Goal: Task Accomplishment & Management: Complete application form

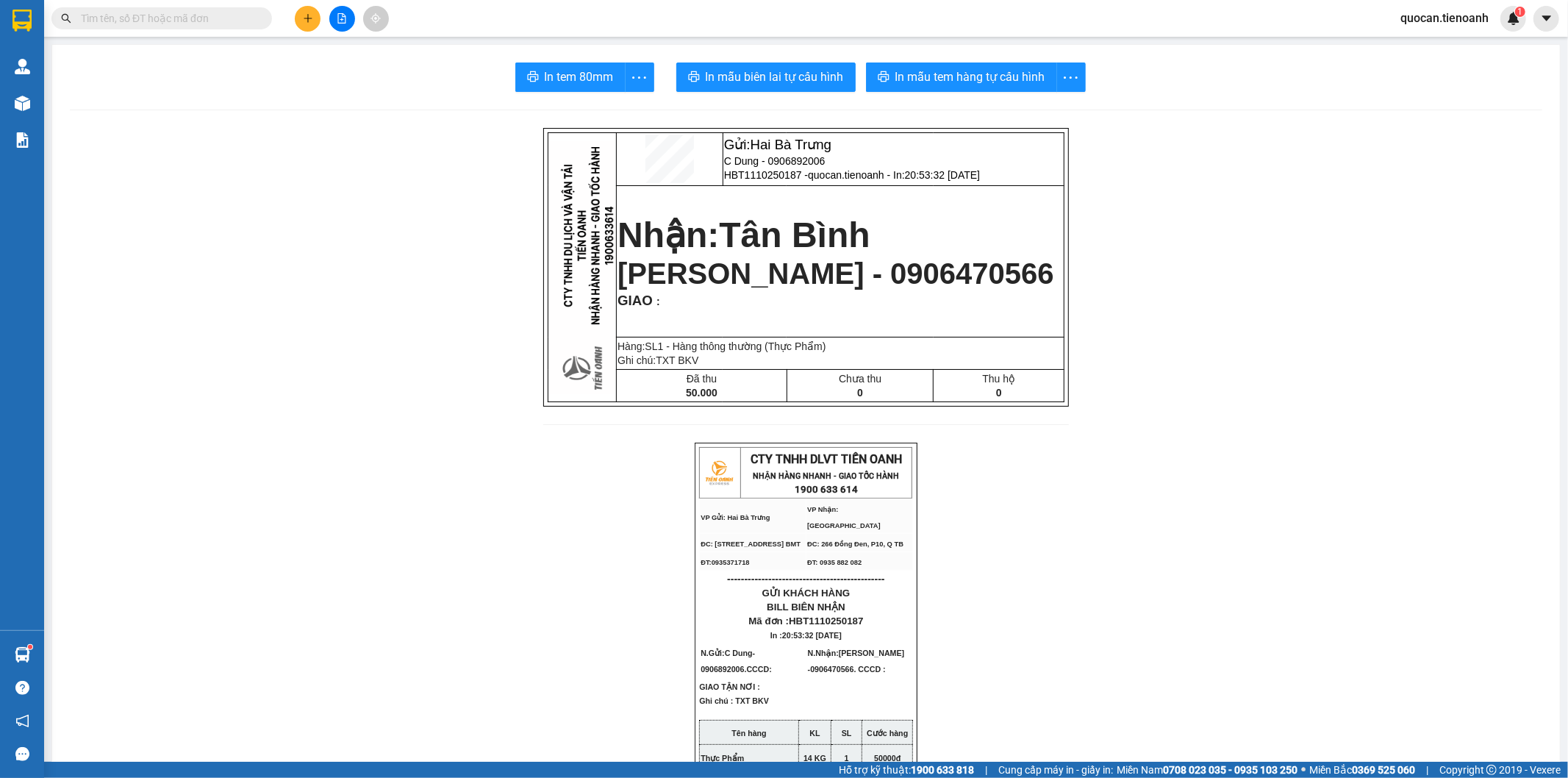
click at [305, 21] on icon "plus" at bounding box center [307, 18] width 10 height 10
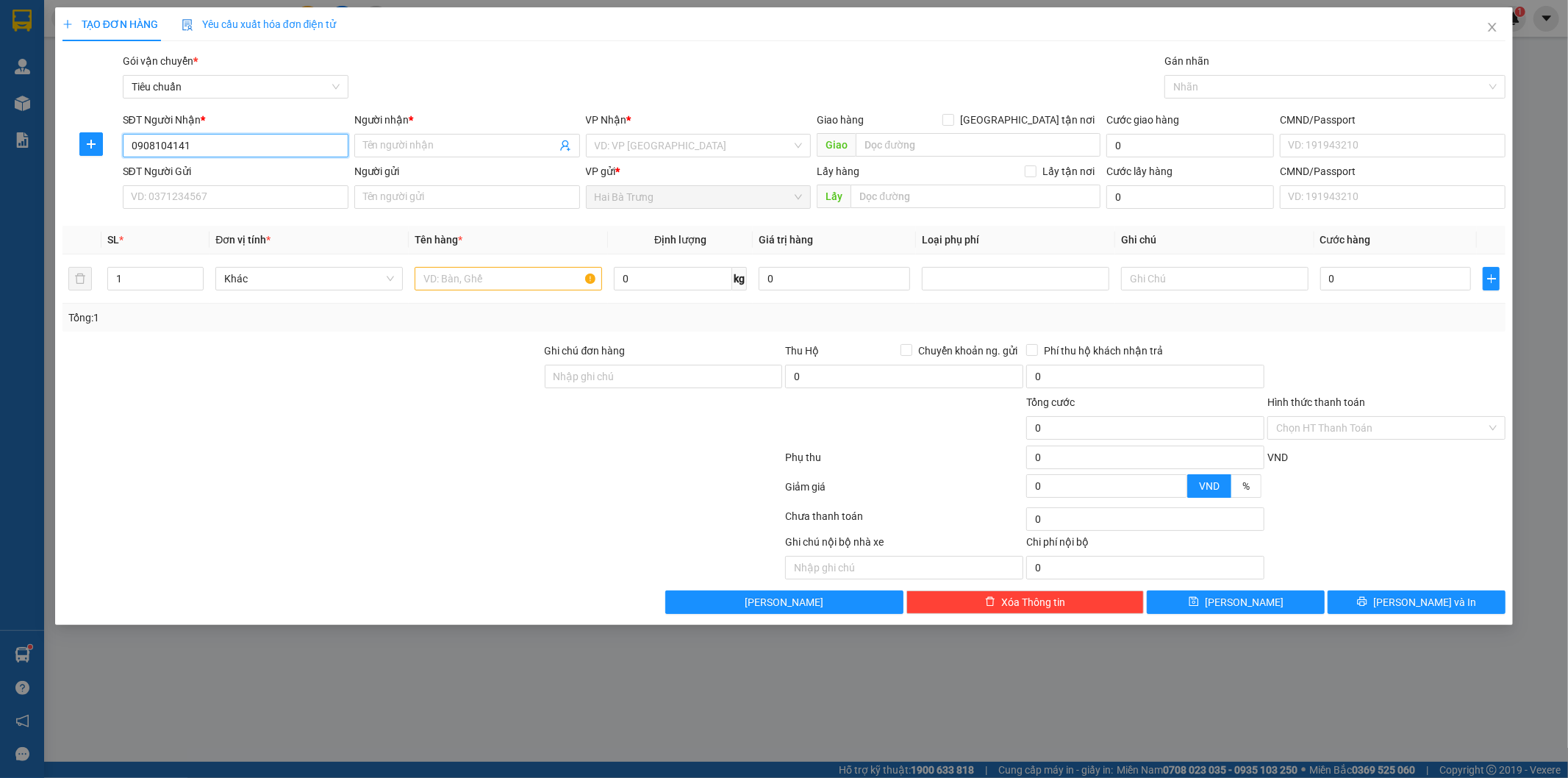
type input "0908104141"
click at [265, 140] on input "0908104141" at bounding box center [236, 145] width 226 height 23
click at [263, 175] on div "0908104141 - [PERSON_NAME]" at bounding box center [236, 175] width 208 height 16
type input "[PERSON_NAME]"
checkbox input "true"
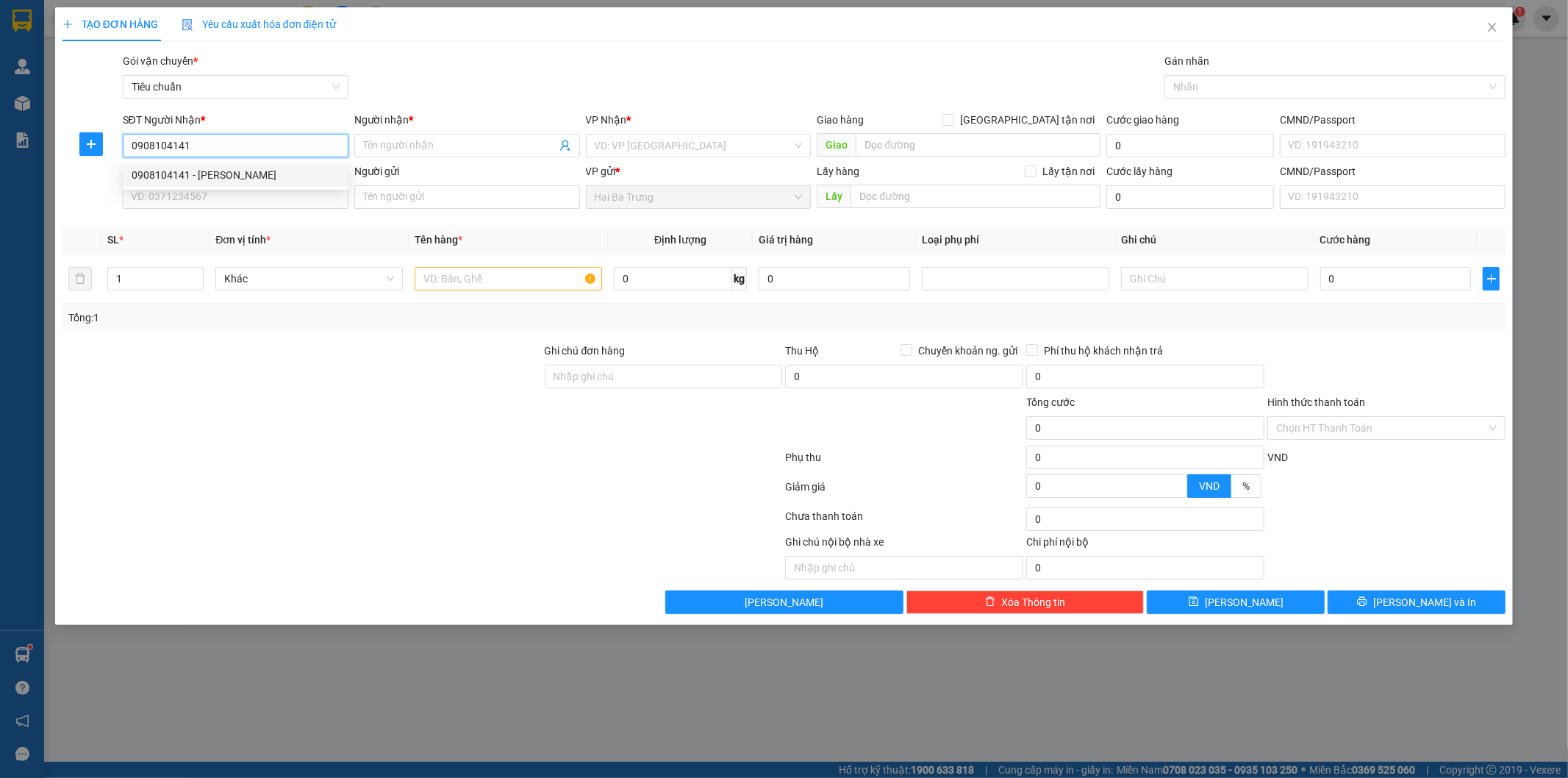
type input "28 Đường Ba Tháng Hai, [GEOGRAPHIC_DATA]"
type input "50.000"
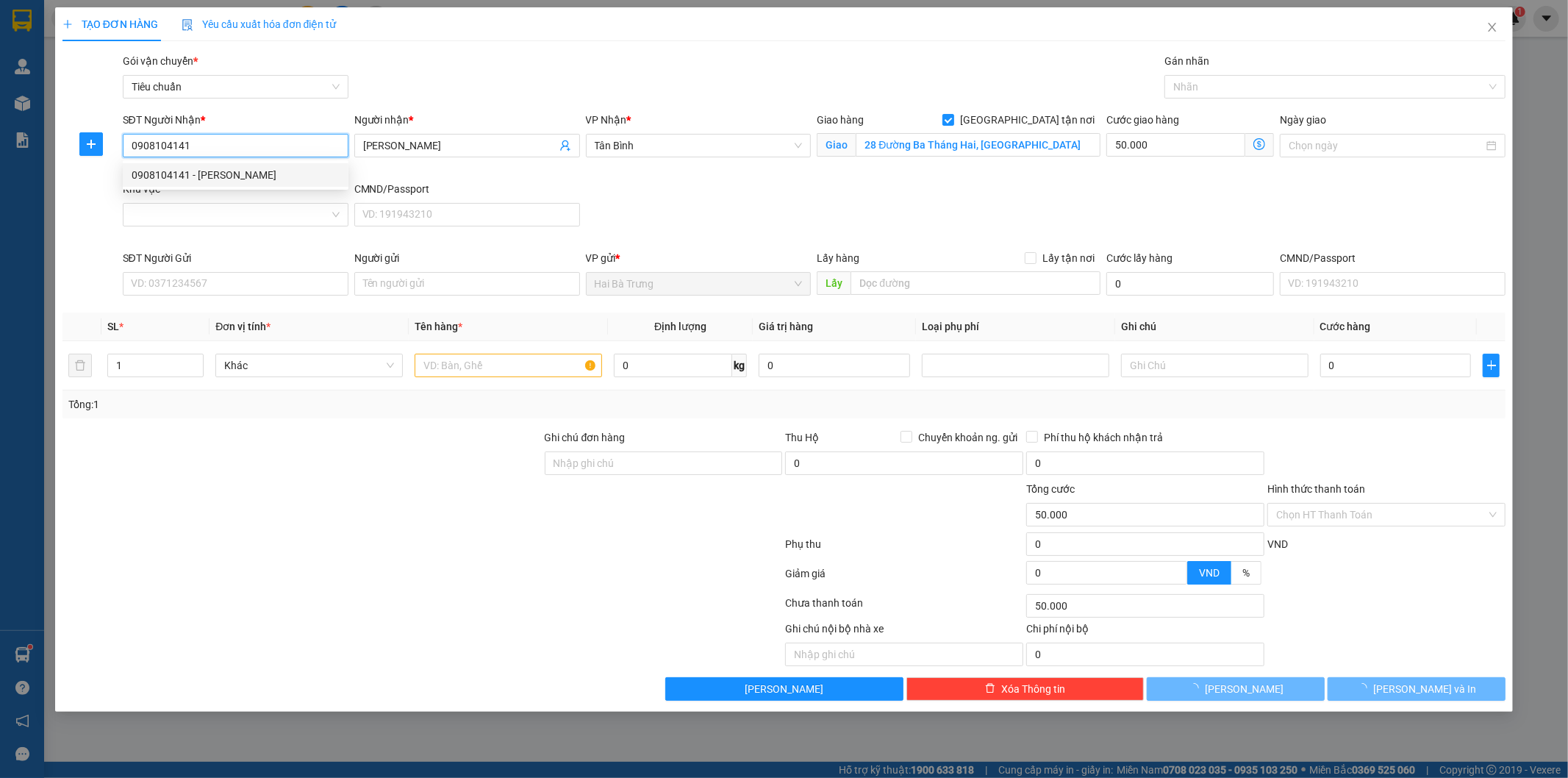
type input "80.000"
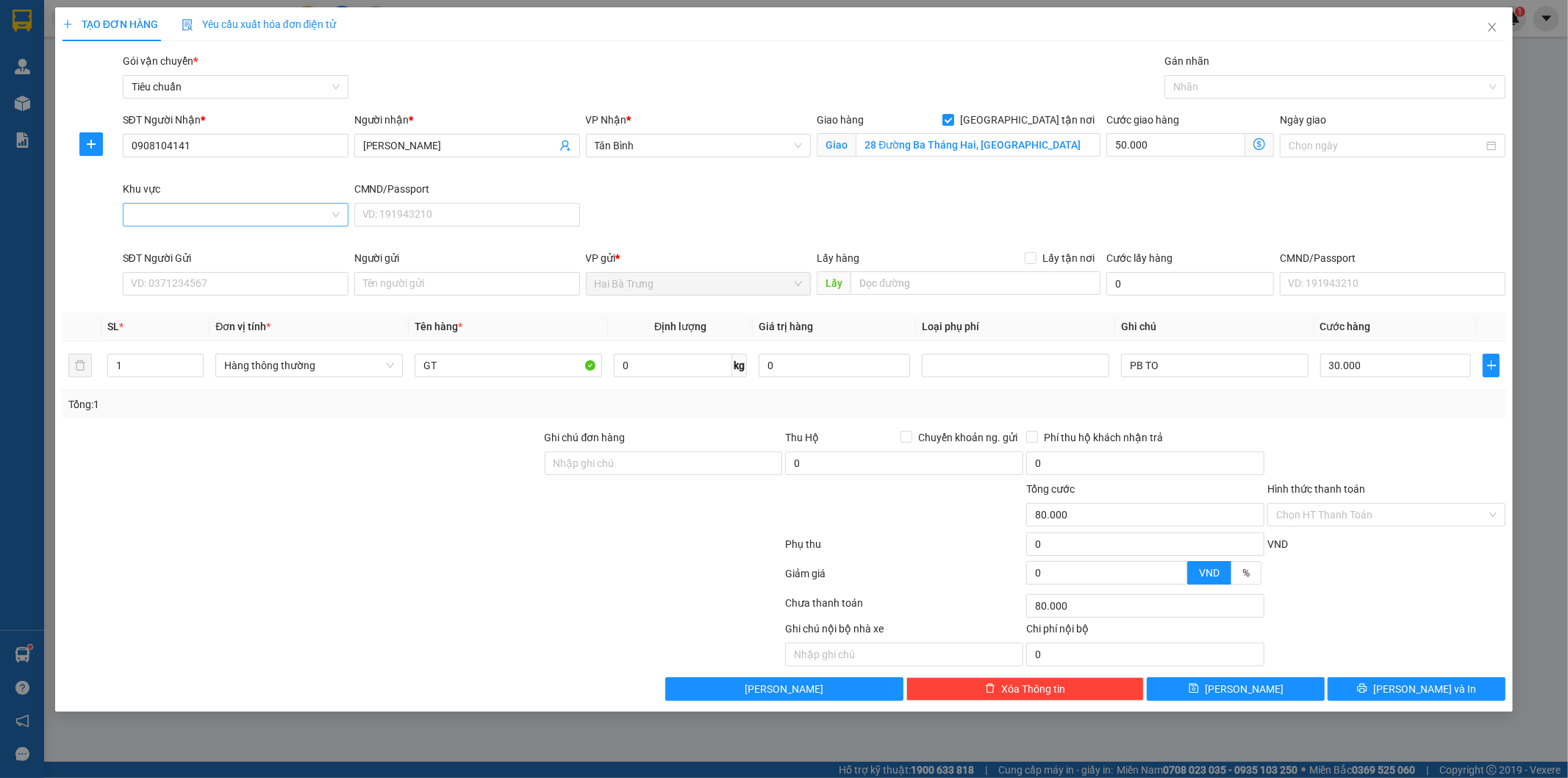
click at [164, 222] on input "Khu vực" at bounding box center [230, 214] width 198 height 22
drag, startPoint x: 346, startPoint y: 289, endPoint x: 345, endPoint y: 352, distance: 63.0
click at [345, 352] on div at bounding box center [345, 333] width 6 height 78
click at [203, 280] on div "QUẬN 10" at bounding box center [236, 283] width 208 height 16
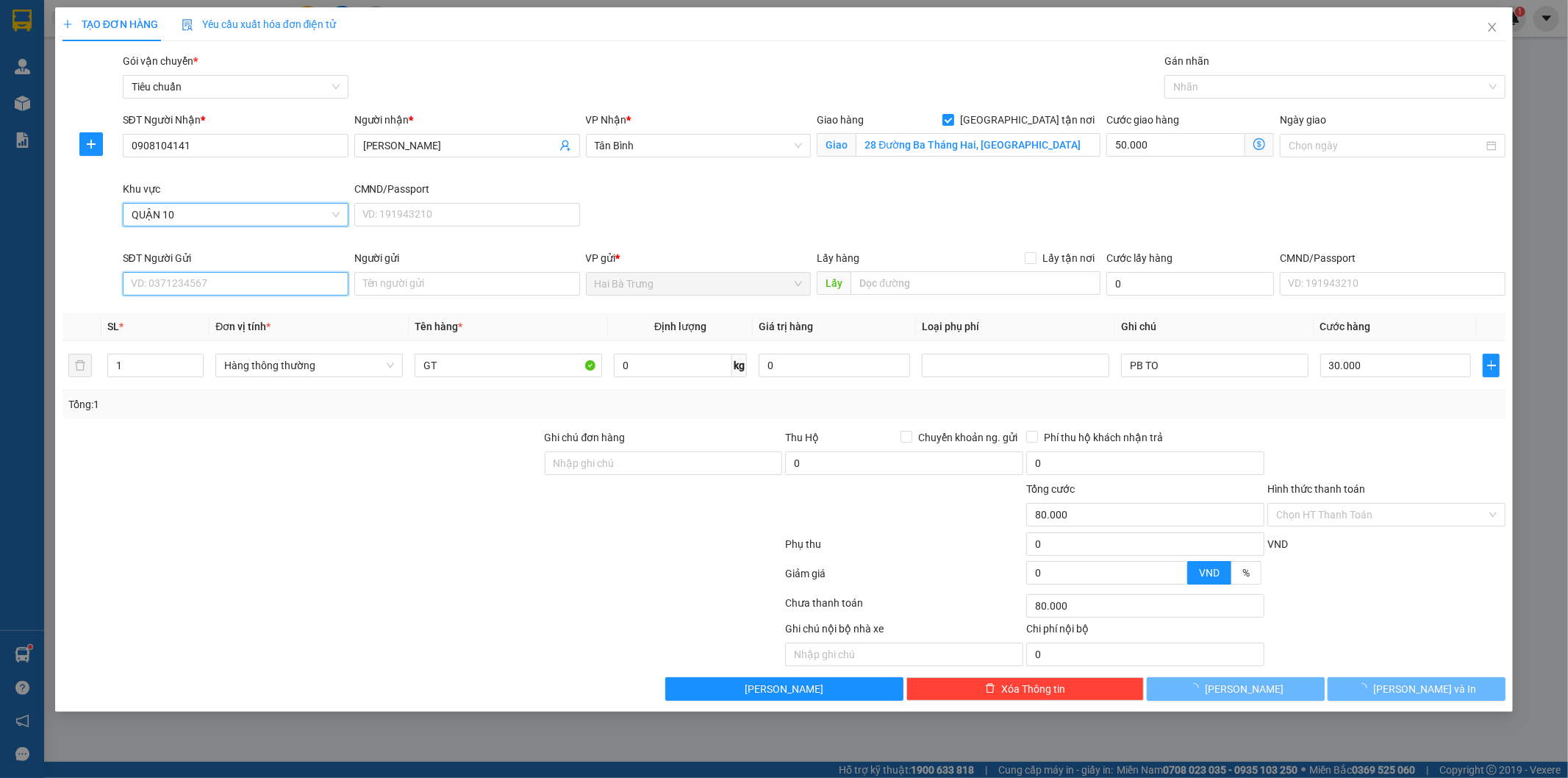
click at [252, 277] on input "SĐT Người Gửi" at bounding box center [236, 284] width 226 height 23
type input "30.000"
type input "0"
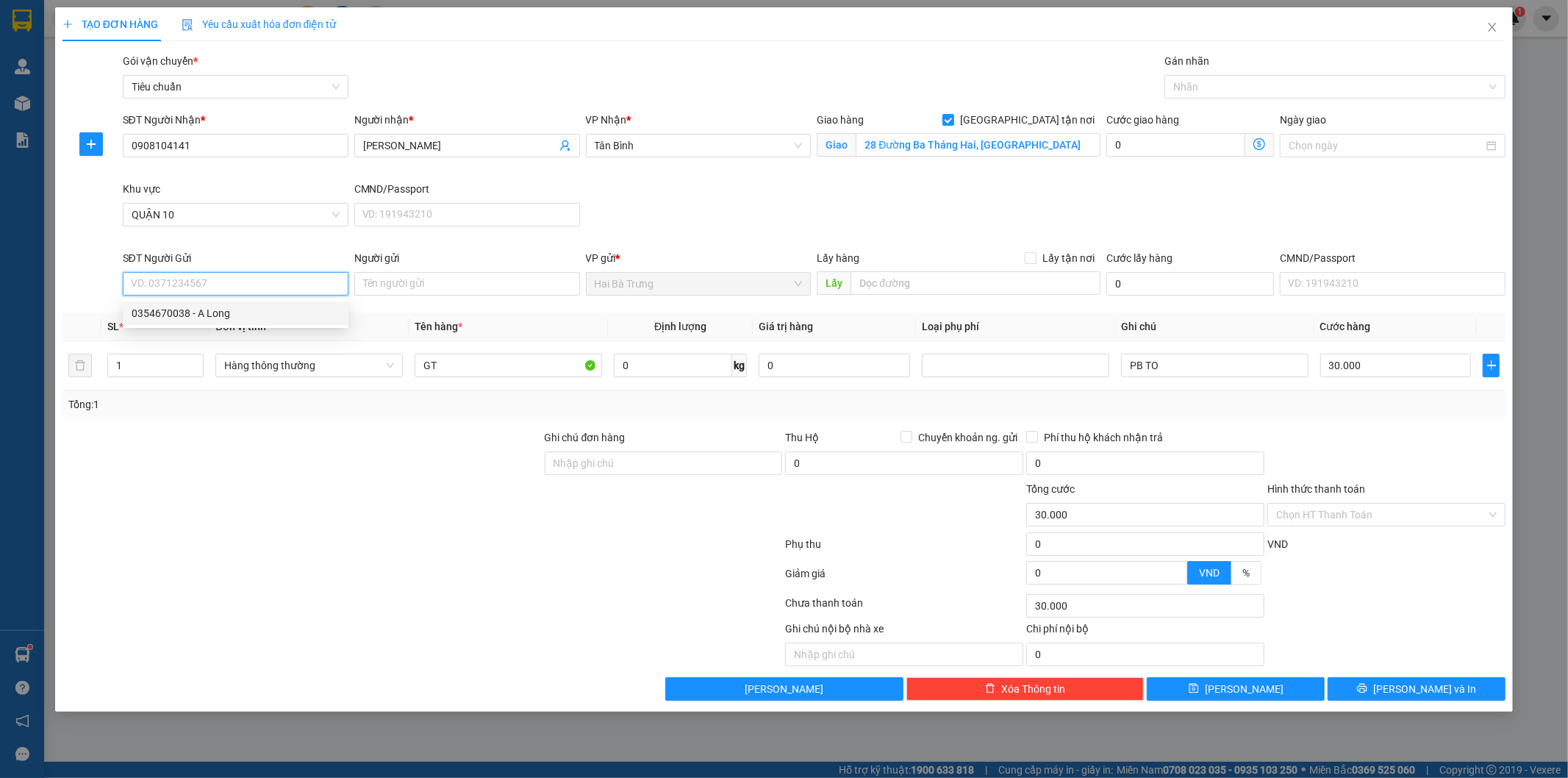
click at [254, 314] on div "0354670038 - A Long" at bounding box center [236, 314] width 208 height 16
type input "0354670038"
type input "A Long"
click at [658, 366] on input "0" at bounding box center [672, 365] width 118 height 23
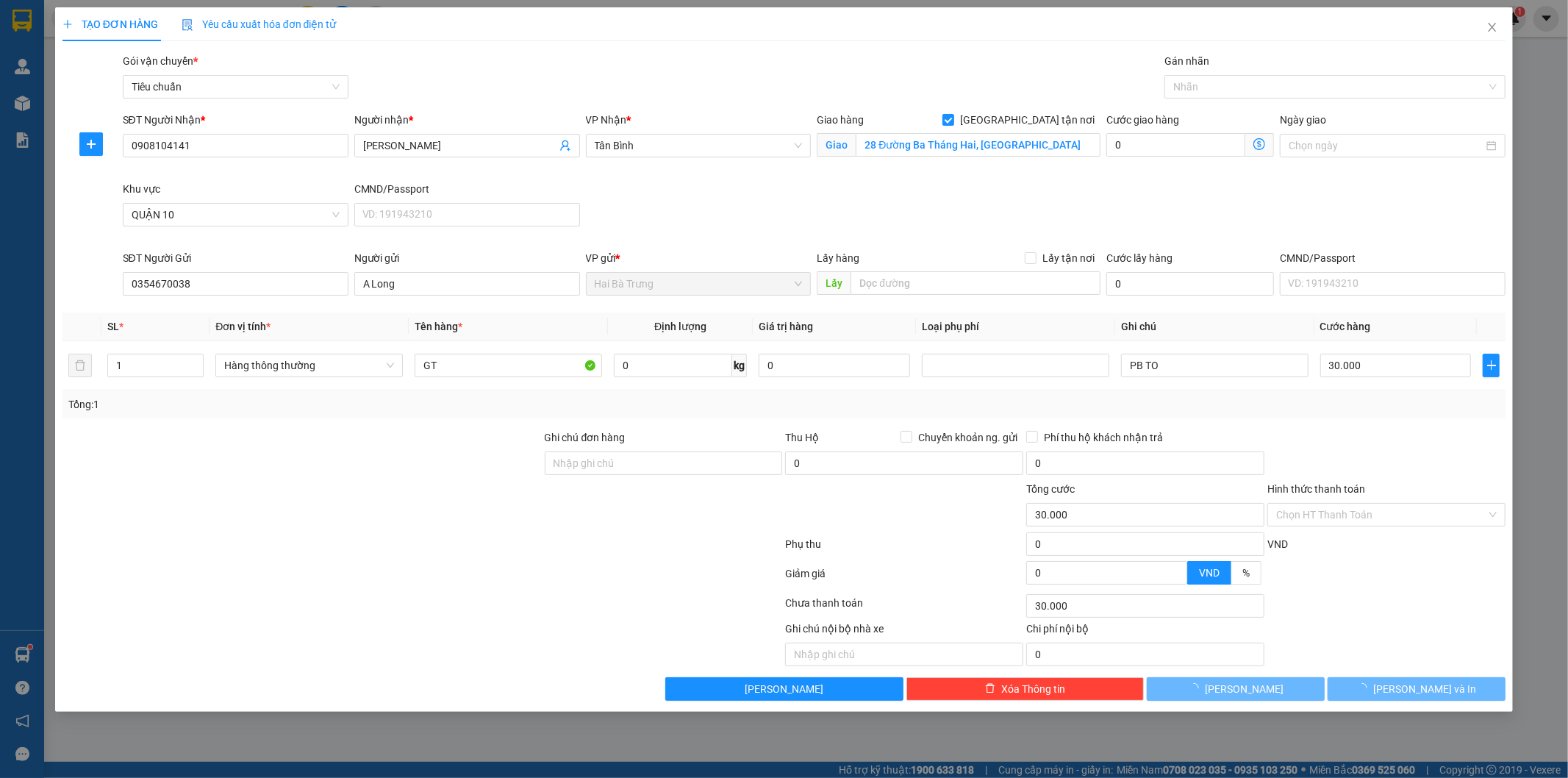
click at [1164, 394] on div "Tổng: 1" at bounding box center [784, 404] width 1444 height 28
type input "0"
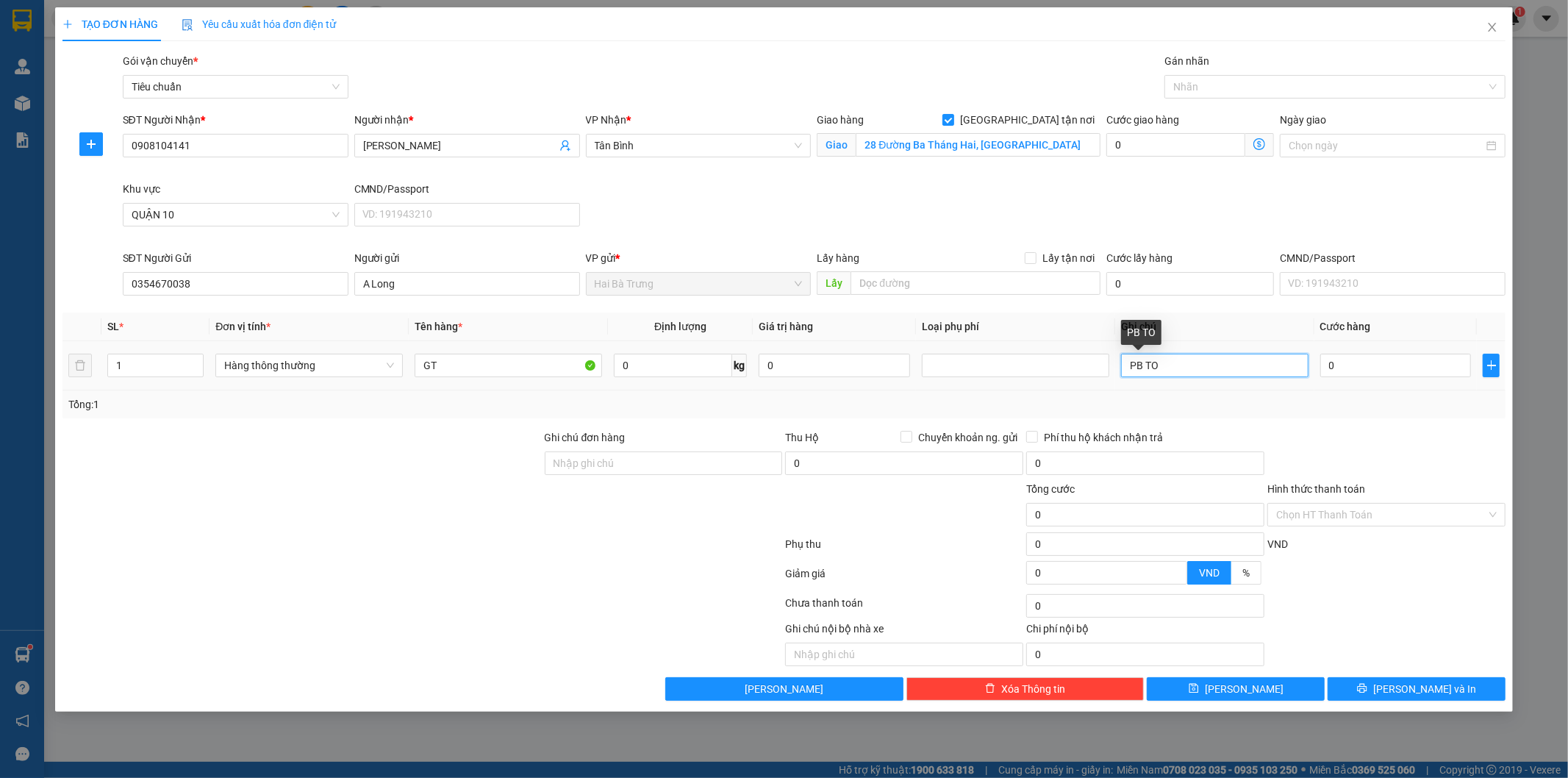
click at [1203, 369] on input "PB TO" at bounding box center [1214, 365] width 187 height 23
type input "PB Sọc Xanh Đỏ"
click at [546, 364] on input "GT" at bounding box center [508, 365] width 187 height 23
type input "Hộ Chiếu"
click at [1362, 364] on input "0" at bounding box center [1396, 365] width 152 height 23
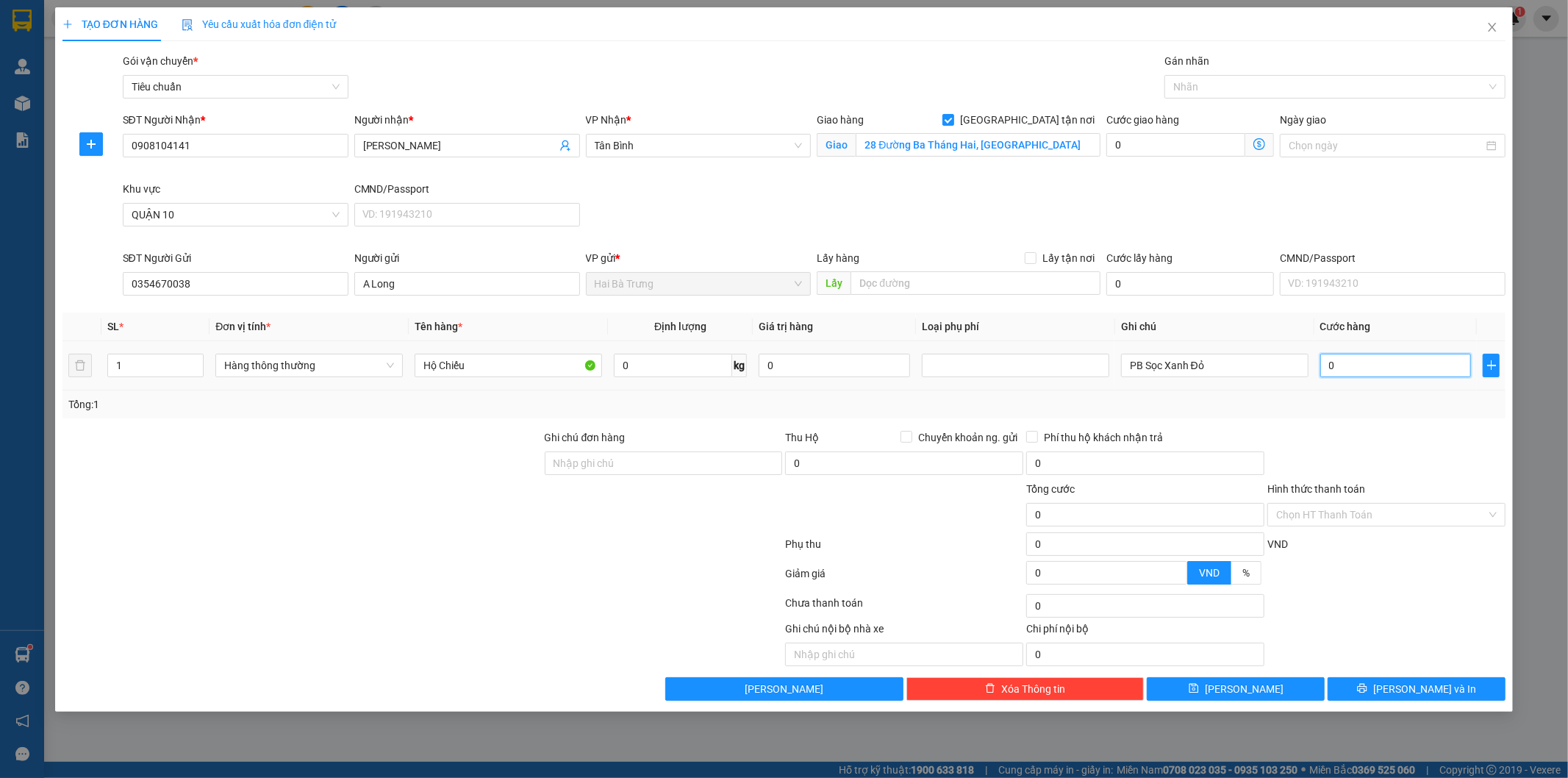
type input "3"
type input "30"
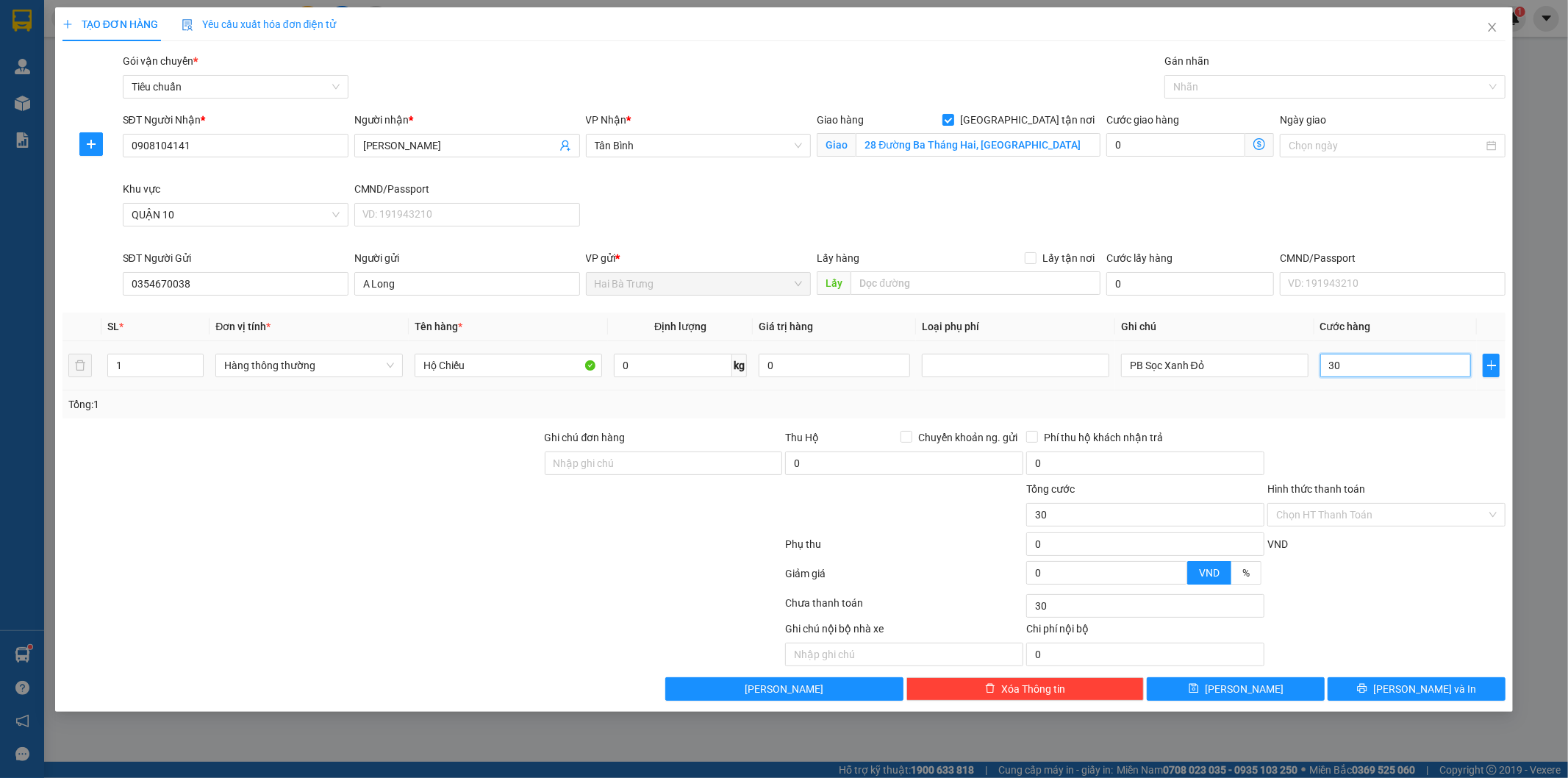
type input "30"
type input "30.000"
click at [1366, 451] on div at bounding box center [1386, 455] width 241 height 52
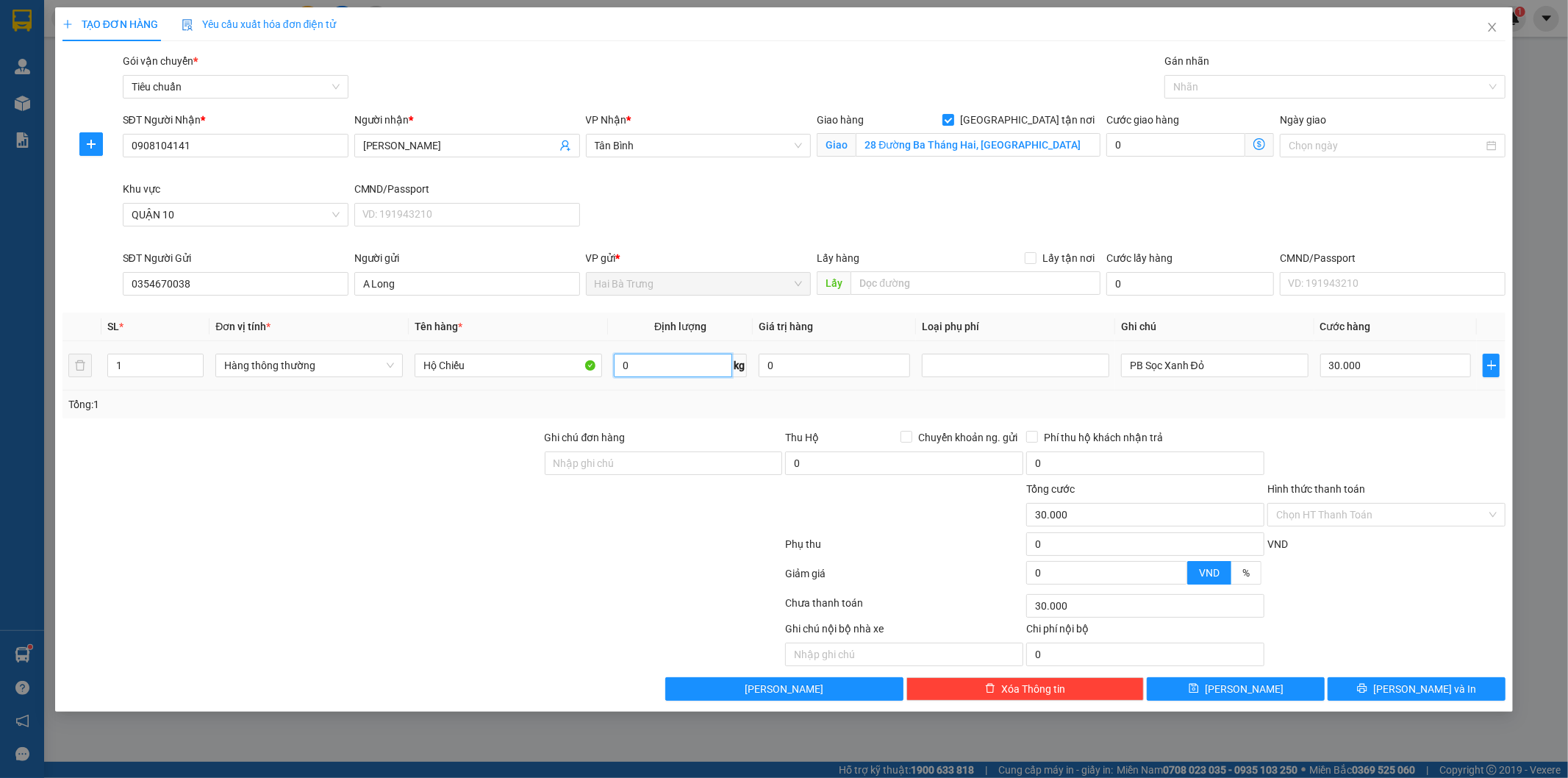
click at [648, 373] on input "0" at bounding box center [672, 365] width 118 height 23
type input "1"
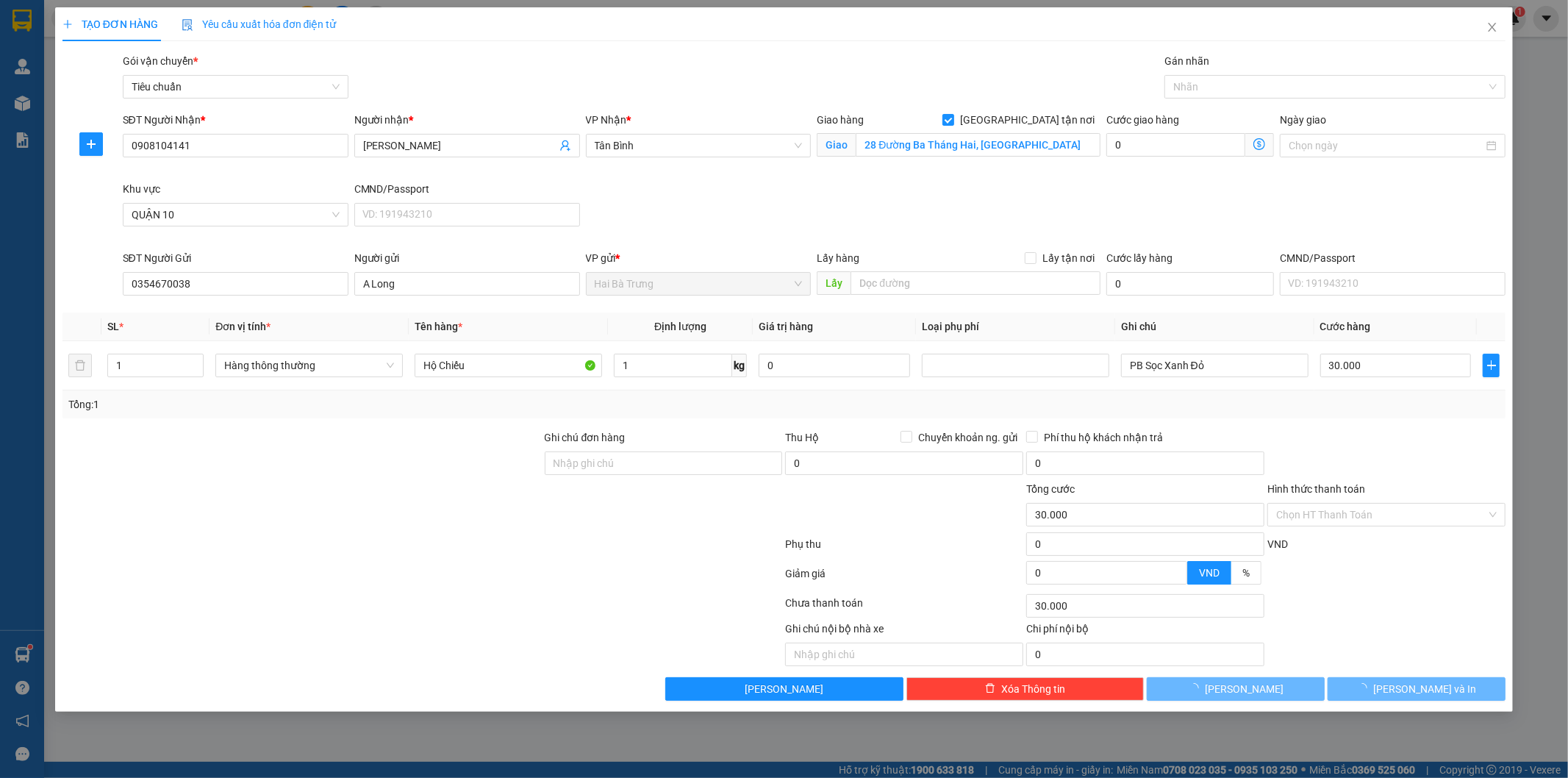
click at [884, 239] on div "SĐT Người Nhận * 0908104141 Người nhận * Hùng Lê VP Nhận * Tân Bình Giao hàng […" at bounding box center [814, 181] width 1389 height 138
type input "80.000"
type input "50.000"
click at [1263, 144] on icon "dollar-circle" at bounding box center [1259, 144] width 12 height 12
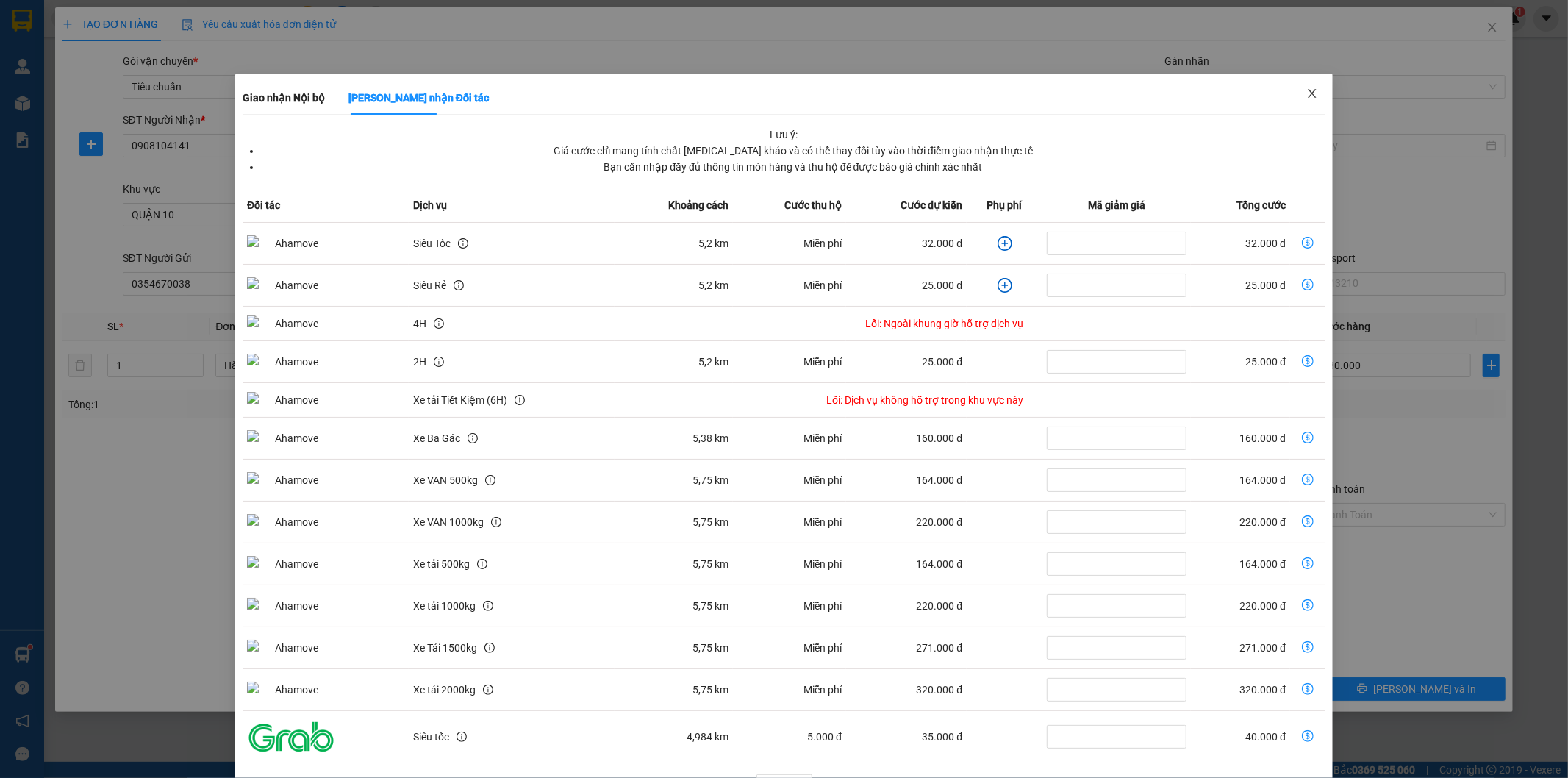
click at [1306, 97] on icon "close" at bounding box center [1311, 93] width 12 height 12
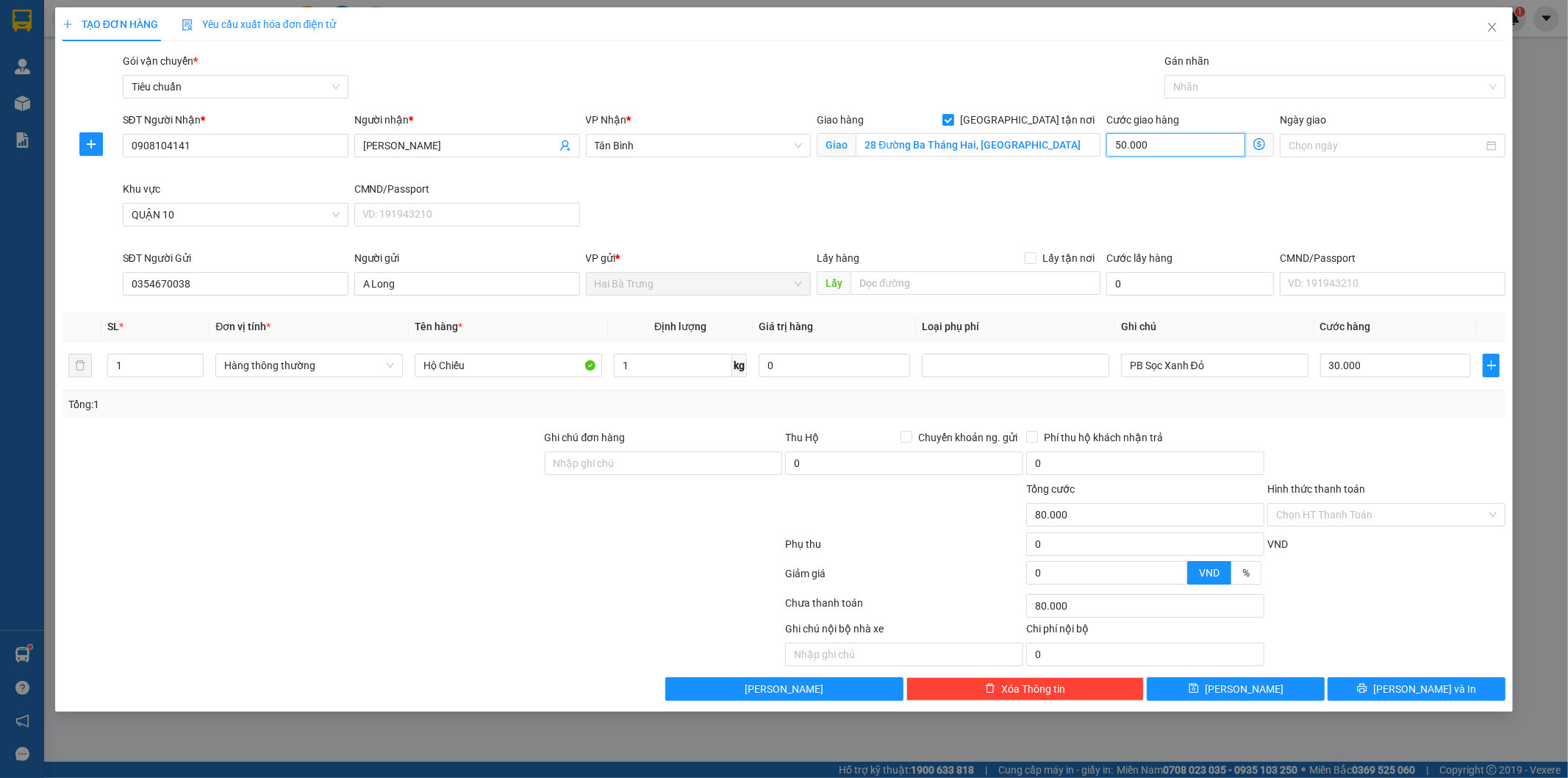
click at [1222, 144] on input "50.000" at bounding box center [1176, 145] width 139 height 23
click at [1122, 193] on div "SĐT Người Nhận * 0908104141 Người nhận * Hùng Lê VP Nhận * Tân Bình Giao hàng G…" at bounding box center [814, 181] width 1389 height 138
click at [1238, 369] on input "PB Sọc Xanh Đỏ" at bounding box center [1214, 365] width 187 height 23
type input "PB Sọc Xanh Đỏ BNL"
click at [1340, 446] on div at bounding box center [1386, 455] width 241 height 52
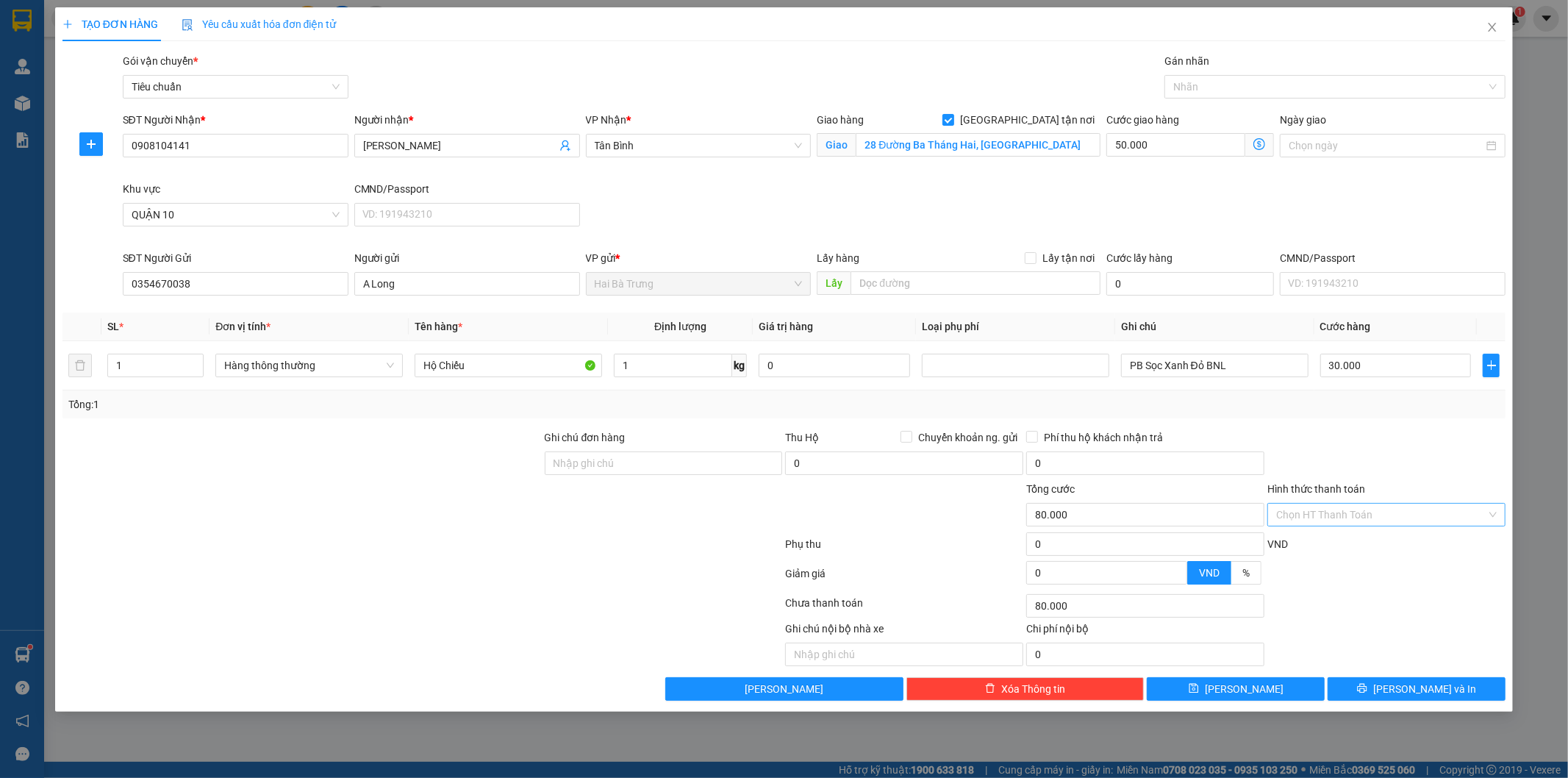
drag, startPoint x: 1341, startPoint y: 498, endPoint x: 1335, endPoint y: 522, distance: 24.7
click at [1341, 501] on div "Hình thức thanh toán" at bounding box center [1386, 492] width 239 height 22
click at [1333, 525] on input "Hình thức thanh toán" at bounding box center [1381, 514] width 211 height 22
click at [1324, 539] on div "Tại văn phòng" at bounding box center [1387, 544] width 221 height 16
type input "0"
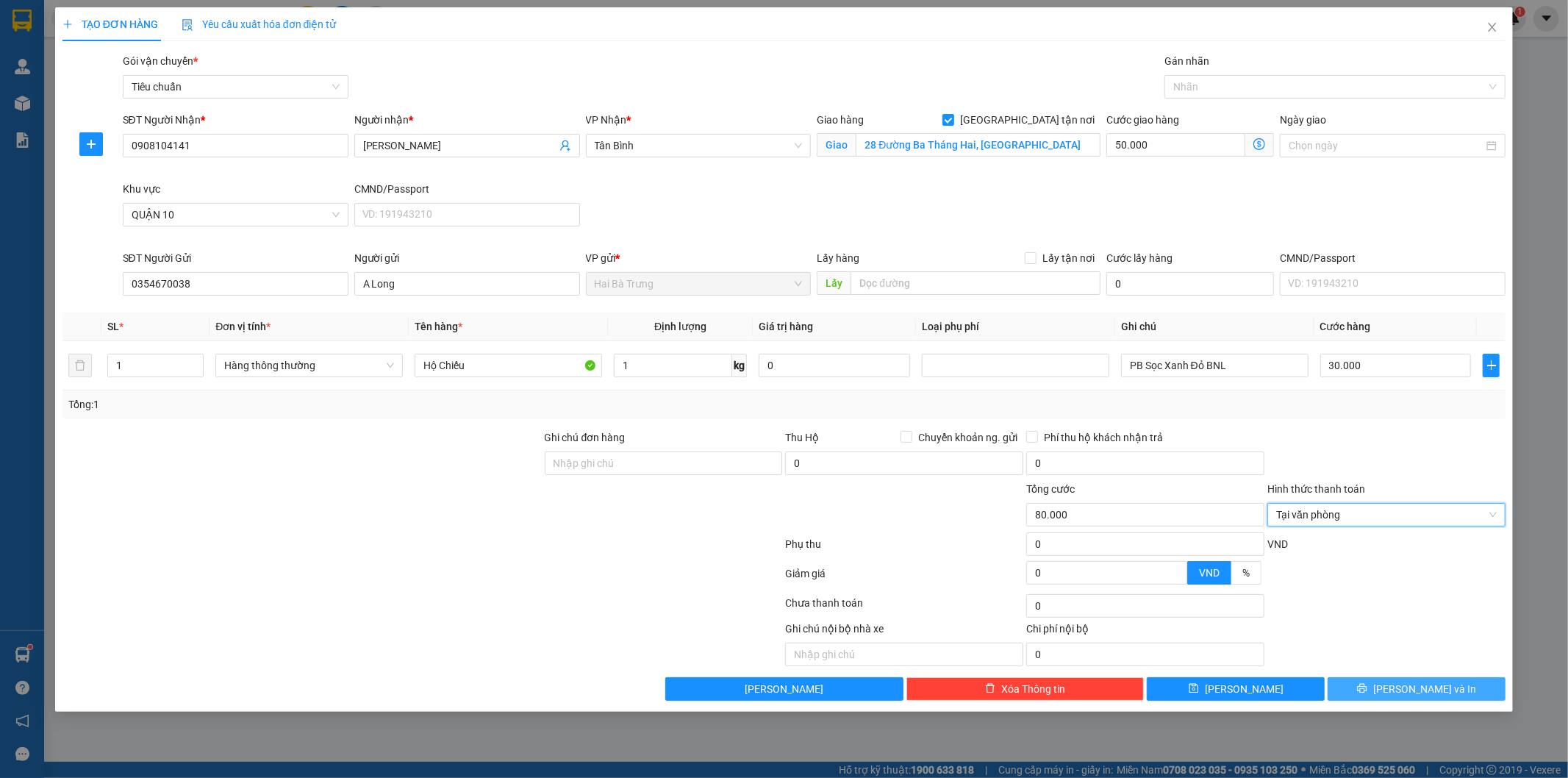
click at [1413, 691] on span "[PERSON_NAME] và In" at bounding box center [1424, 689] width 103 height 16
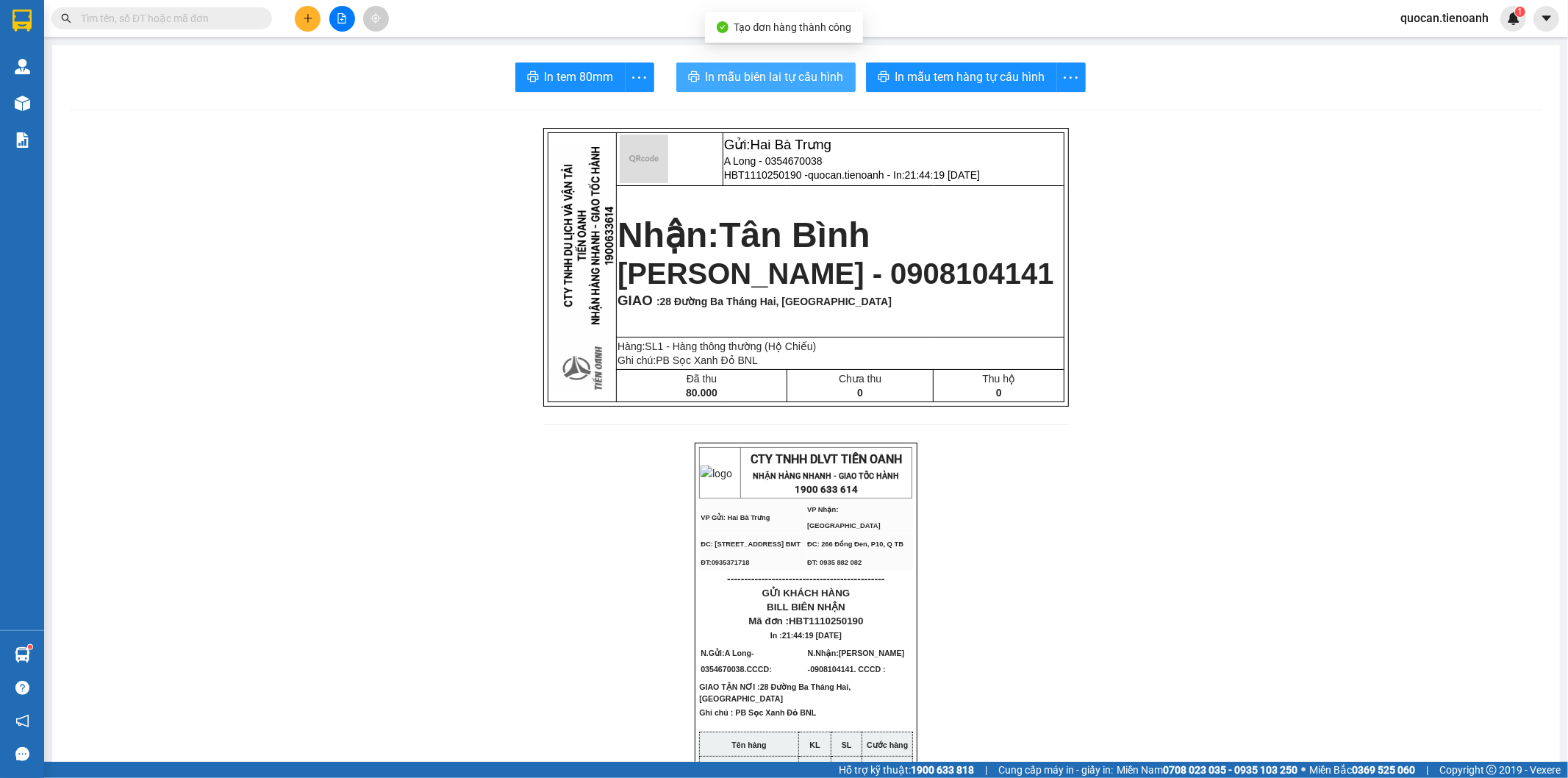
click at [720, 83] on span "In mẫu biên lai tự cấu hình" at bounding box center [775, 77] width 138 height 18
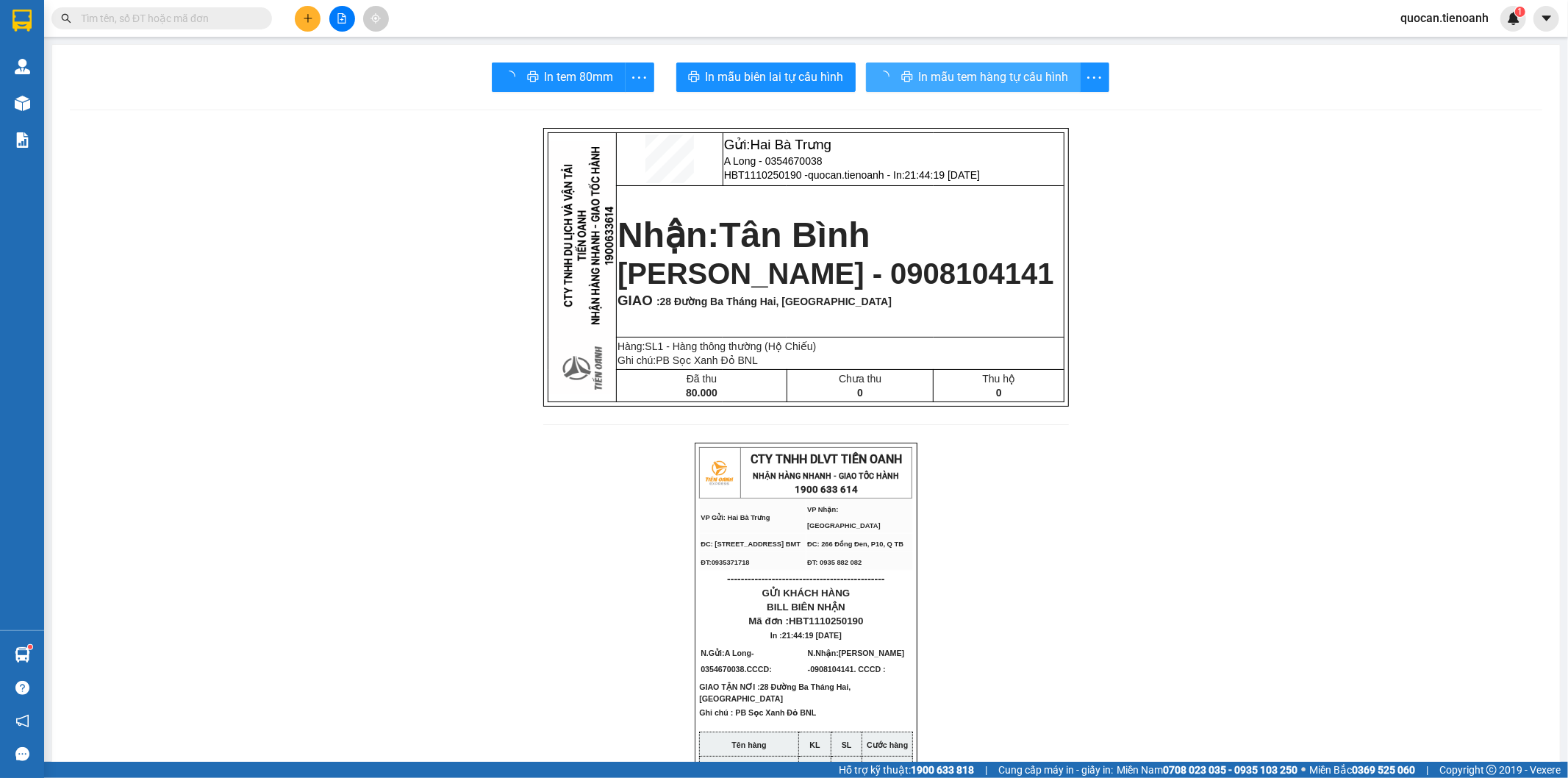
click at [972, 81] on span "In mẫu tem hàng tự cấu hình" at bounding box center [994, 77] width 150 height 18
click at [300, 27] on button at bounding box center [307, 19] width 25 height 25
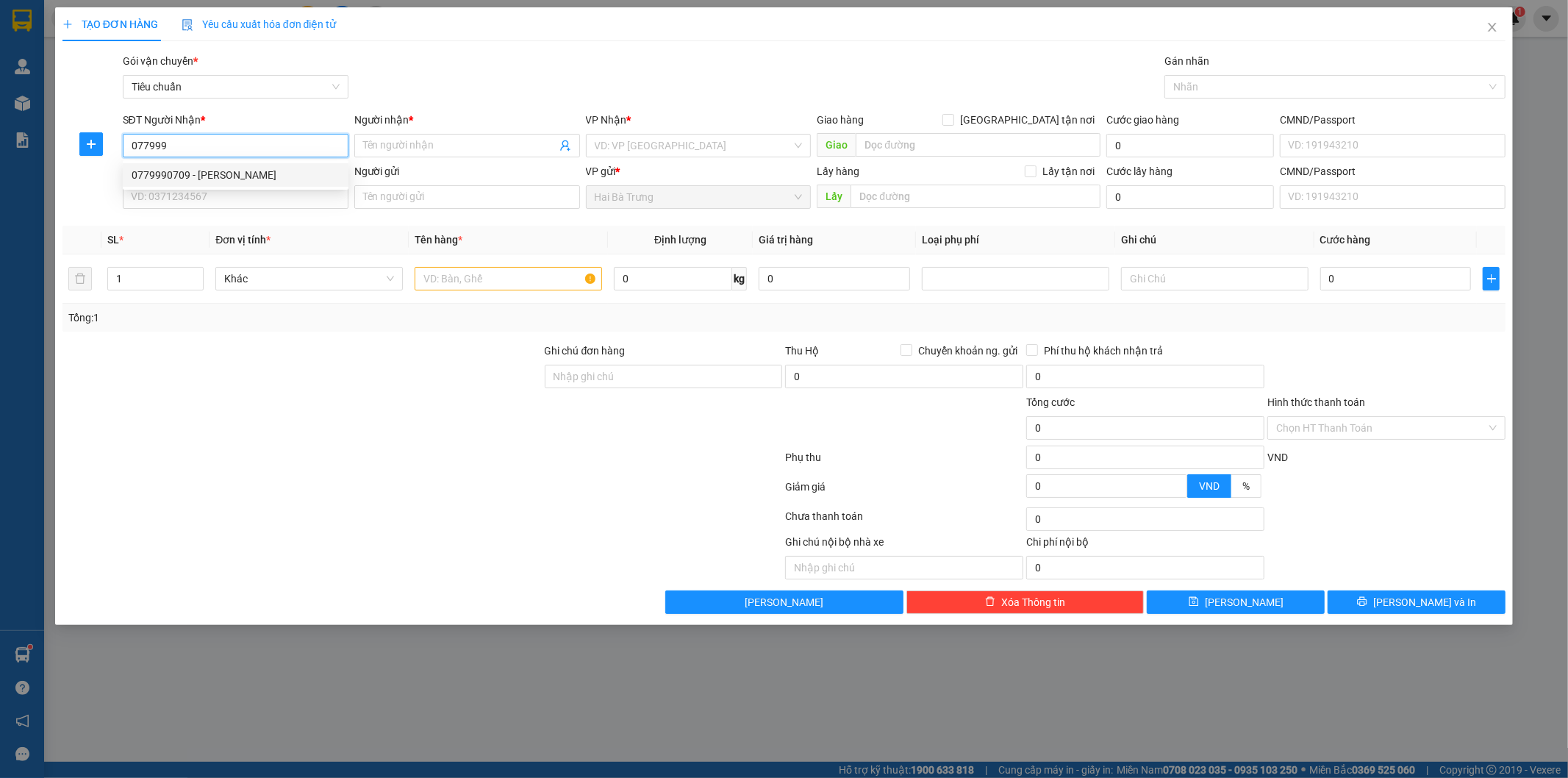
click at [265, 167] on div "0779990709 - [PERSON_NAME]" at bounding box center [236, 175] width 208 height 16
type input "0779990709"
type input "[PERSON_NAME]"
type input "30.000"
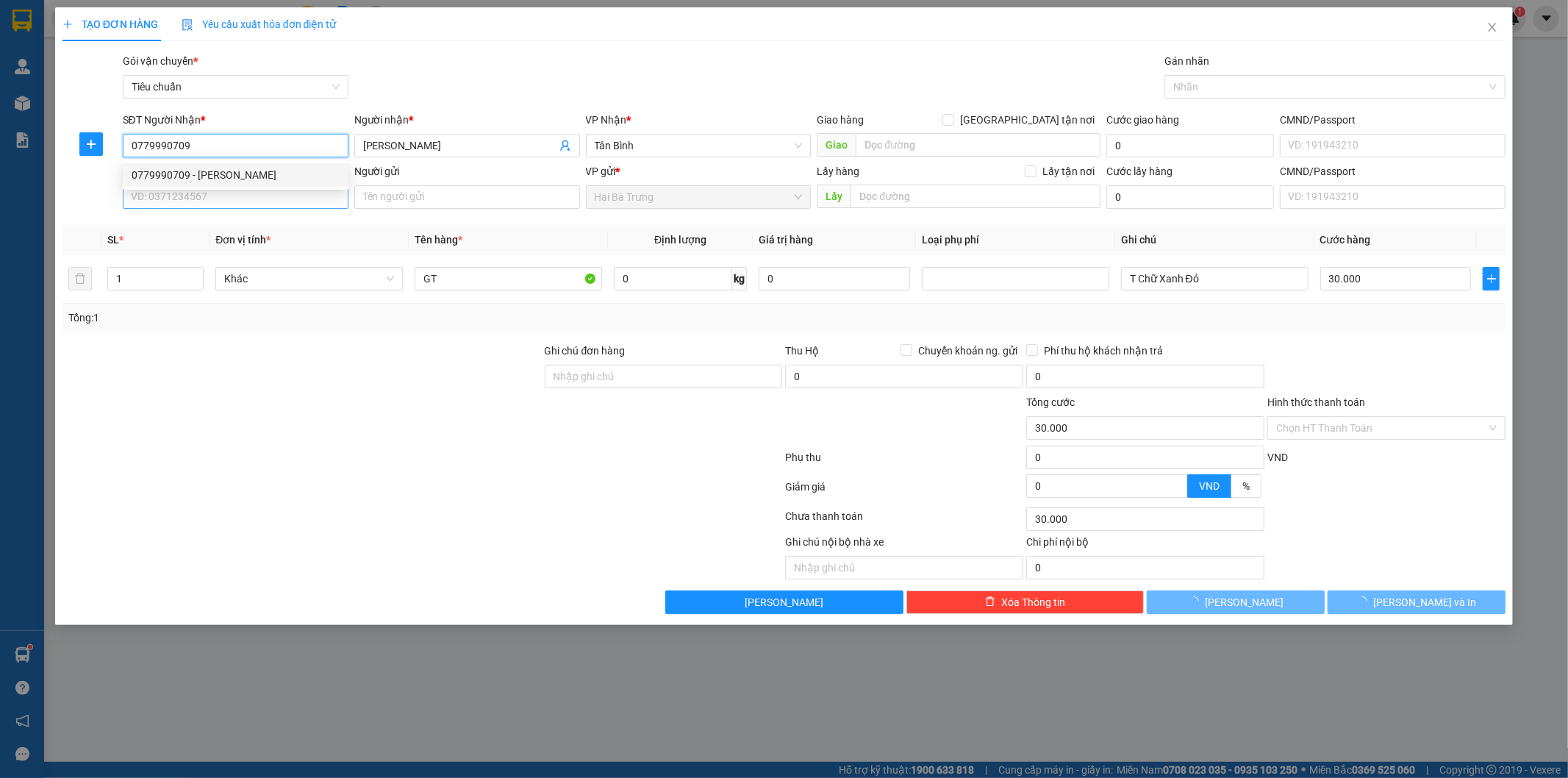
type input "0779990709"
click at [258, 194] on input "SĐT Người Gửi" at bounding box center [236, 197] width 226 height 23
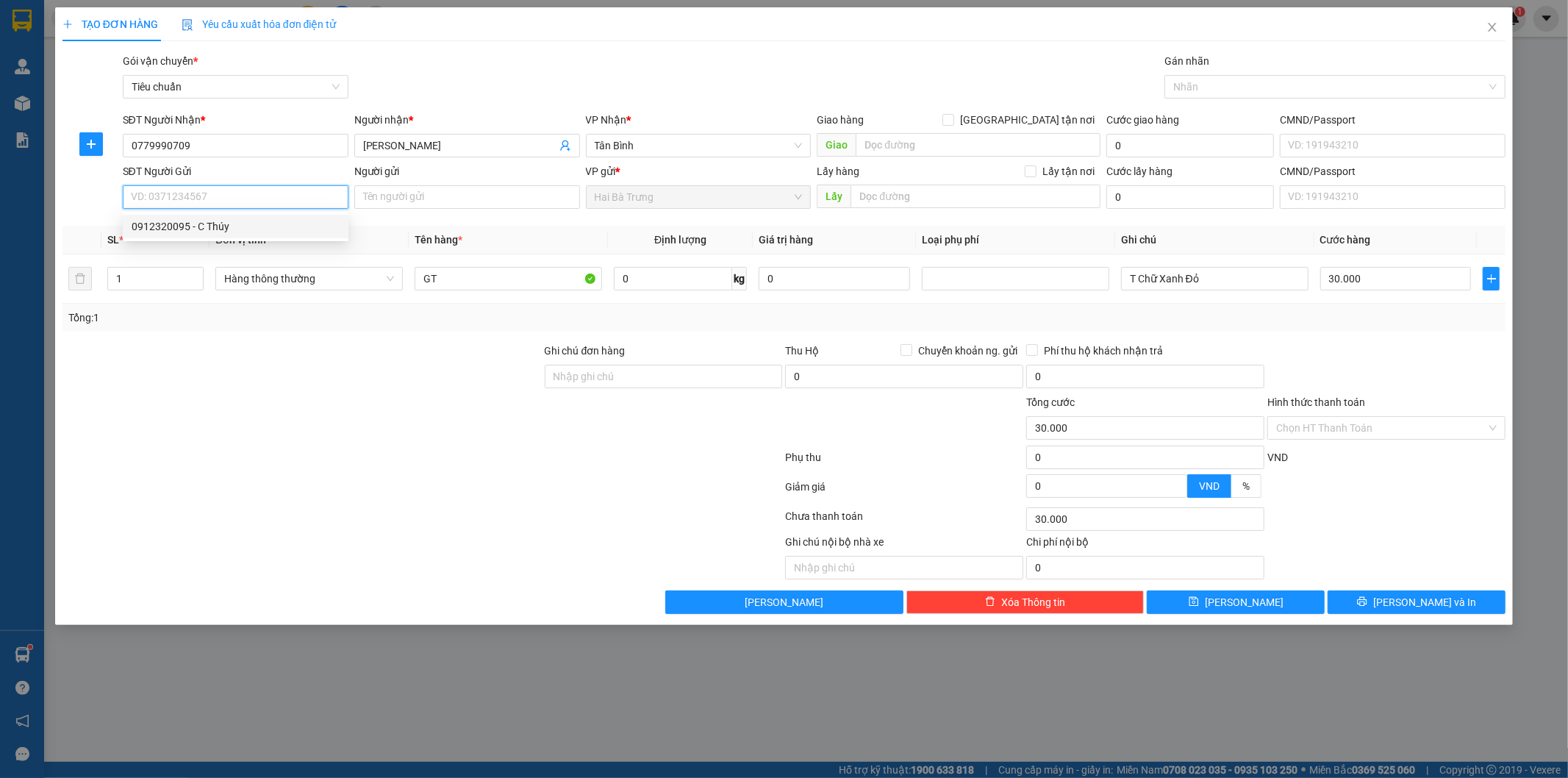
click at [263, 225] on div "0912320095 - C Thúy" at bounding box center [236, 227] width 208 height 16
type input "0912320095"
type input "C Thúy"
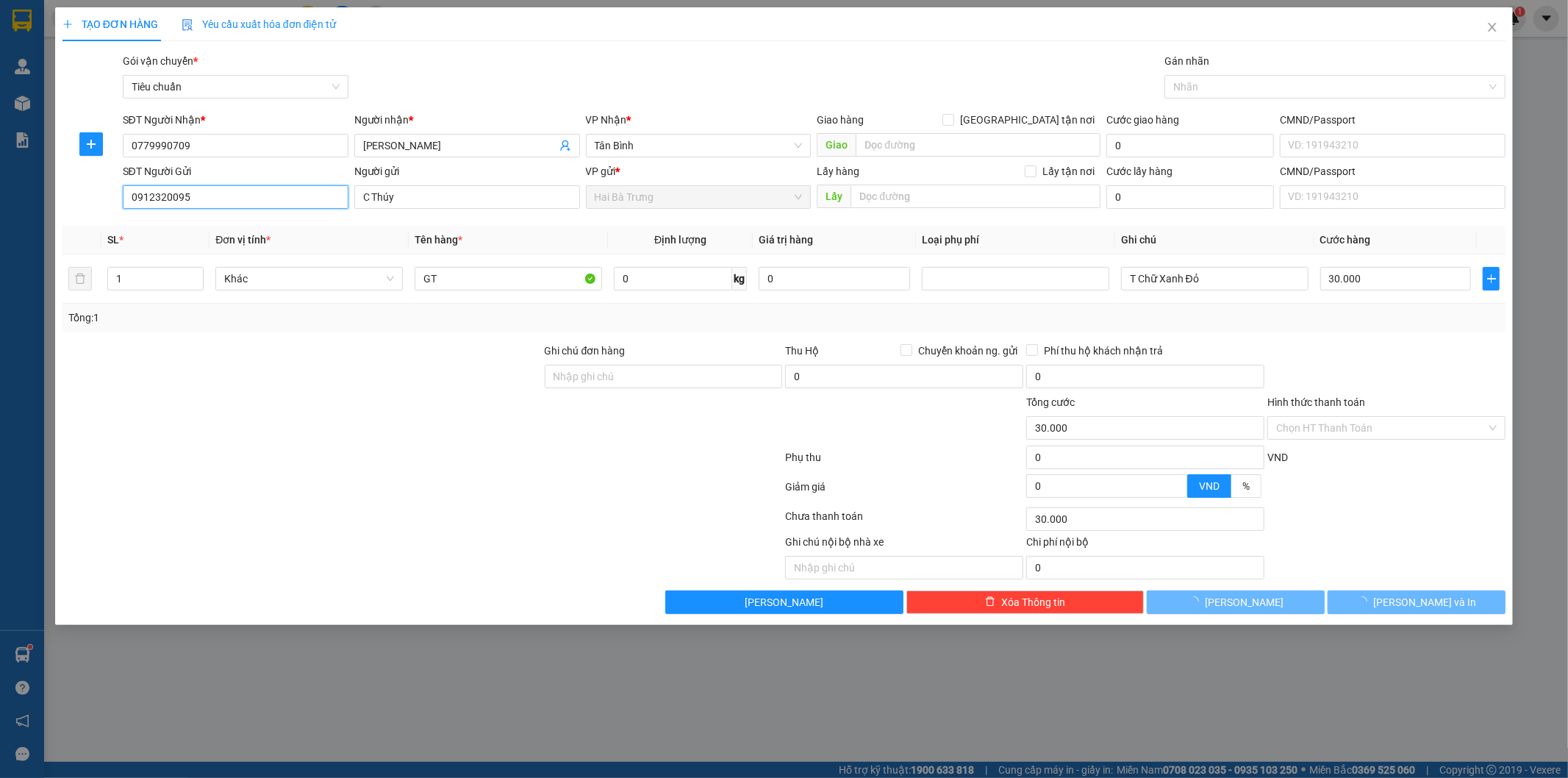
click at [258, 203] on input "0912320095" at bounding box center [236, 197] width 226 height 23
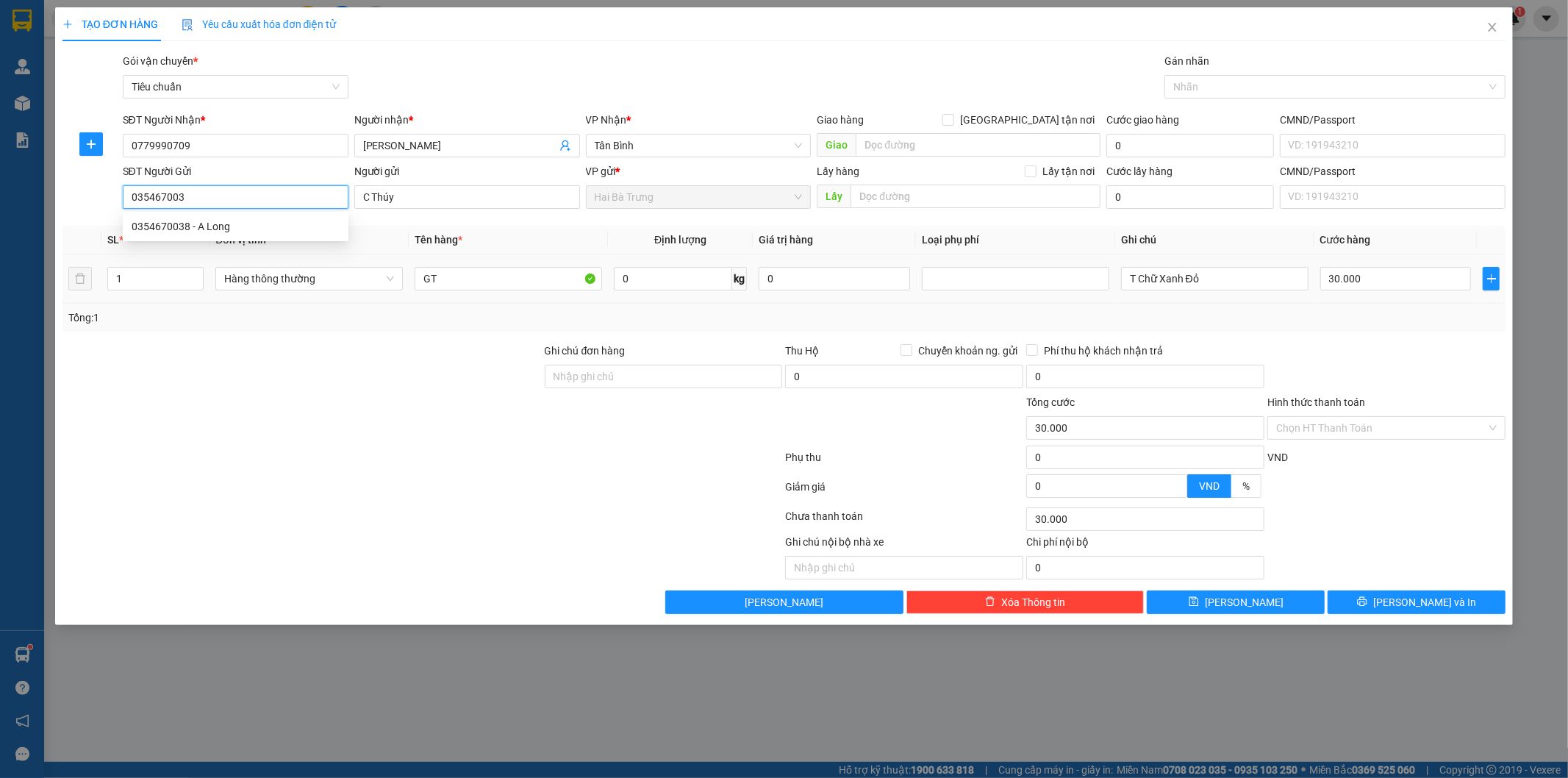
type input "0354670038"
click at [282, 215] on div "0354670038 - A Long" at bounding box center [236, 227] width 226 height 23
type input "A Long"
type input "0354670038"
click at [520, 279] on input "Hộ Chiếu" at bounding box center [508, 278] width 187 height 23
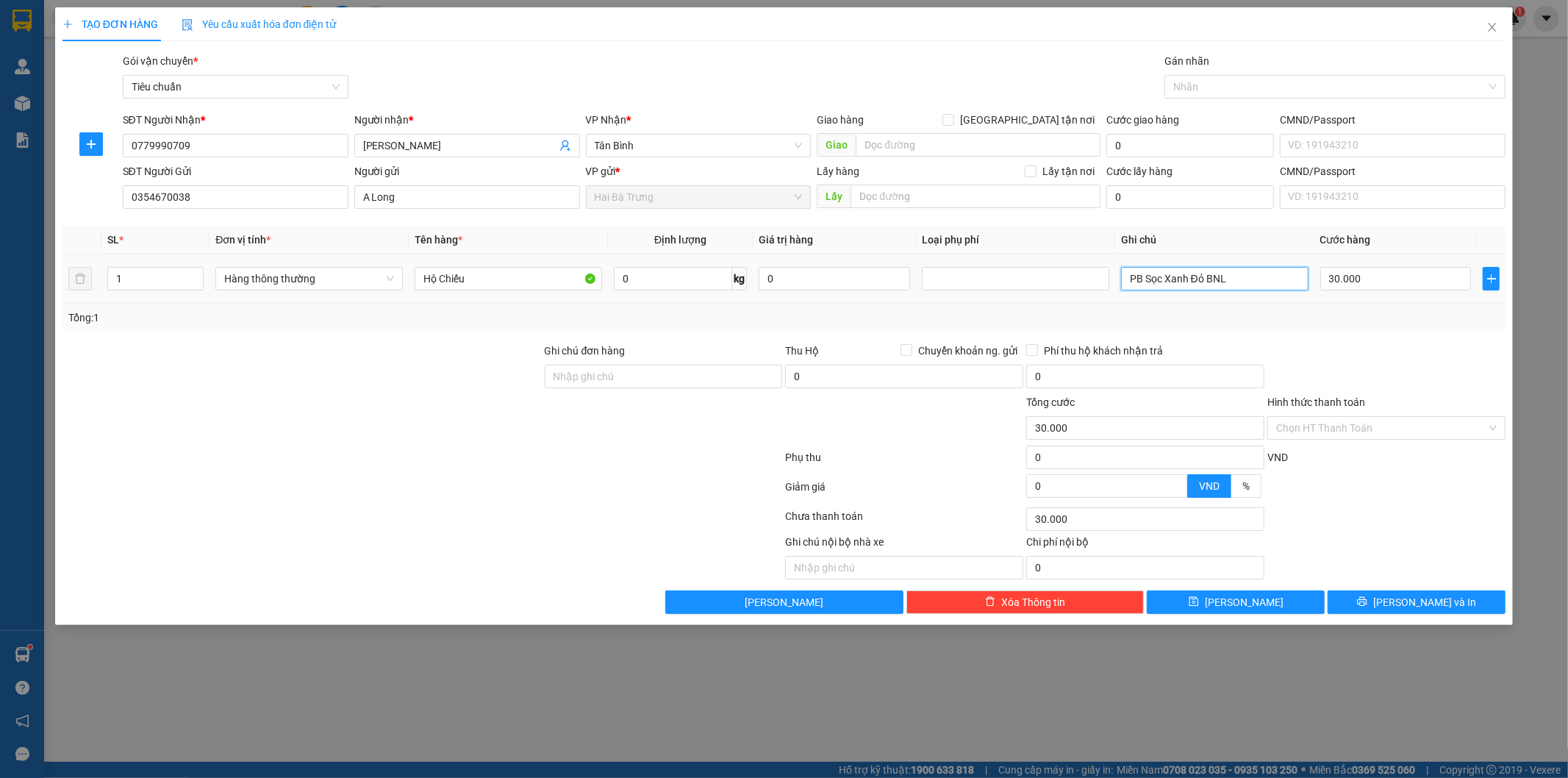
click at [1263, 277] on input "PB Sọc Xanh Đỏ BNL" at bounding box center [1214, 278] width 187 height 23
type input "Cục Đen BNL Nhỏ"
click at [1321, 430] on input "Hình thức thanh toán" at bounding box center [1381, 427] width 211 height 22
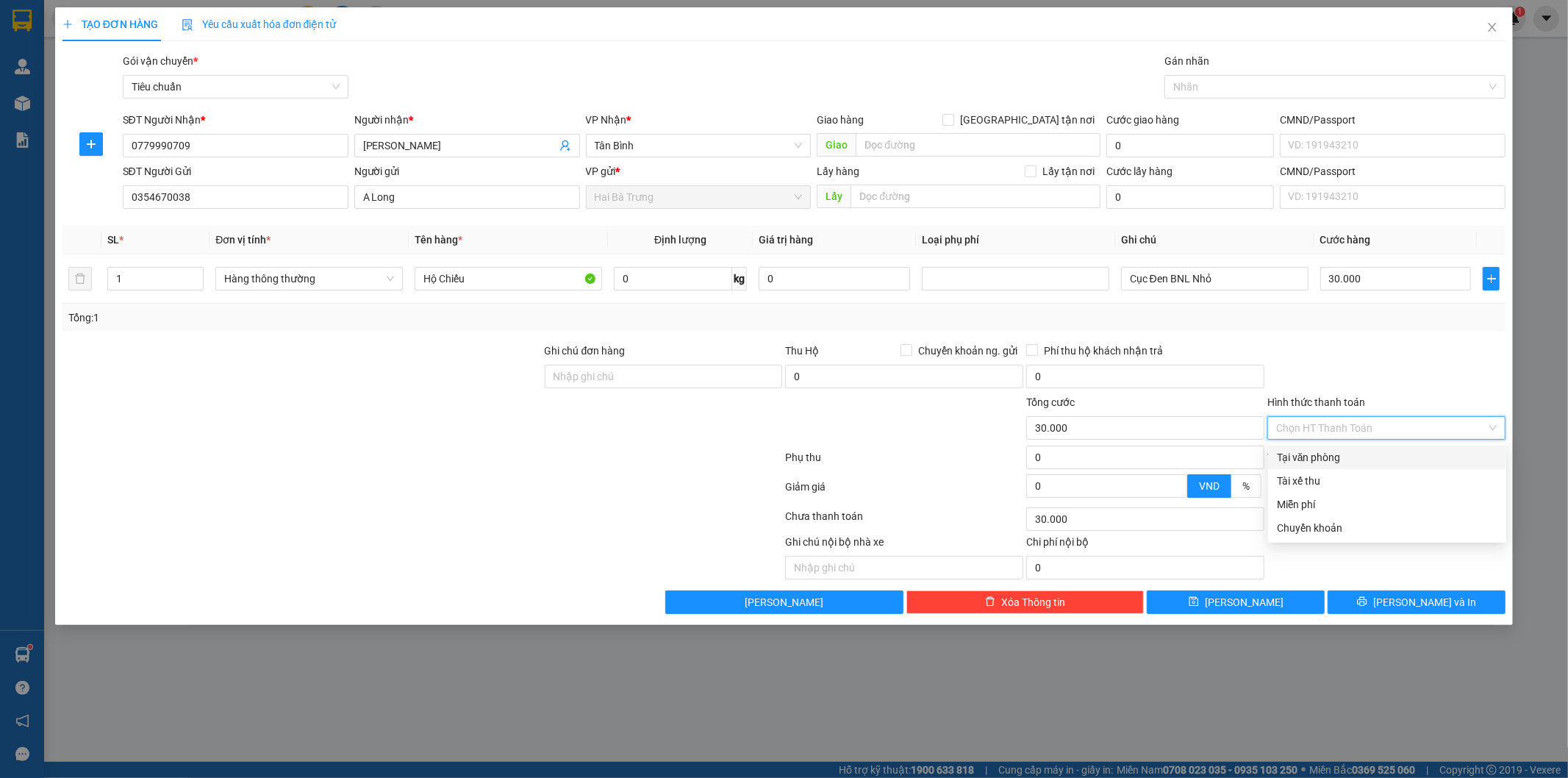
drag, startPoint x: 1323, startPoint y: 451, endPoint x: 1373, endPoint y: 546, distance: 107.4
click at [1323, 451] on div "Tại văn phòng" at bounding box center [1387, 457] width 221 height 16
type input "0"
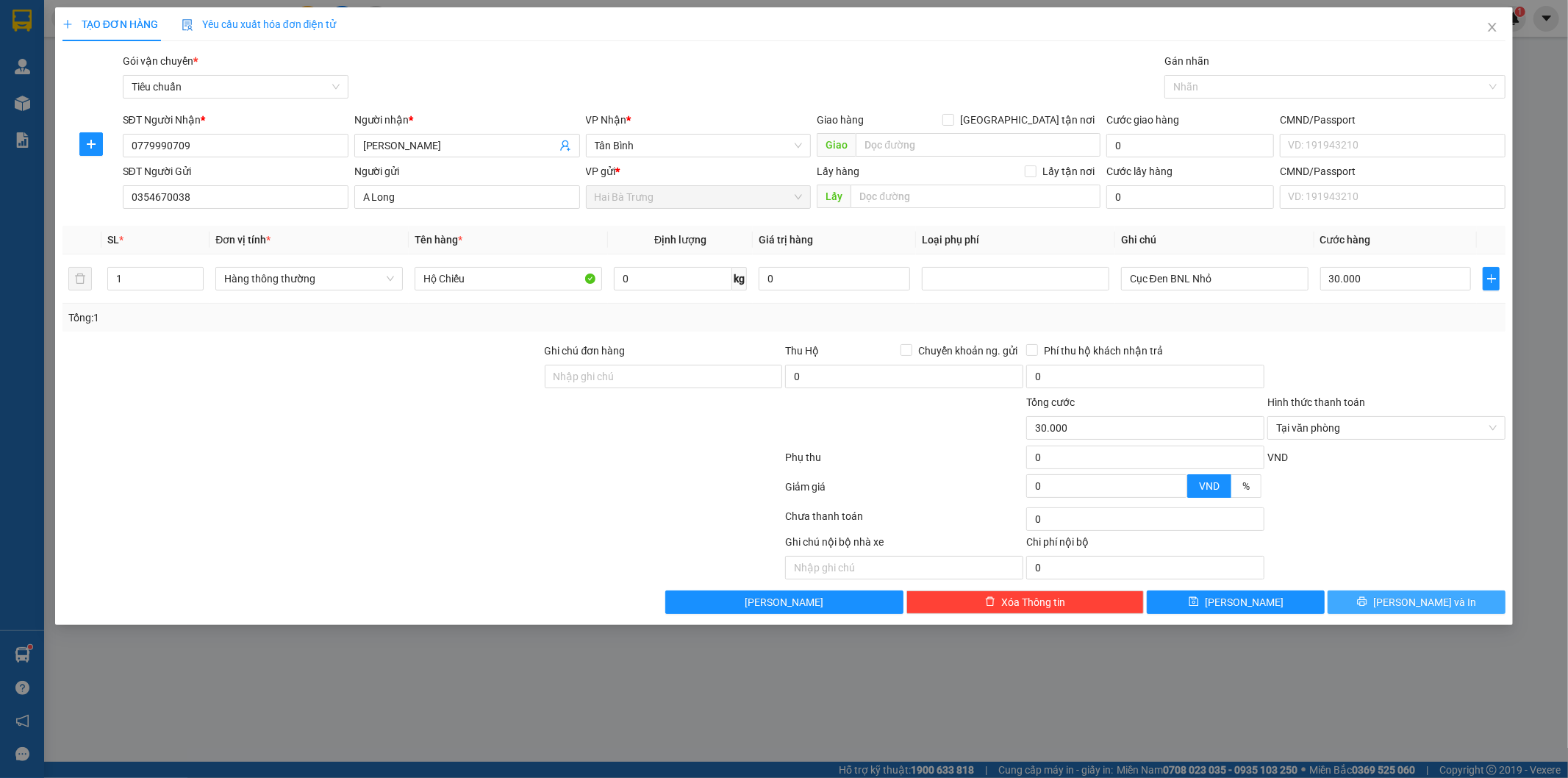
click at [1401, 605] on button "[PERSON_NAME] và In" at bounding box center [1416, 602] width 178 height 23
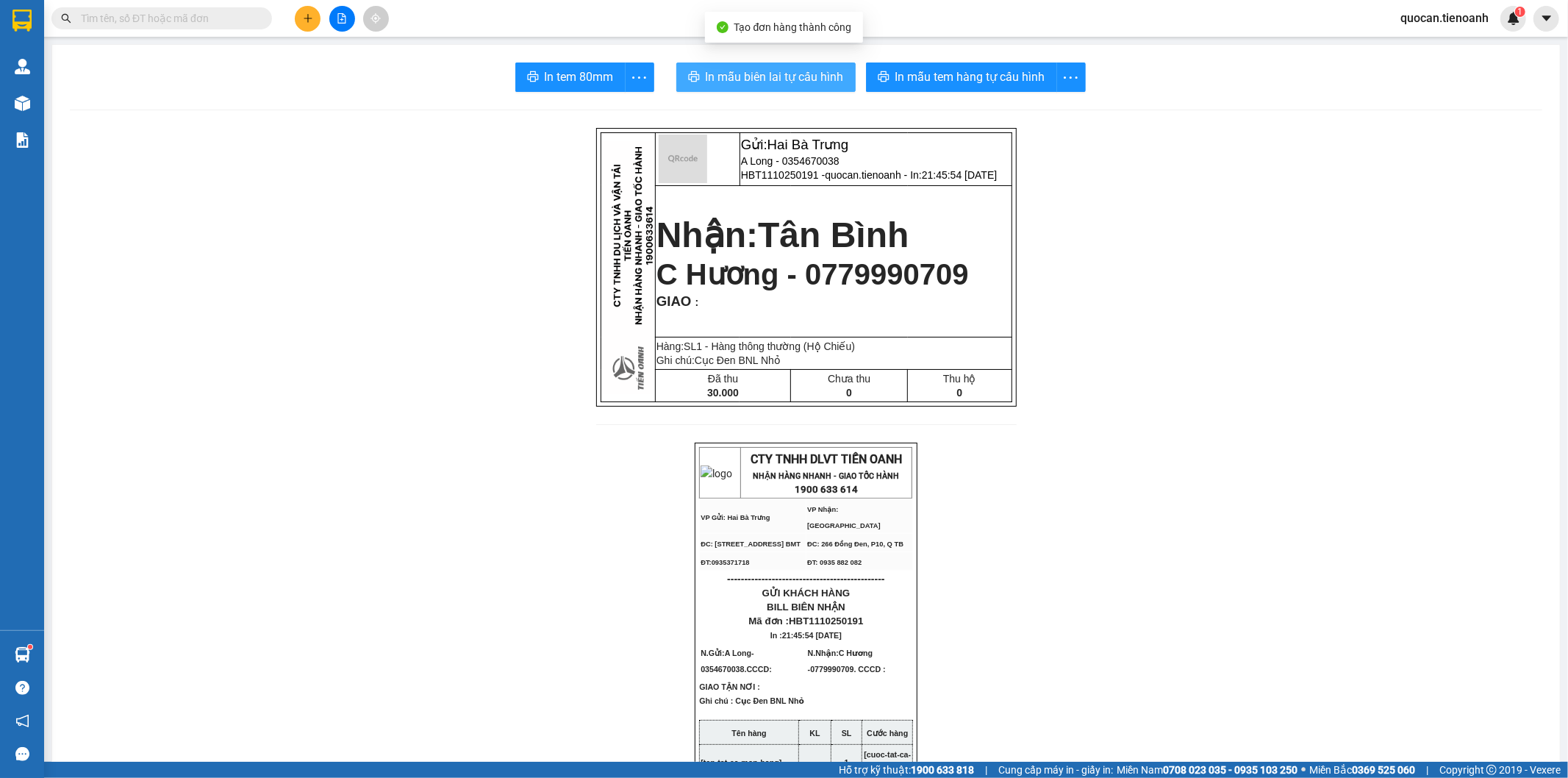
click at [787, 72] on span "In mẫu biên lai tự cấu hình" at bounding box center [775, 77] width 138 height 18
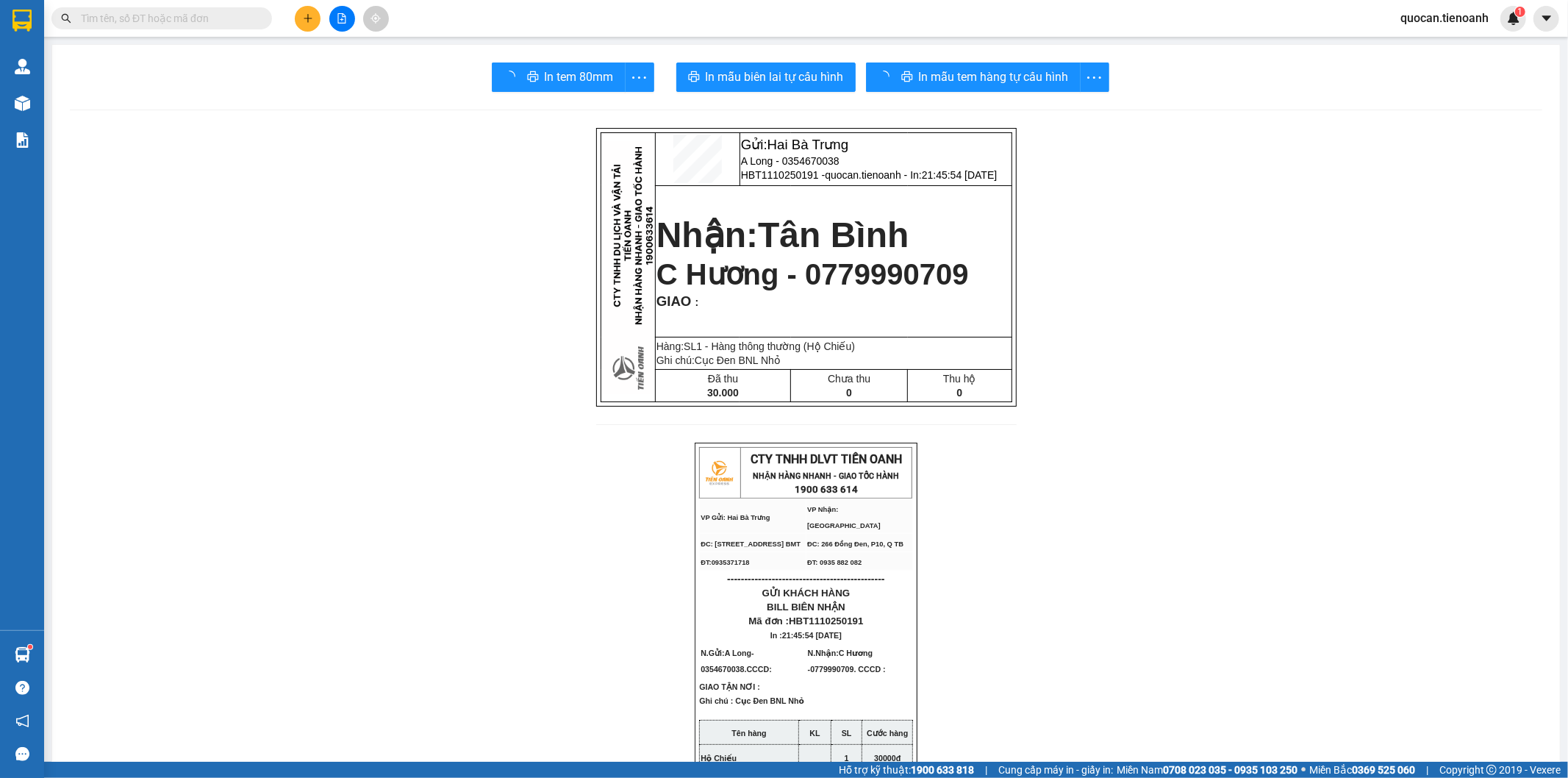
click at [989, 65] on div "In mẫu tem hàng tự cấu hình" at bounding box center [987, 77] width 243 height 30
click at [982, 77] on span "In mẫu tem hàng tự cấu hình" at bounding box center [971, 77] width 150 height 18
click at [31, 105] on div at bounding box center [23, 103] width 25 height 25
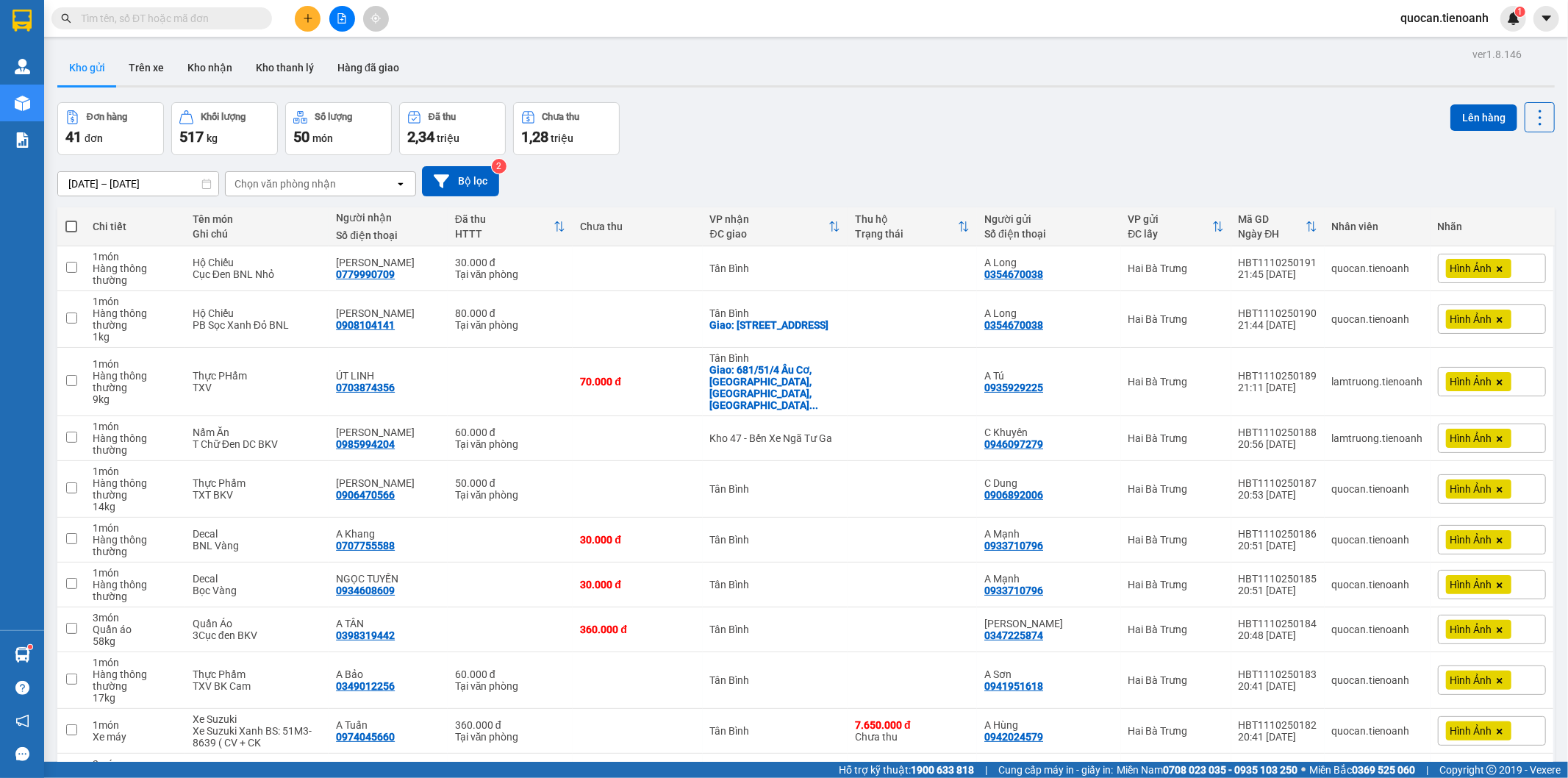
click at [316, 185] on div "Chọn văn phòng nhận" at bounding box center [285, 183] width 101 height 14
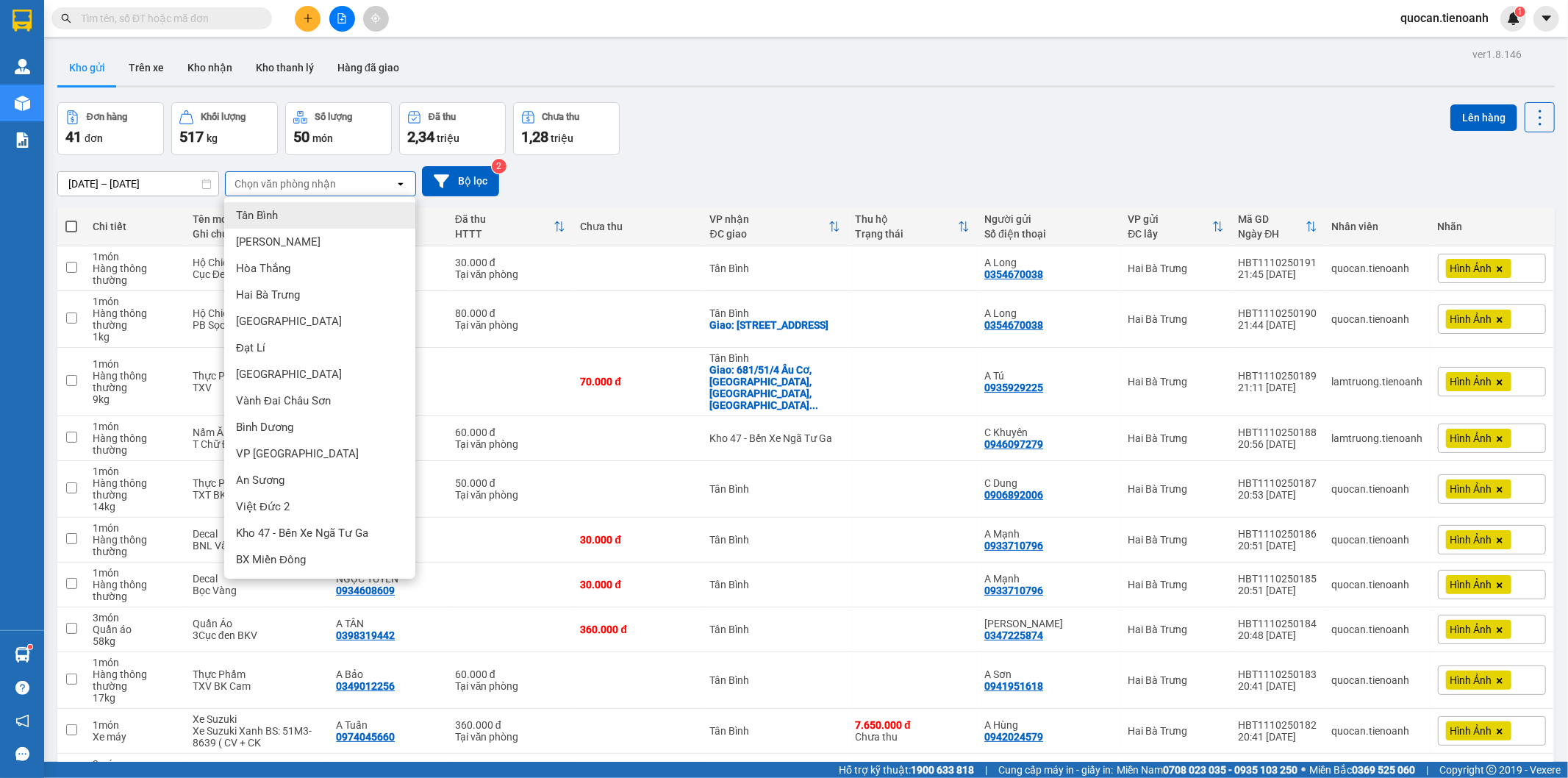
click at [290, 213] on div "Tân Bình" at bounding box center [319, 215] width 191 height 26
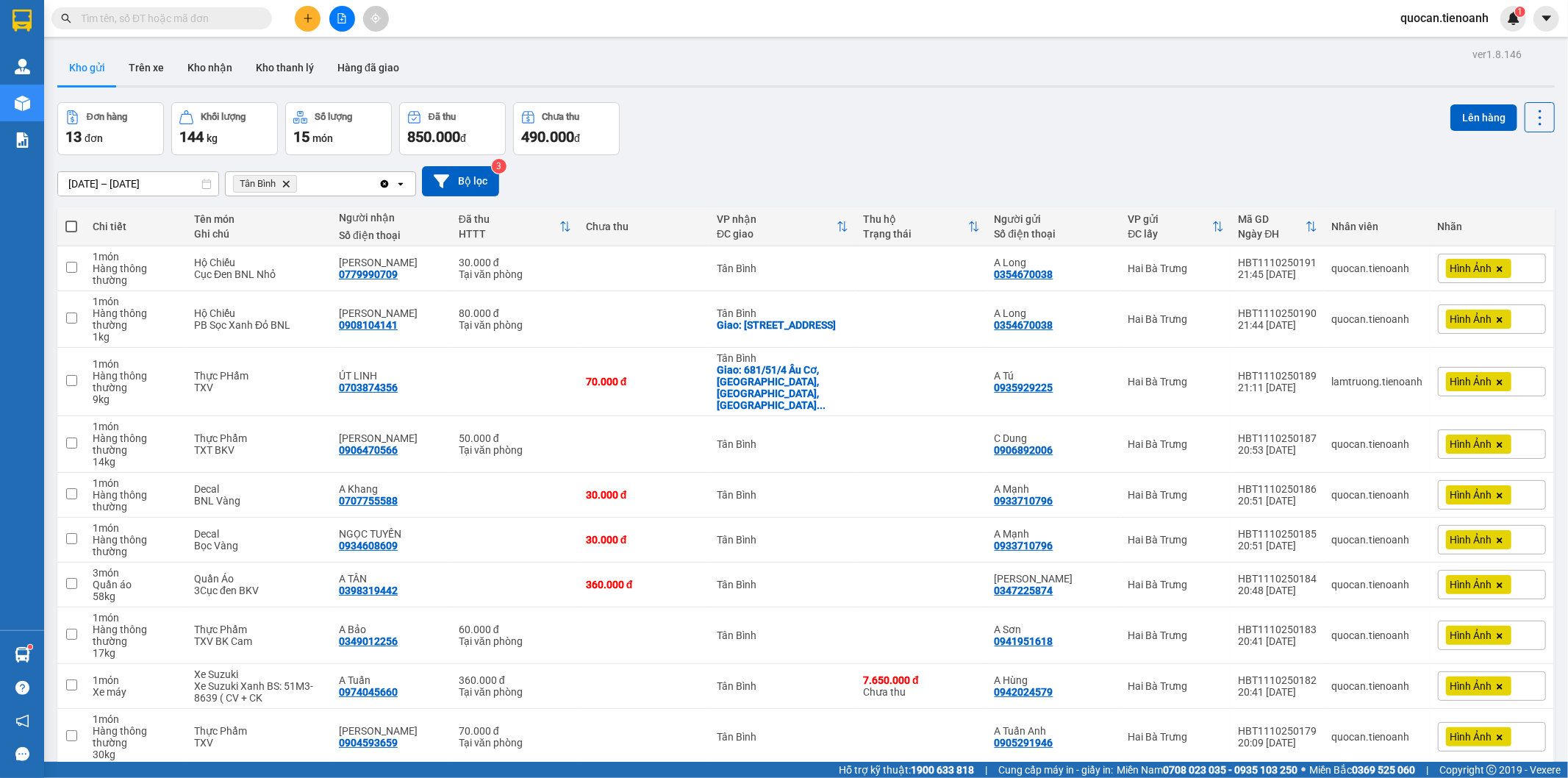
click at [73, 225] on span at bounding box center [70, 226] width 12 height 12
click at [71, 219] on input "checkbox" at bounding box center [71, 219] width 0 height 0
checkbox input "true"
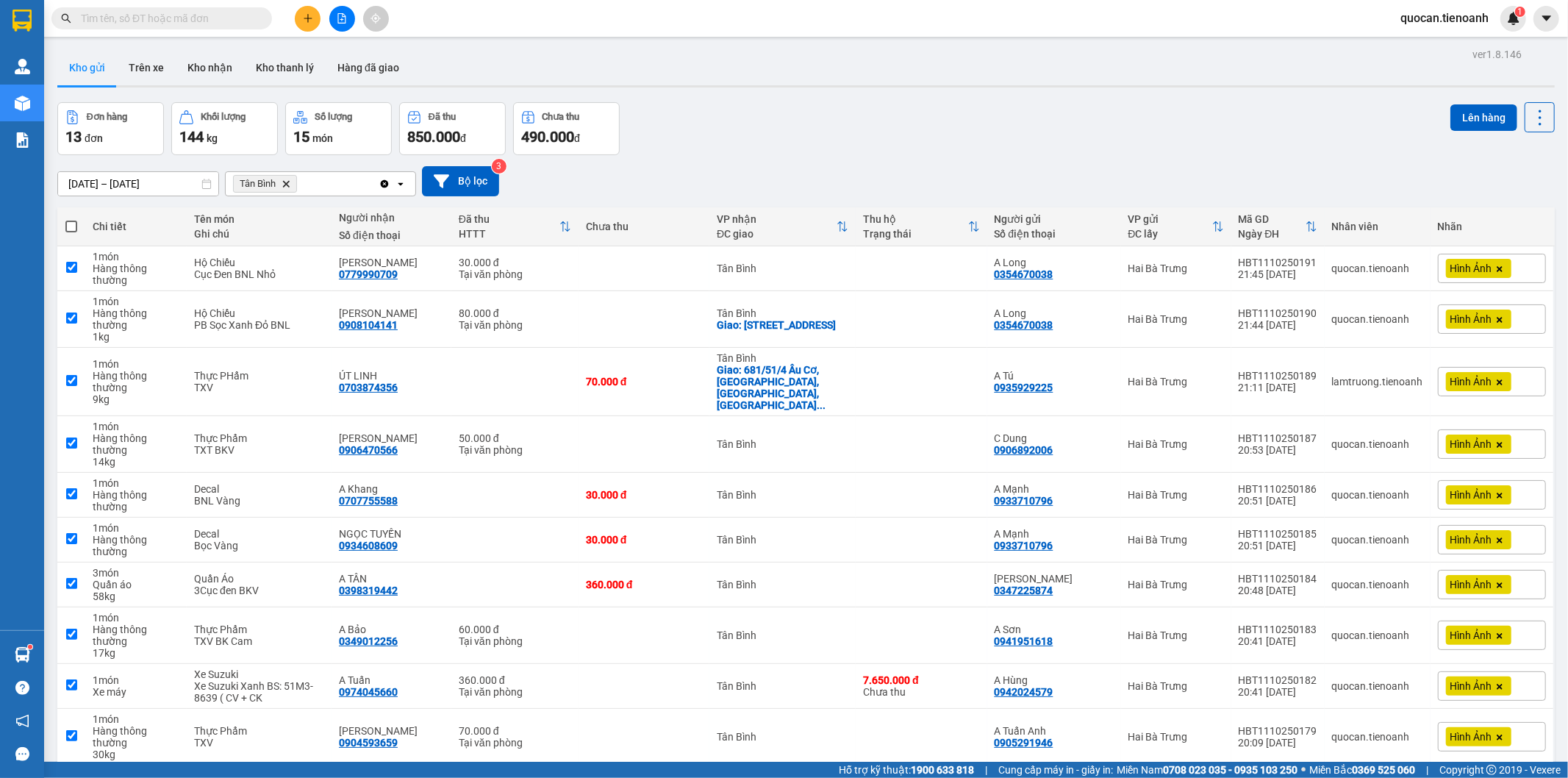
checkbox input "true"
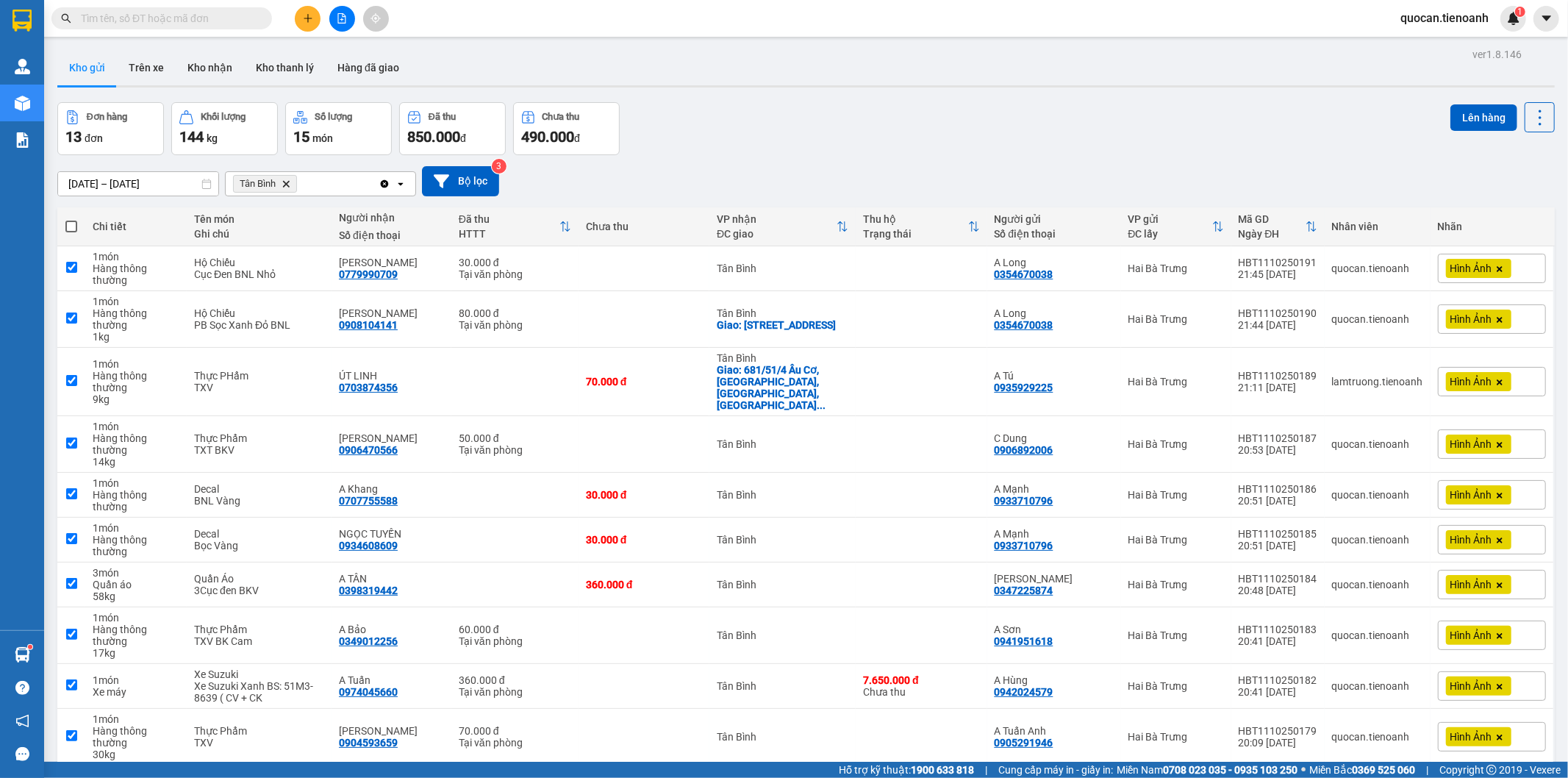
checkbox input "true"
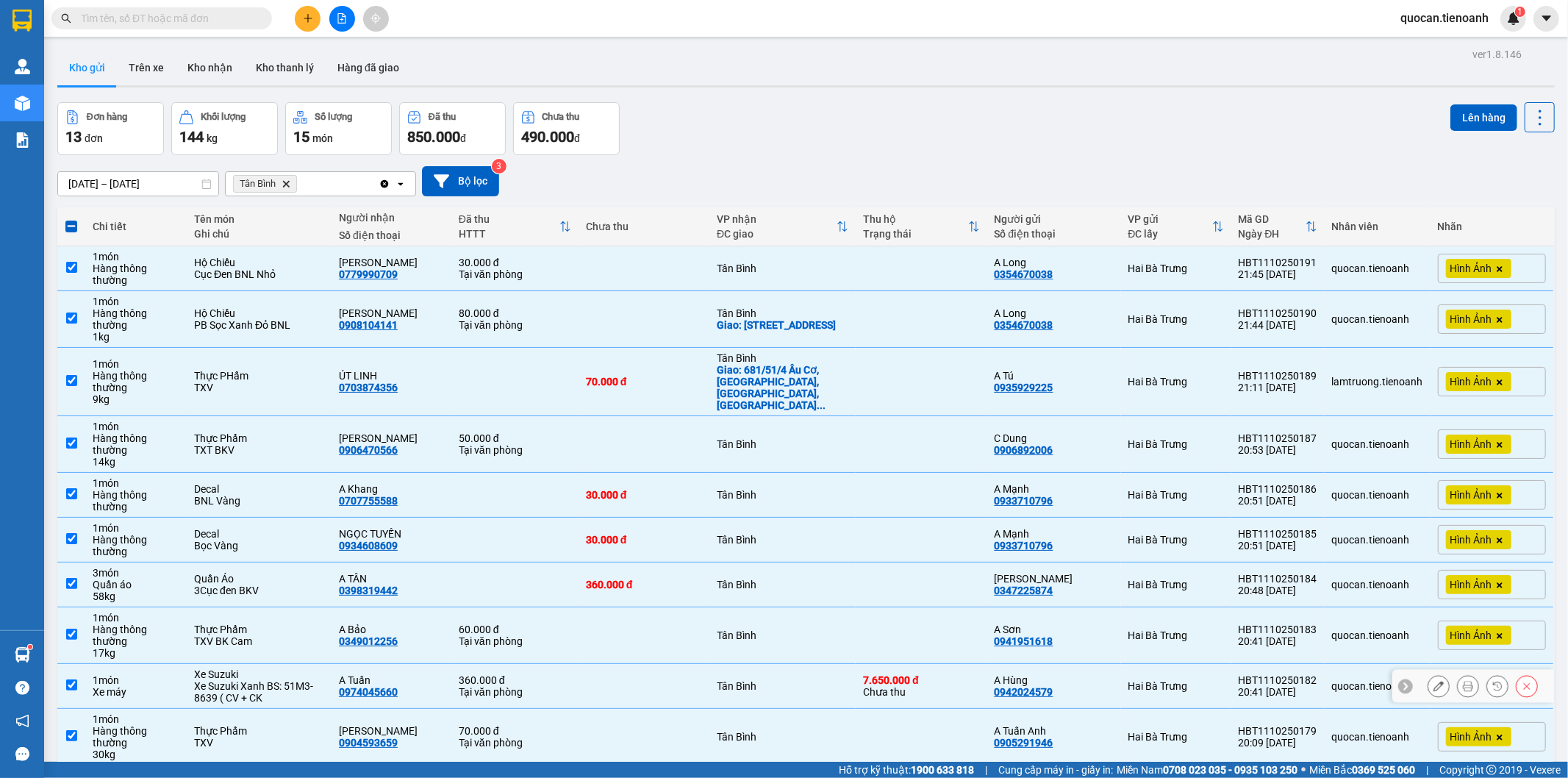
click at [459, 674] on div "360.000 đ" at bounding box center [515, 680] width 112 height 12
checkbox input "false"
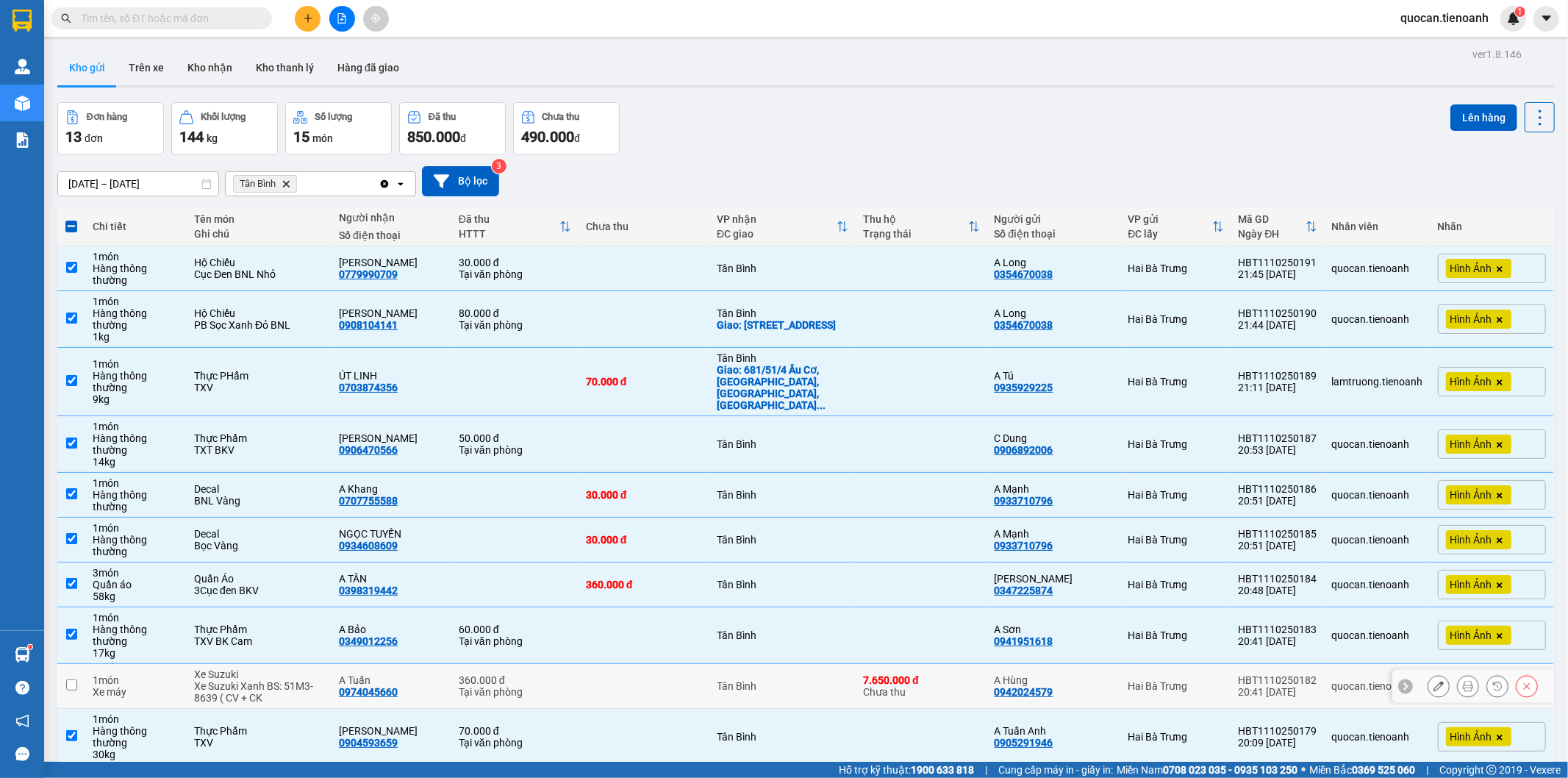
scroll to position [123, 0]
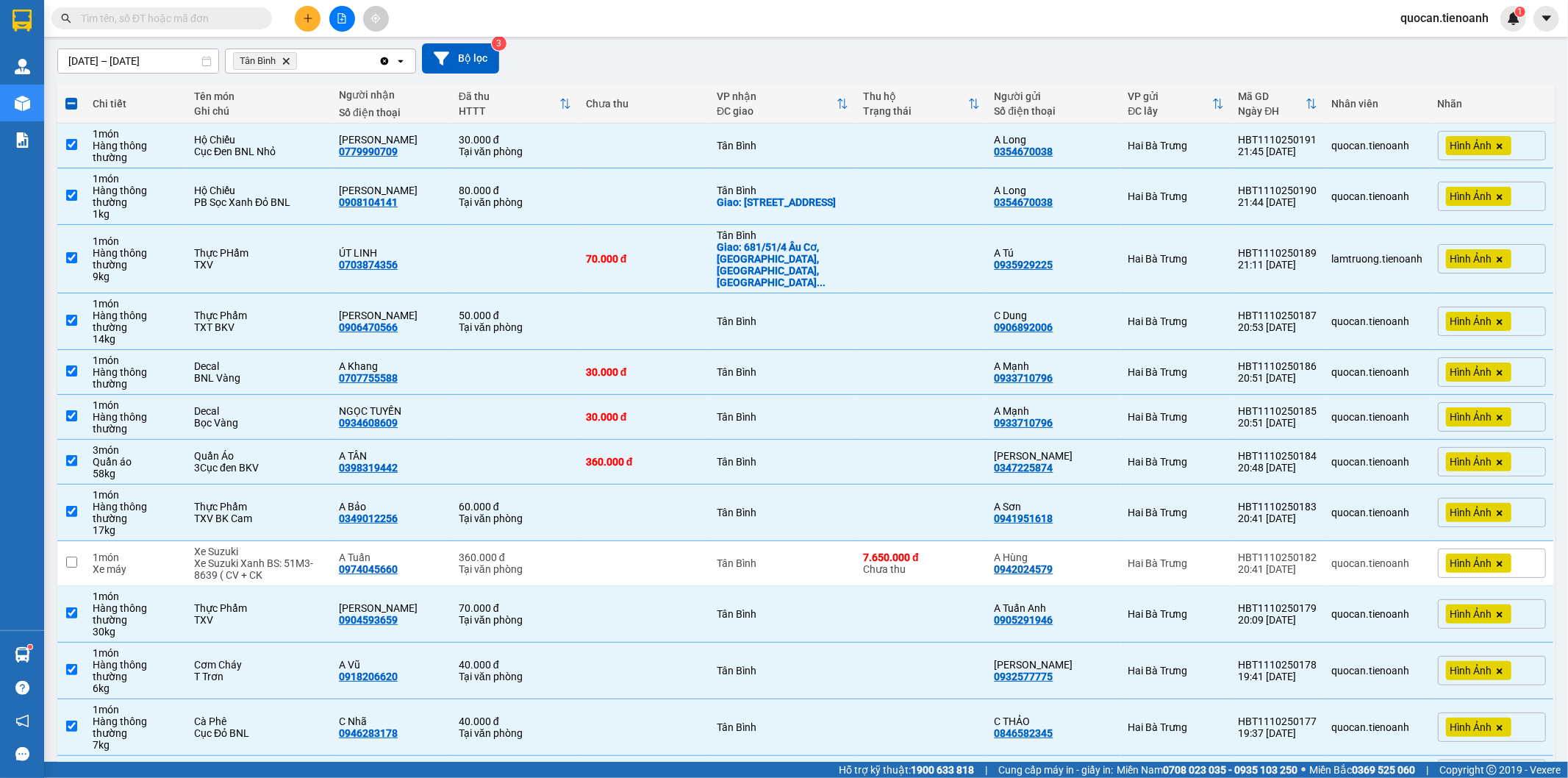
click at [633, 755] on td at bounding box center [643, 786] width 131 height 61
checkbox input "false"
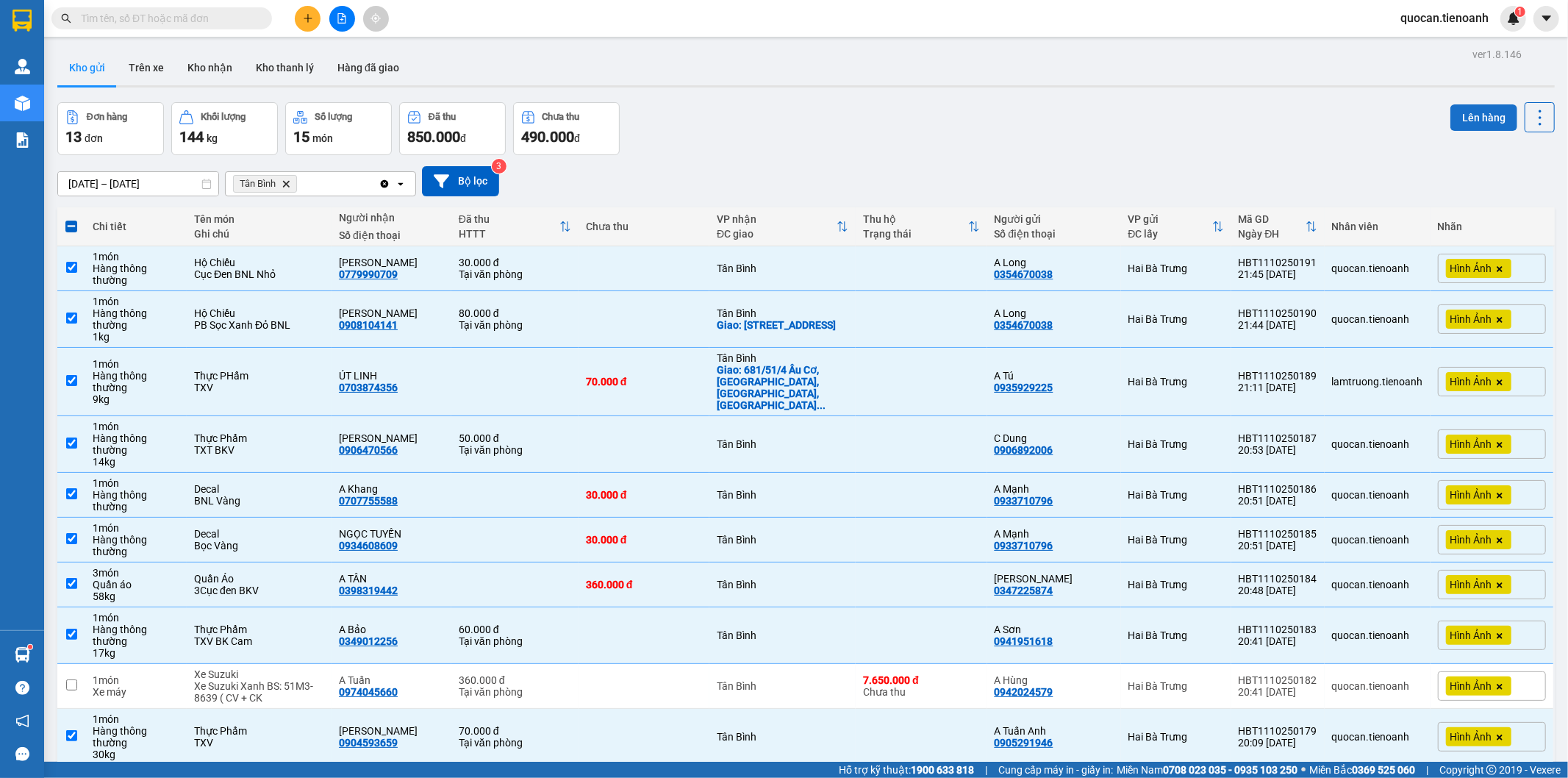
click at [1482, 115] on button "Lên hàng" at bounding box center [1484, 117] width 67 height 26
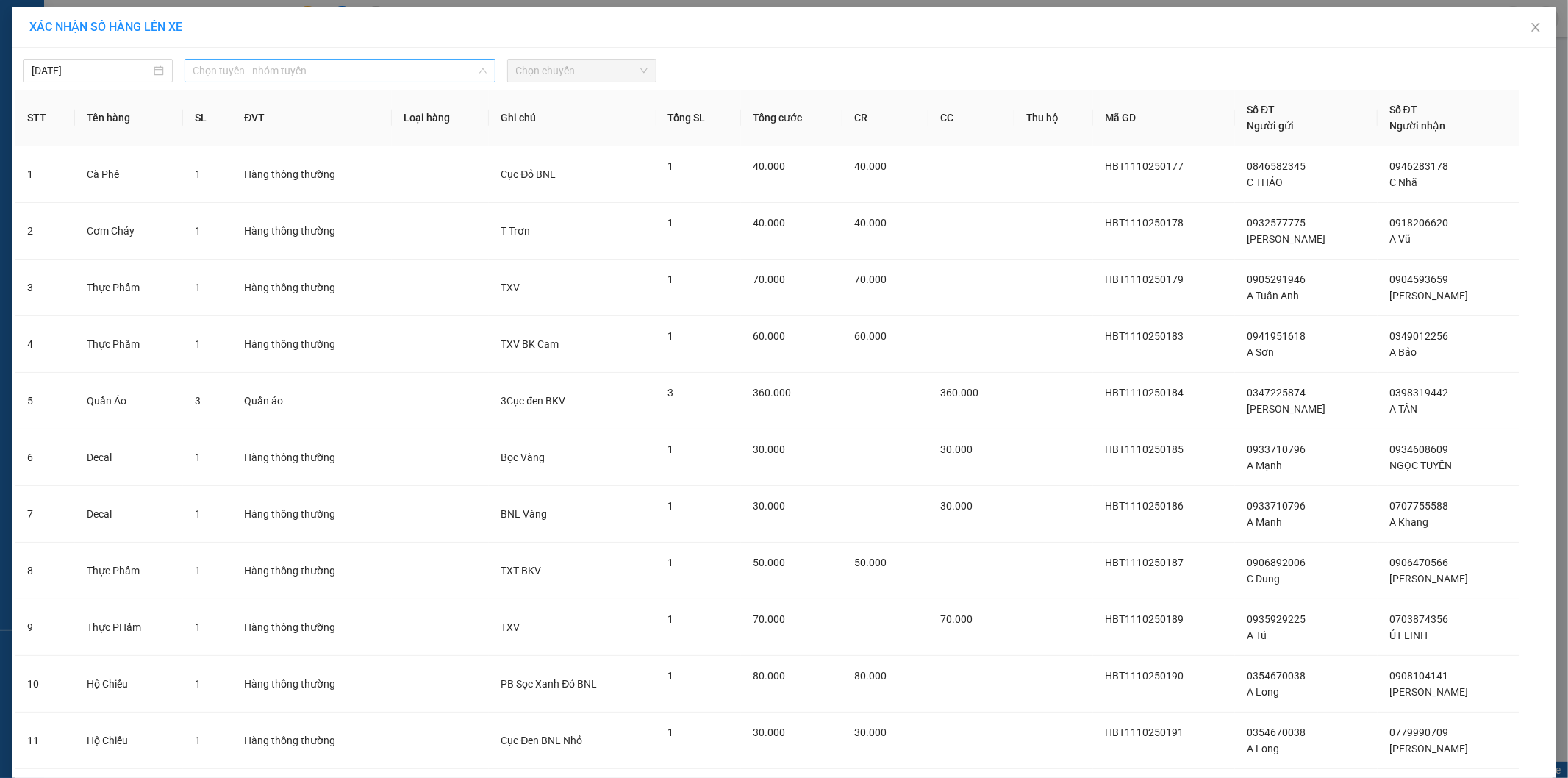
click at [319, 78] on span "Chọn tuyến - nhóm tuyến" at bounding box center [340, 70] width 294 height 22
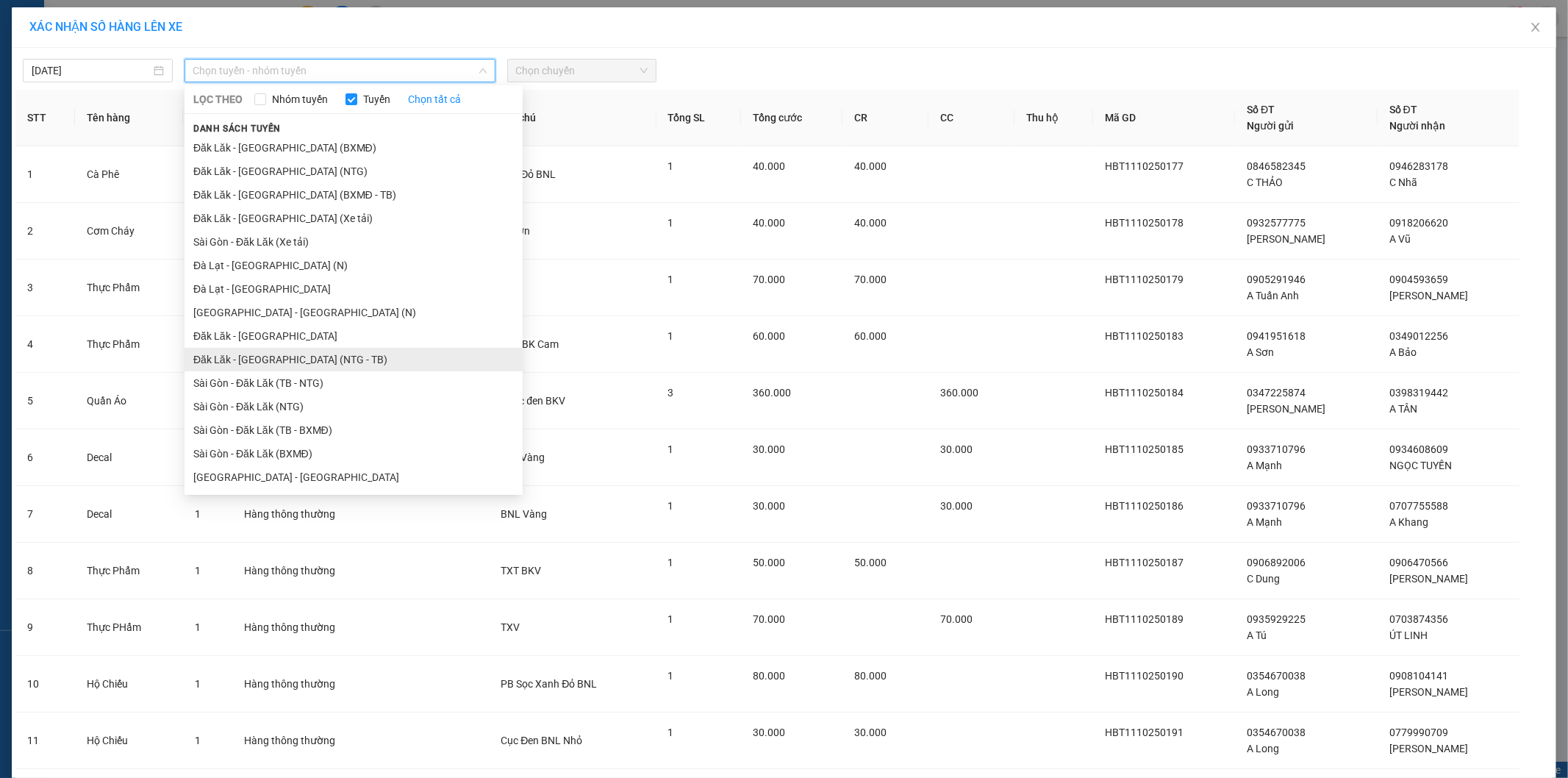
click at [289, 369] on li "Đăk Lăk - [GEOGRAPHIC_DATA] (NTG - TB)" at bounding box center [353, 360] width 338 height 23
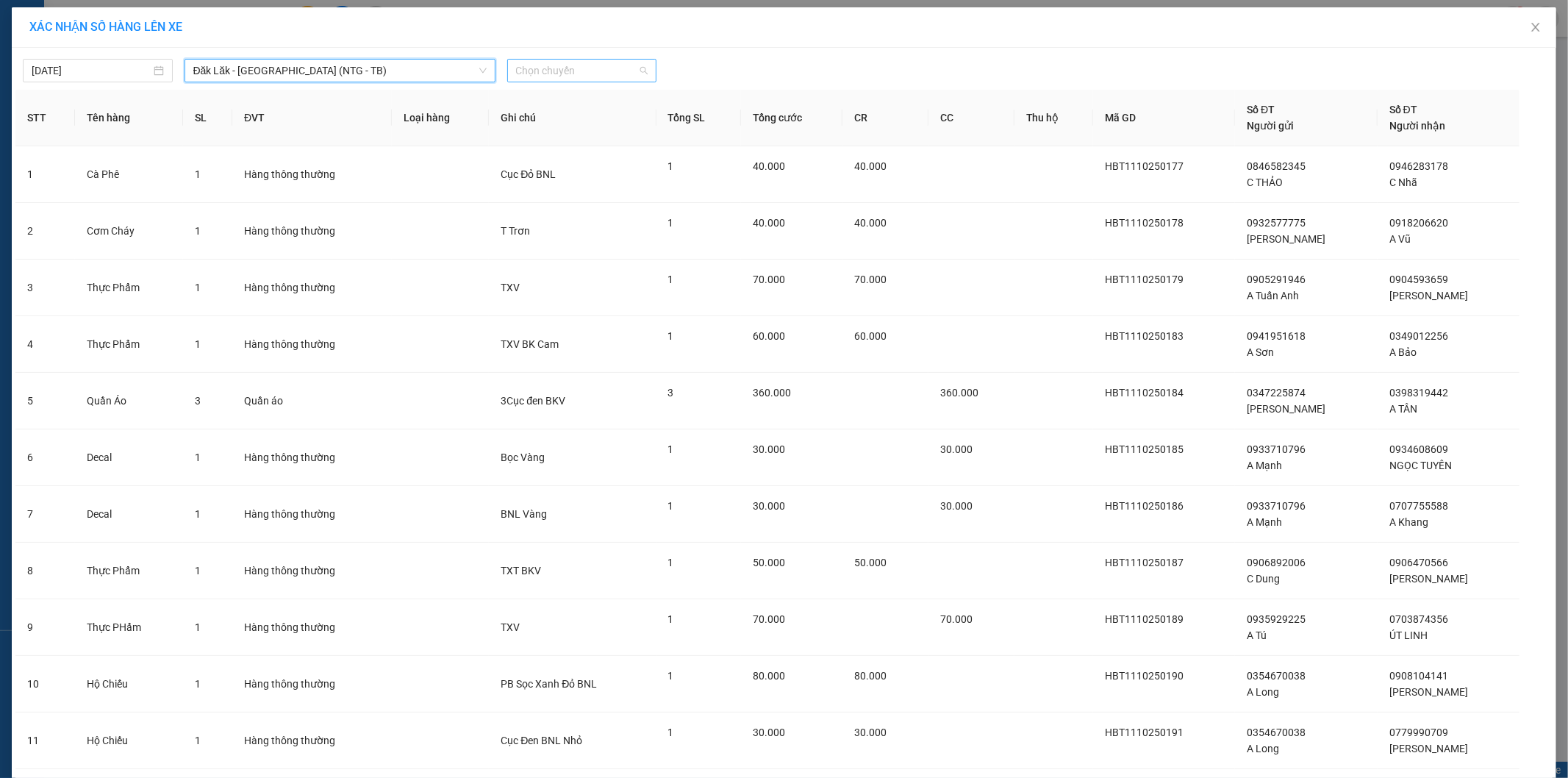
click at [554, 69] on span "Chọn chuyến" at bounding box center [582, 70] width 132 height 22
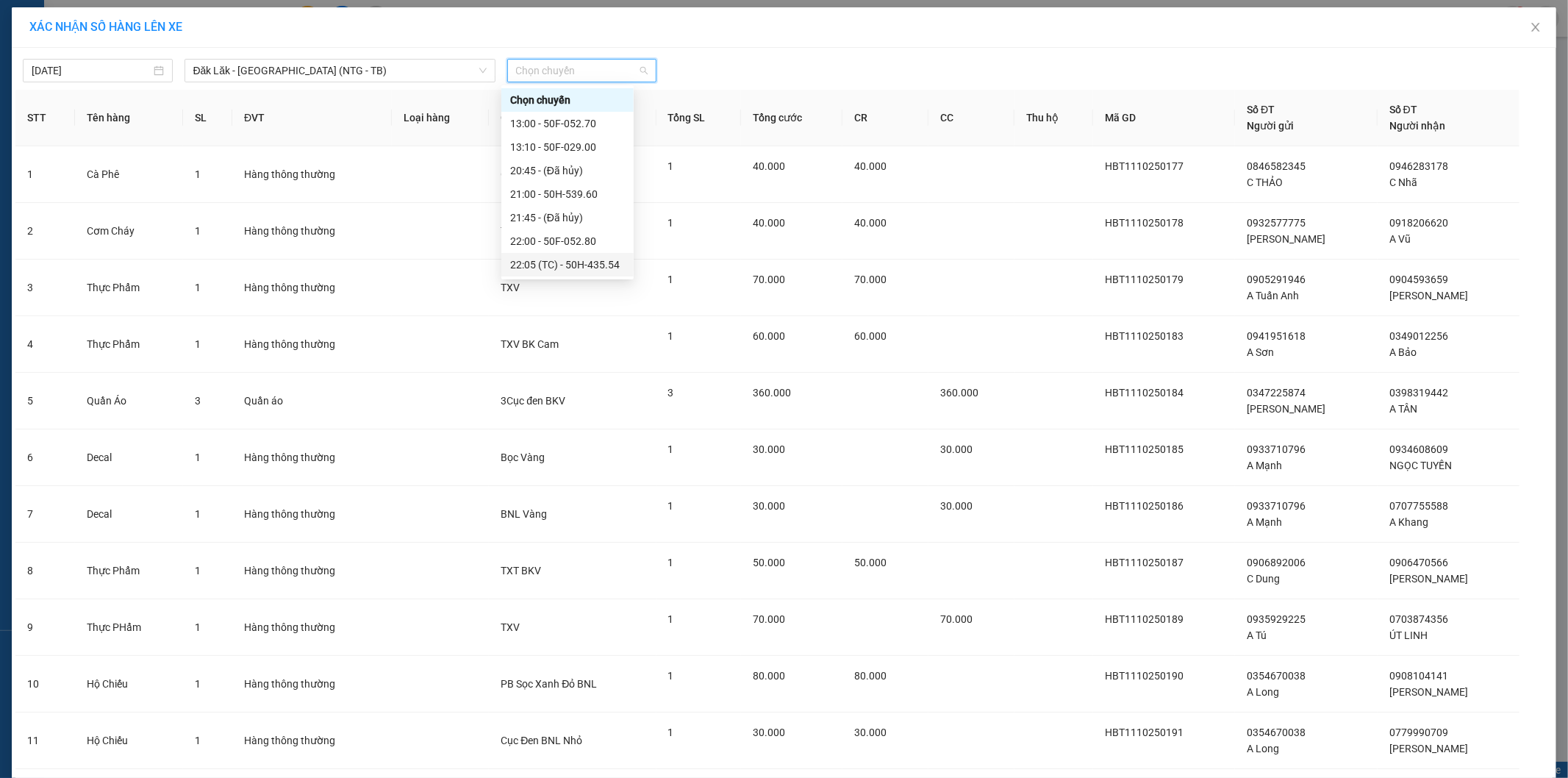
scroll to position [47, 0]
click at [579, 243] on div "22:30 - 50H-290.30" at bounding box center [568, 241] width 115 height 16
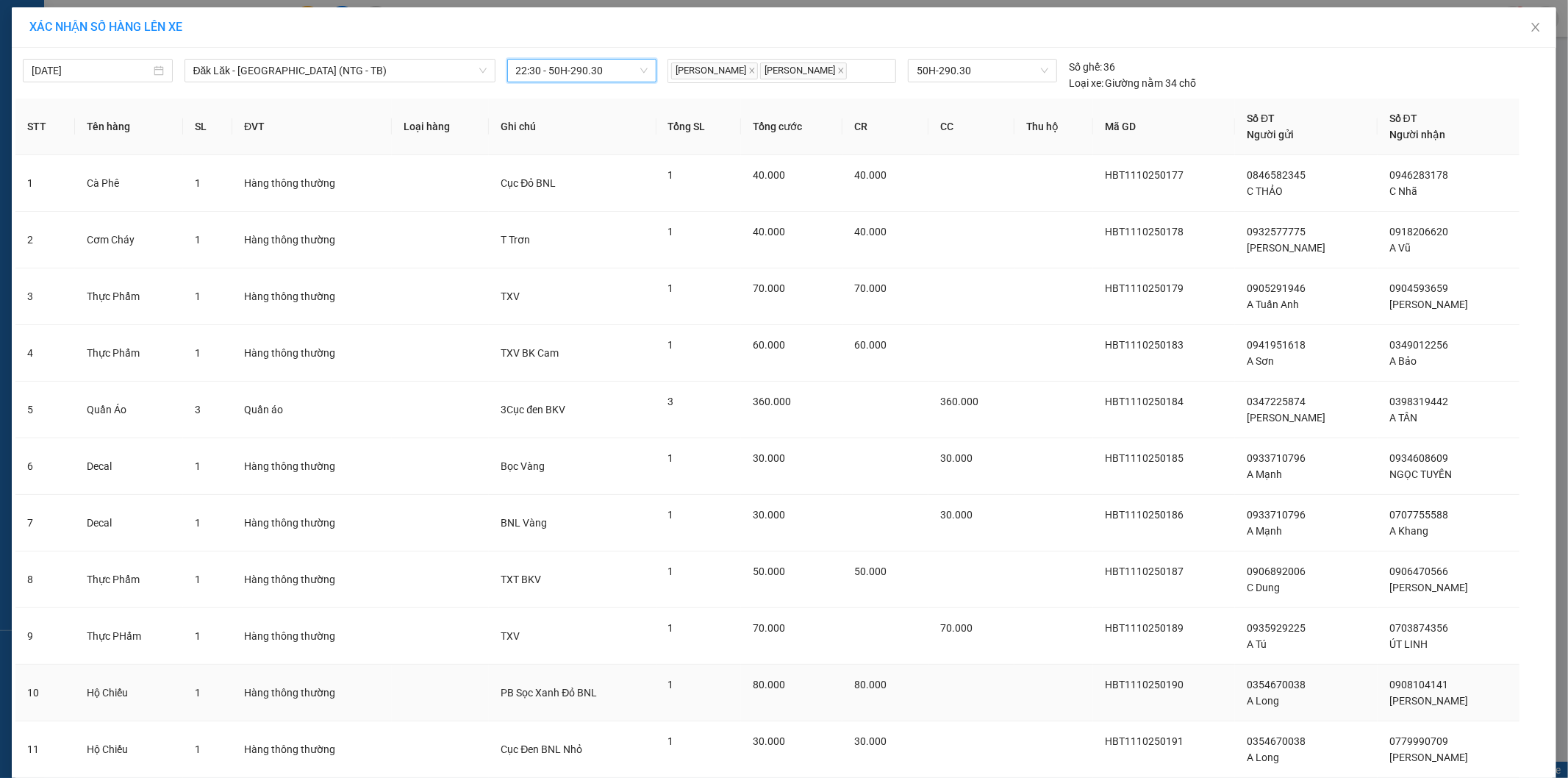
scroll to position [107, 0]
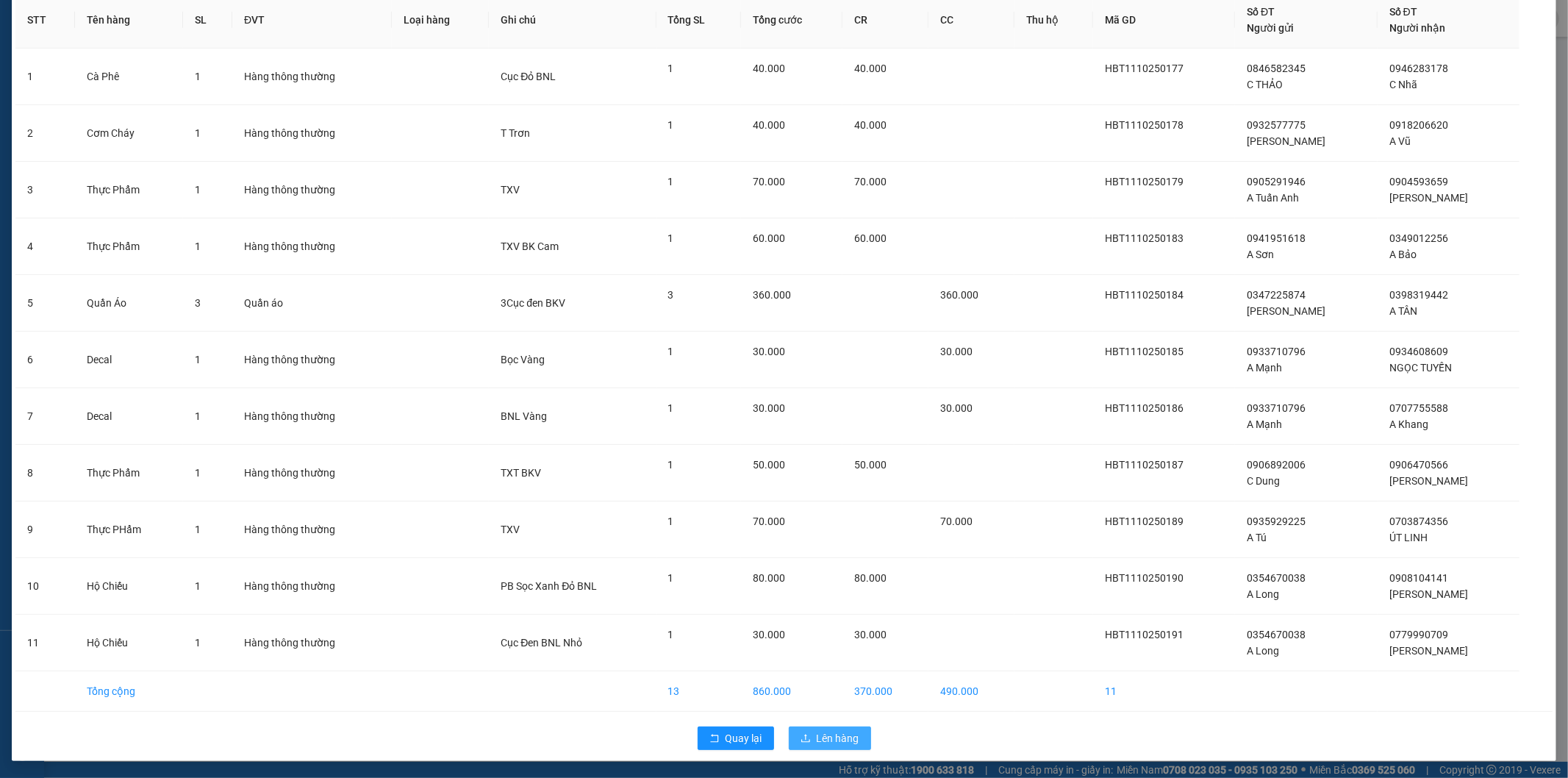
click at [817, 738] on span "Lên hàng" at bounding box center [838, 738] width 42 height 16
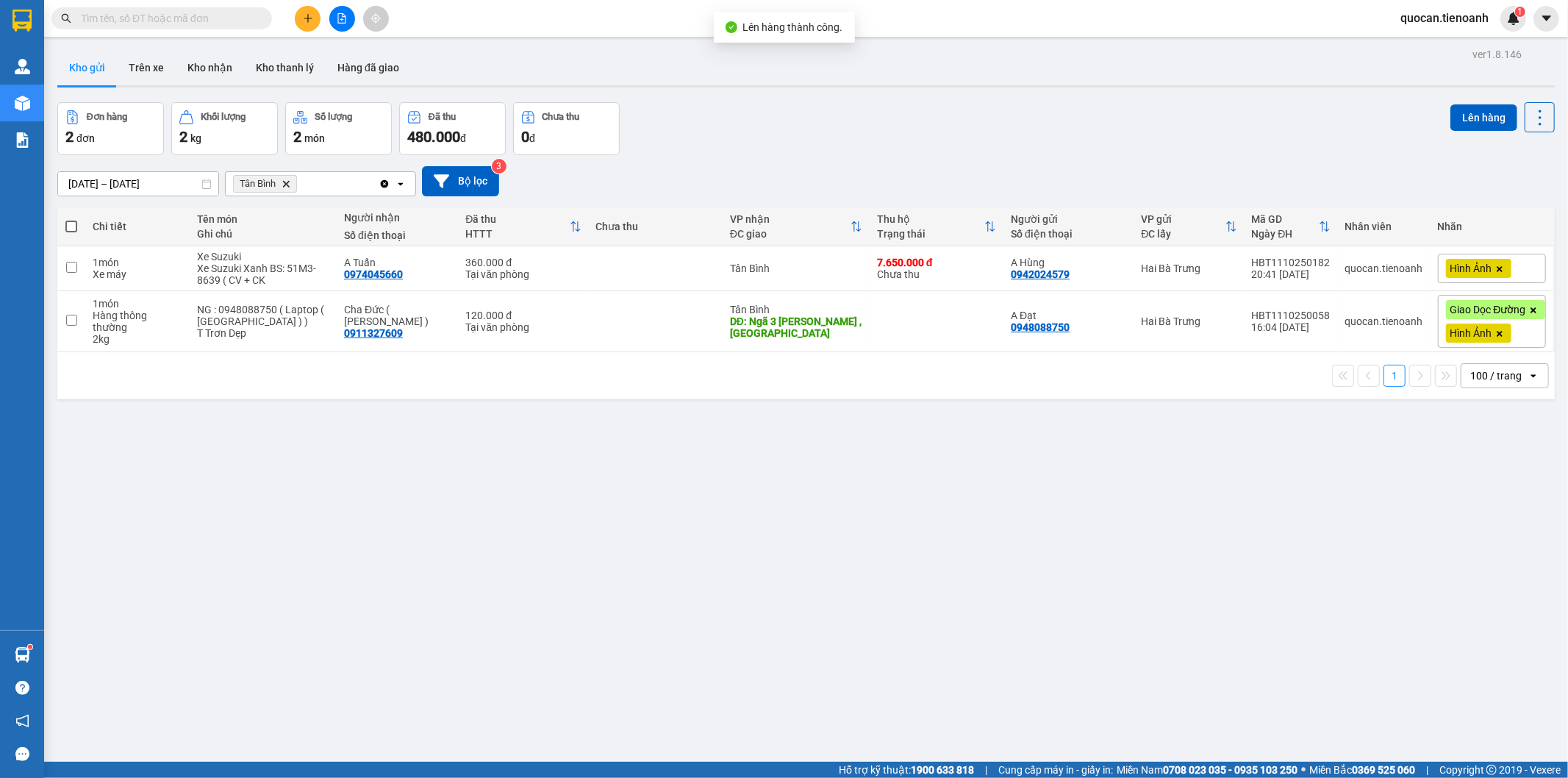
click at [289, 186] on icon "Tân Bình, close by backspace" at bounding box center [286, 183] width 6 height 6
click at [317, 184] on div "Chọn văn phòng nhận" at bounding box center [285, 183] width 101 height 14
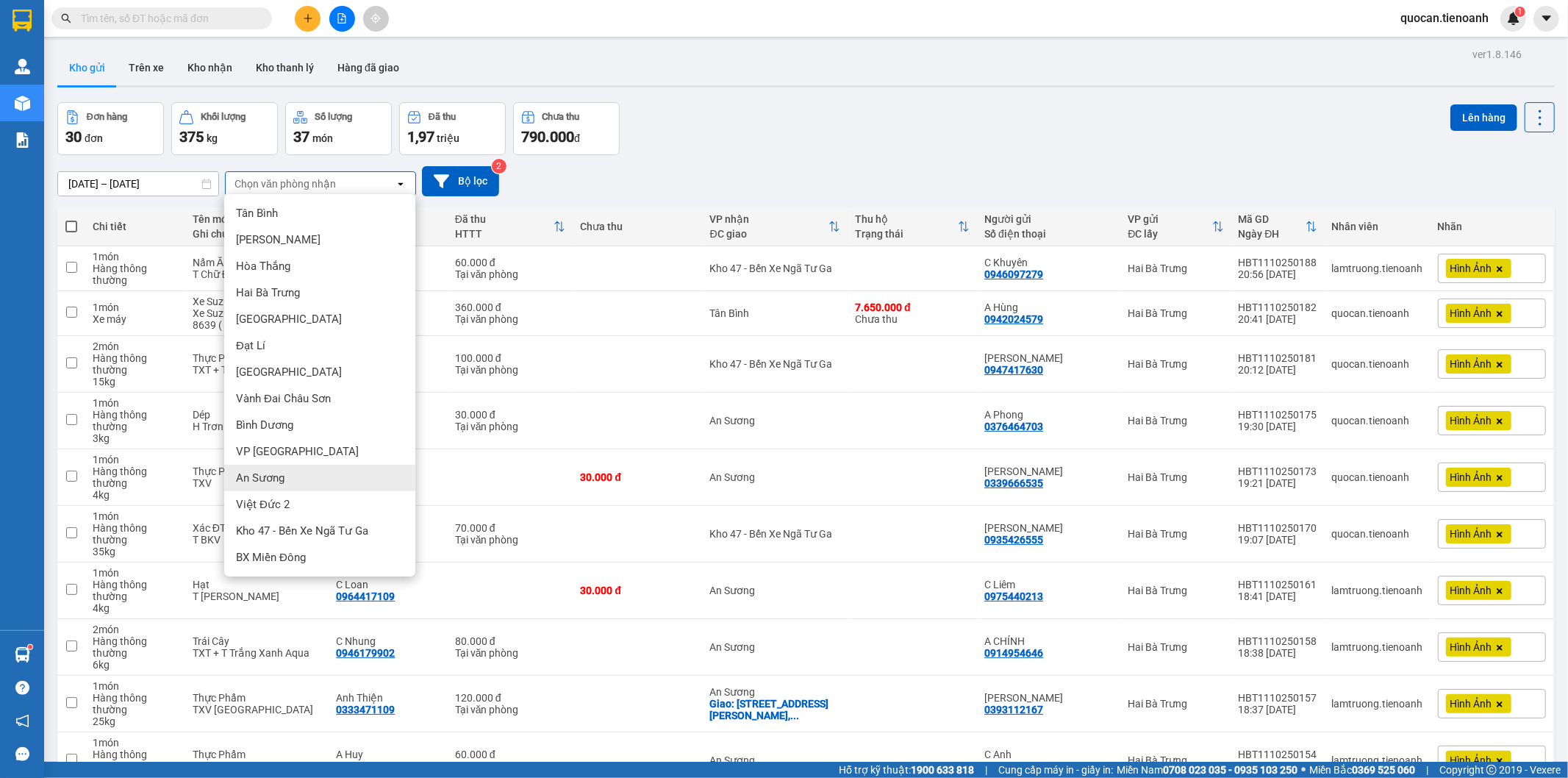
drag, startPoint x: 282, startPoint y: 473, endPoint x: 274, endPoint y: 475, distance: 8.2
click at [280, 474] on span "An Sương" at bounding box center [260, 478] width 49 height 14
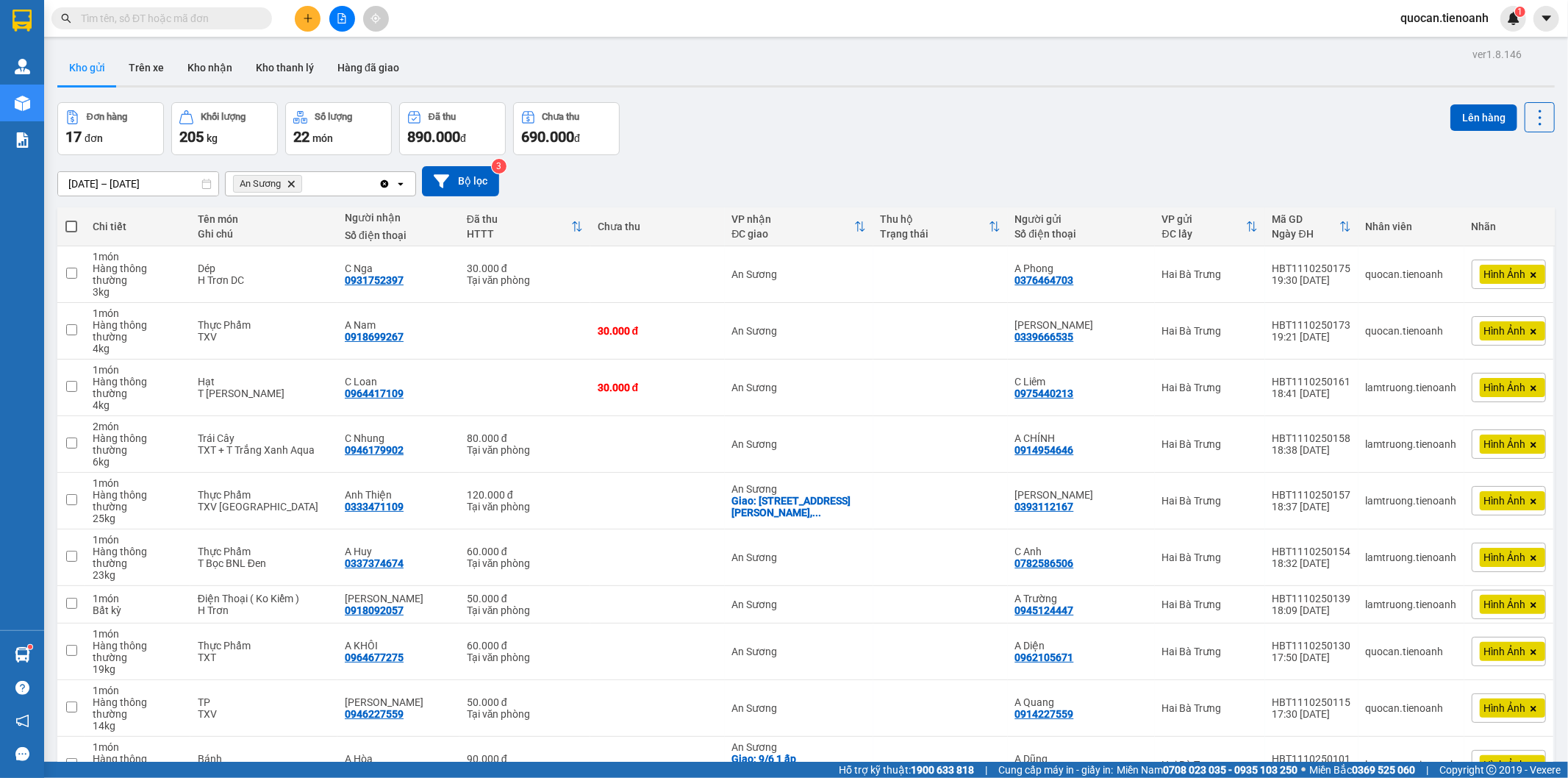
click at [68, 222] on span at bounding box center [70, 226] width 12 height 12
click at [71, 219] on input "checkbox" at bounding box center [71, 219] width 0 height 0
checkbox input "true"
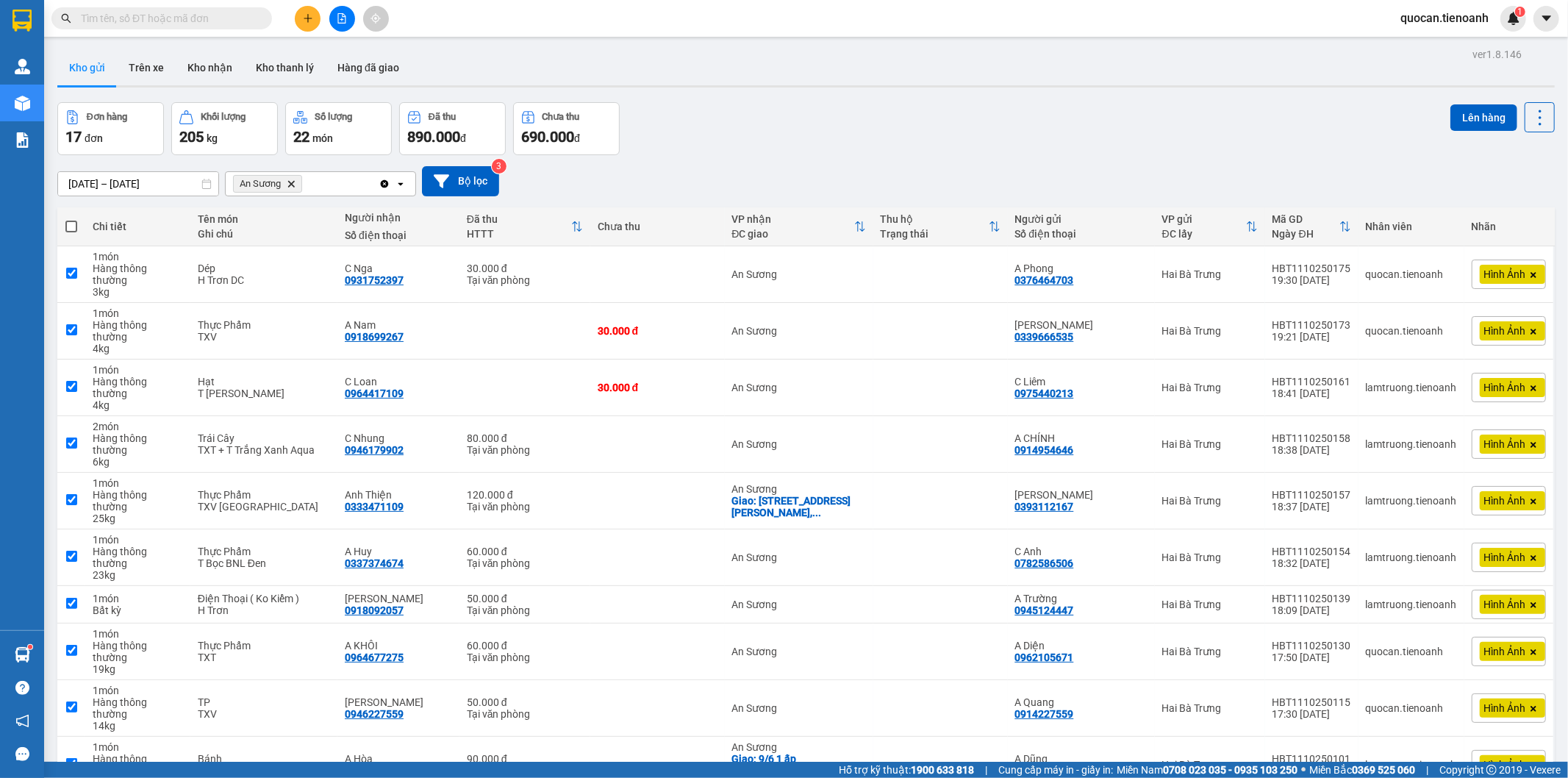
checkbox input "true"
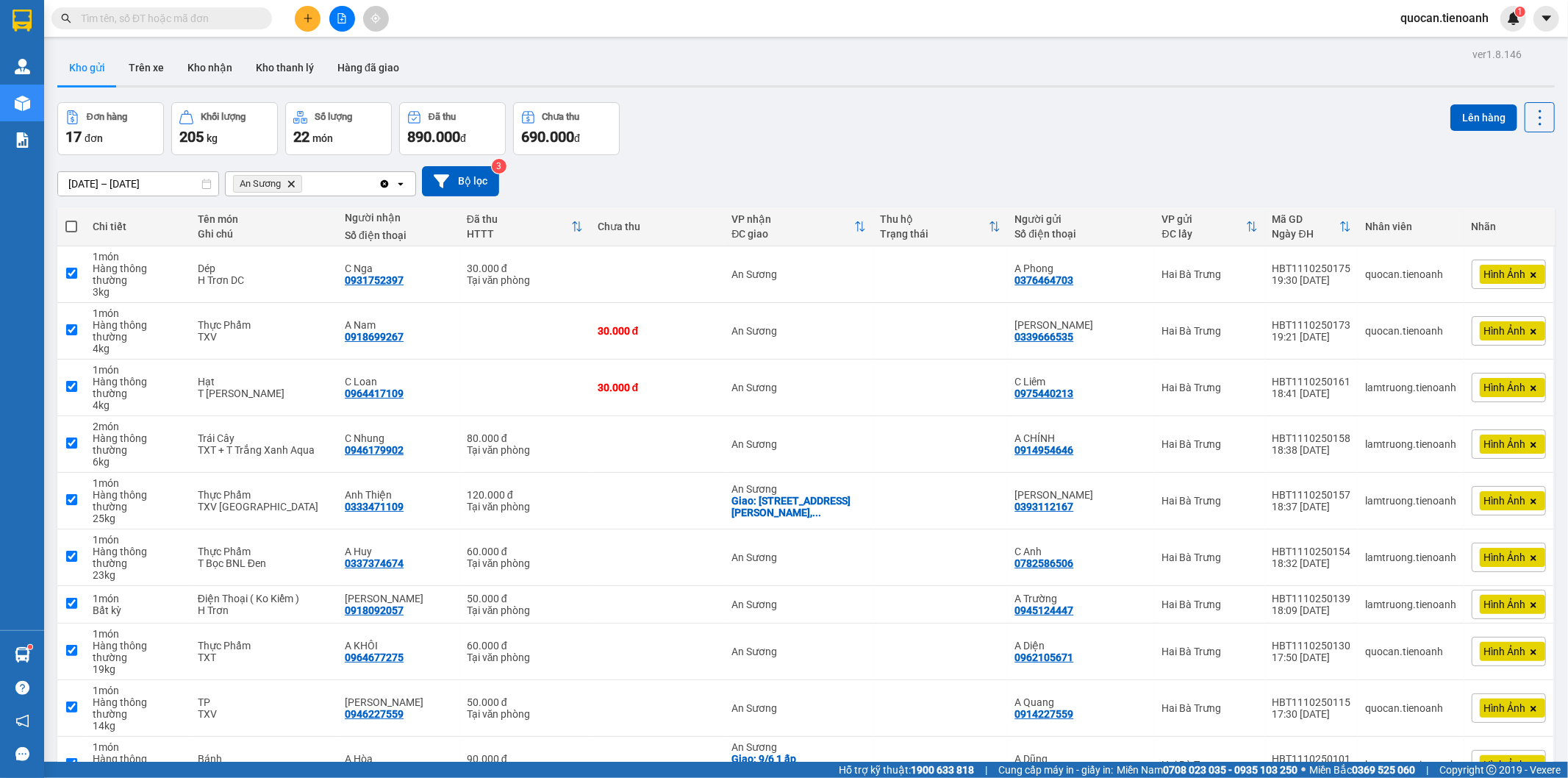
checkbox input "true"
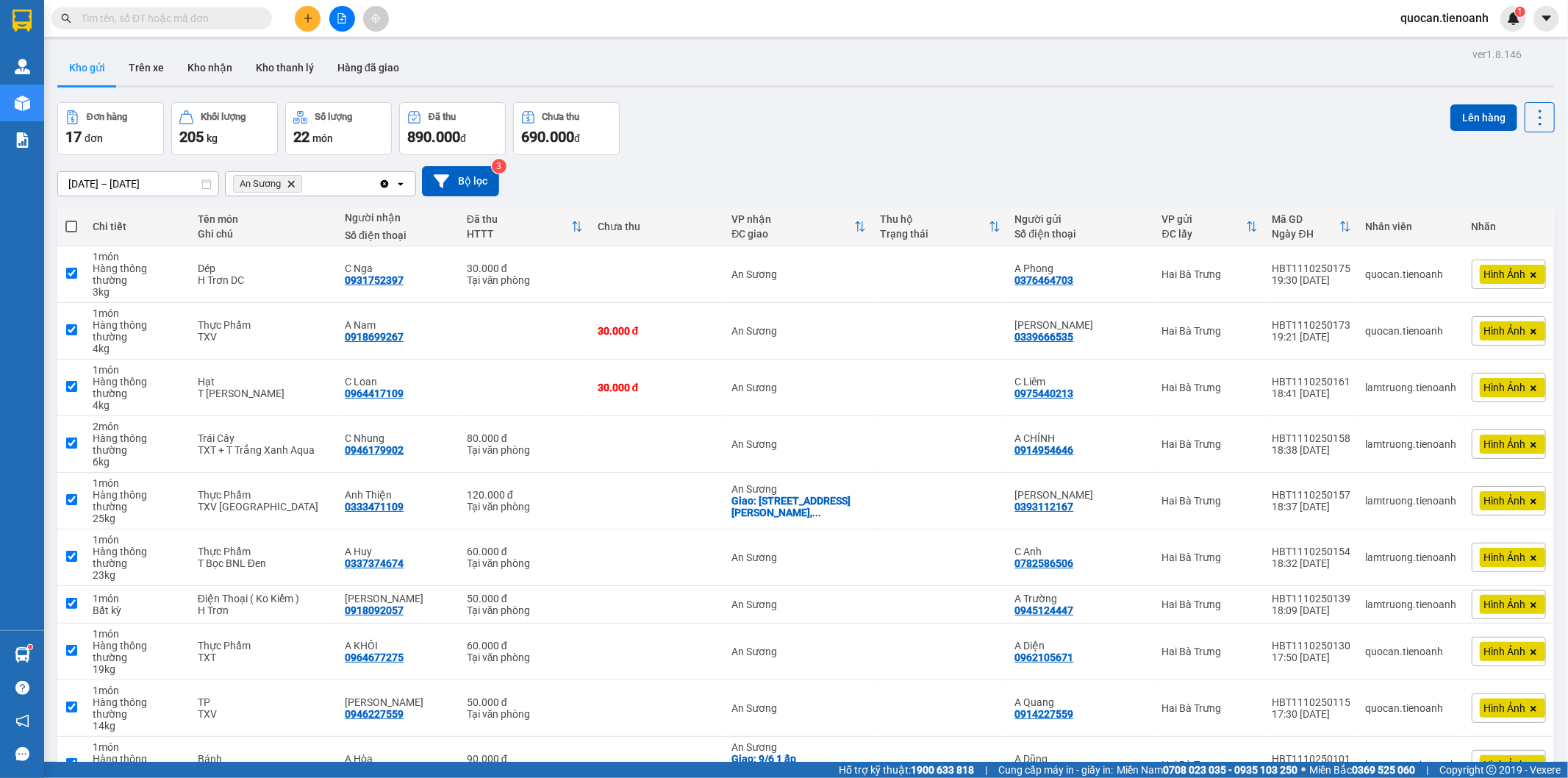
checkbox input "true"
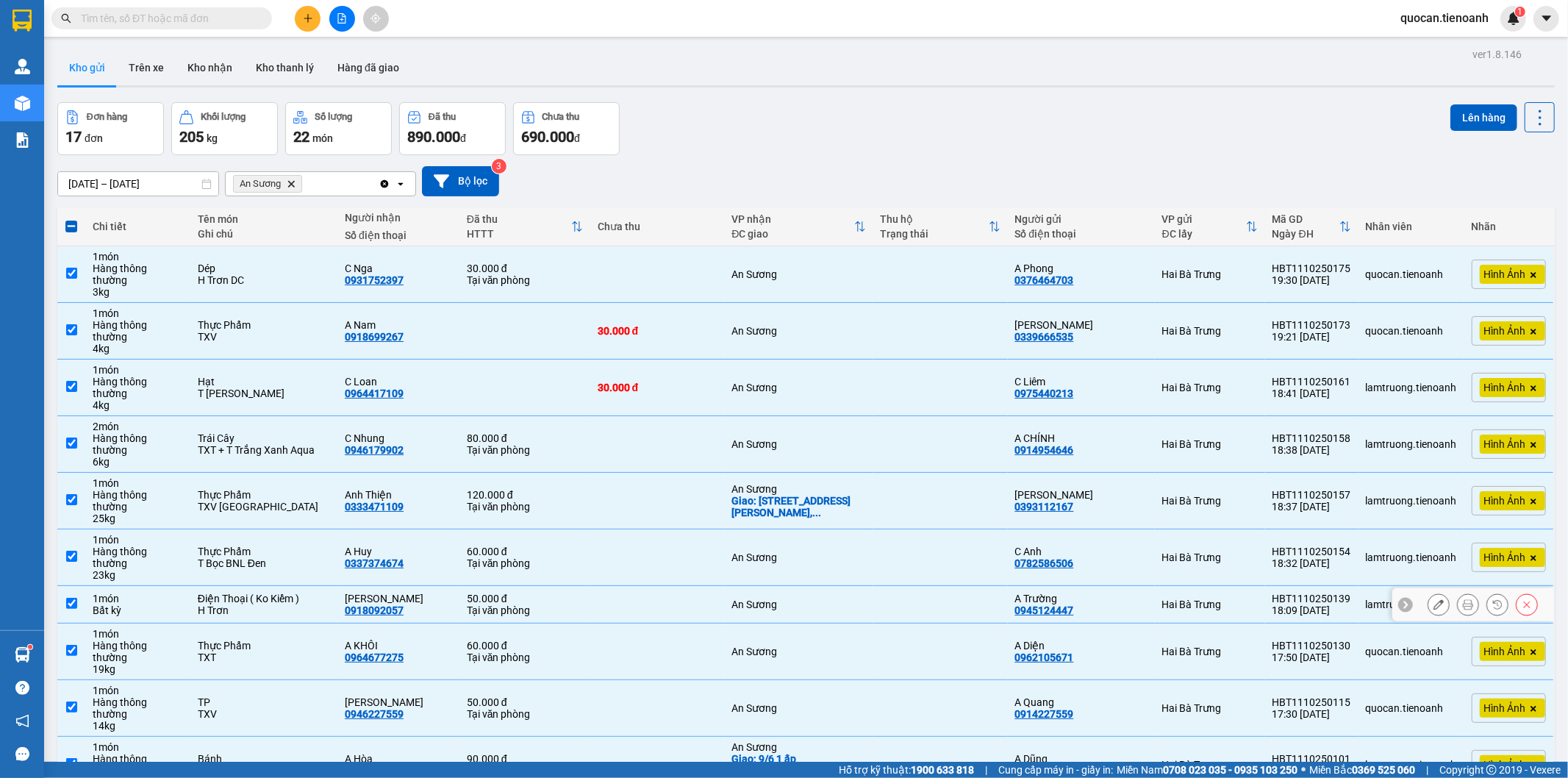
scroll to position [305, 0]
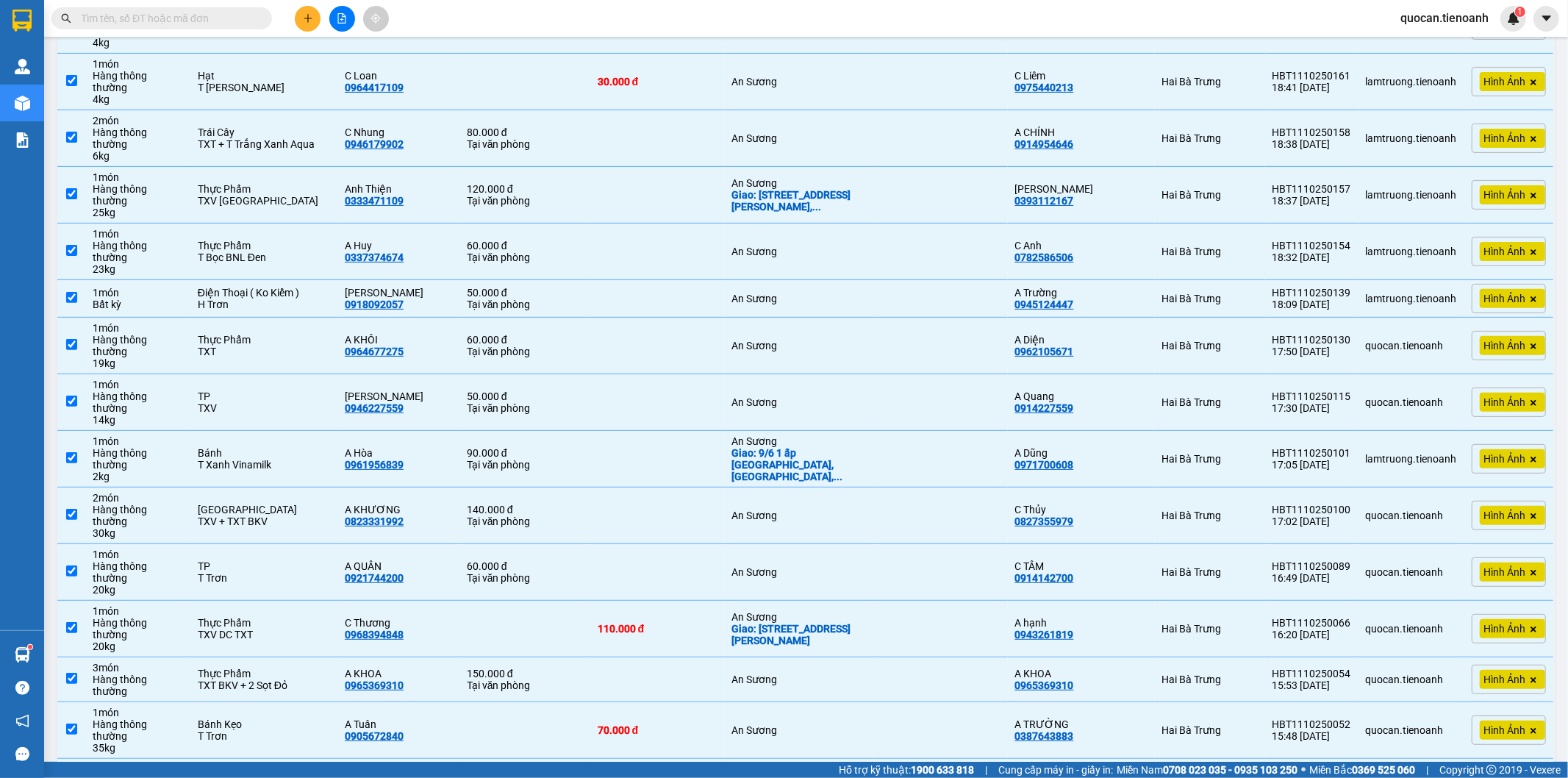
click at [647, 774] on div "300.000 đ" at bounding box center [657, 780] width 120 height 12
checkbox input "false"
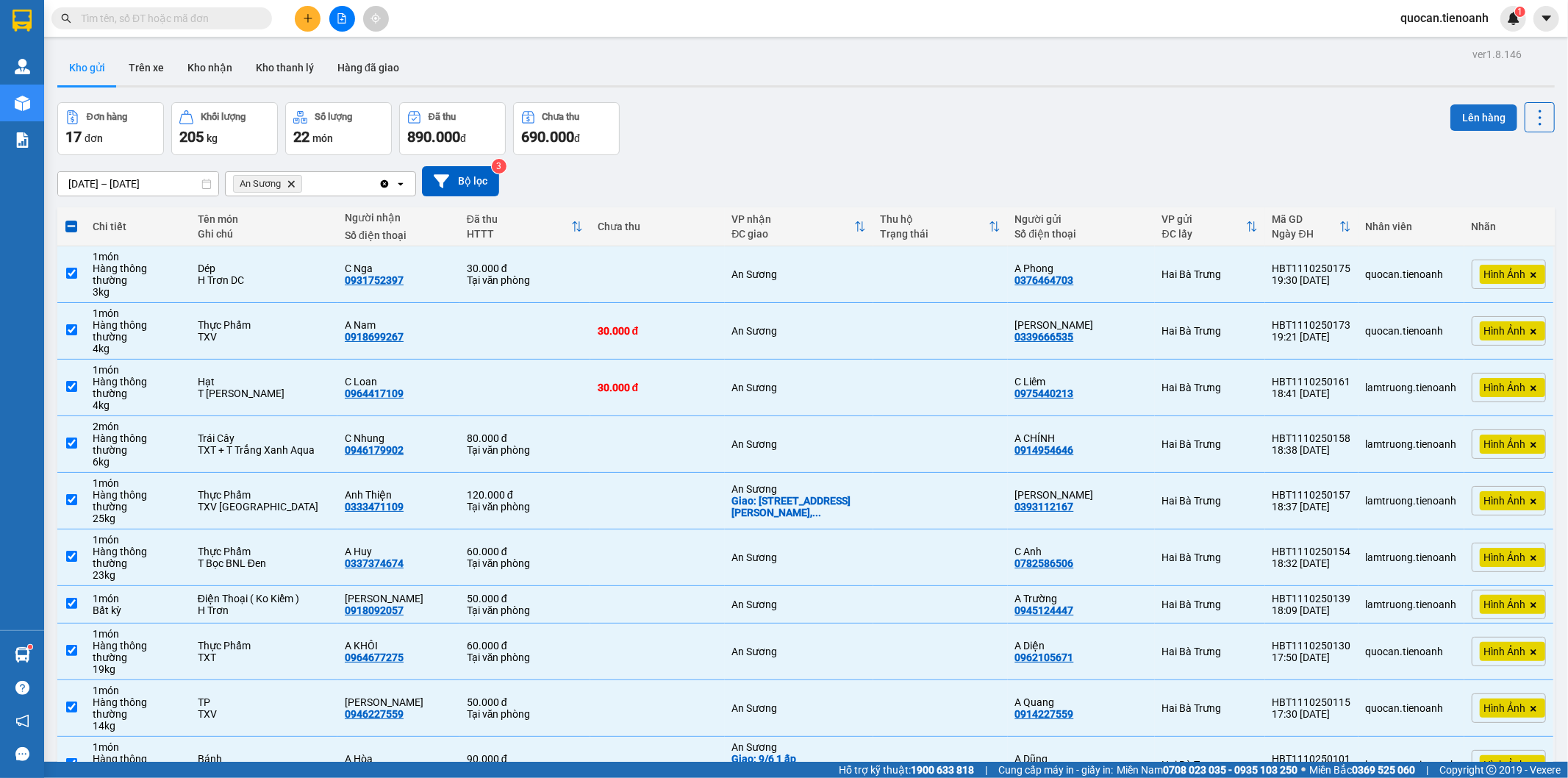
click at [1479, 117] on button "Lên hàng" at bounding box center [1484, 117] width 67 height 26
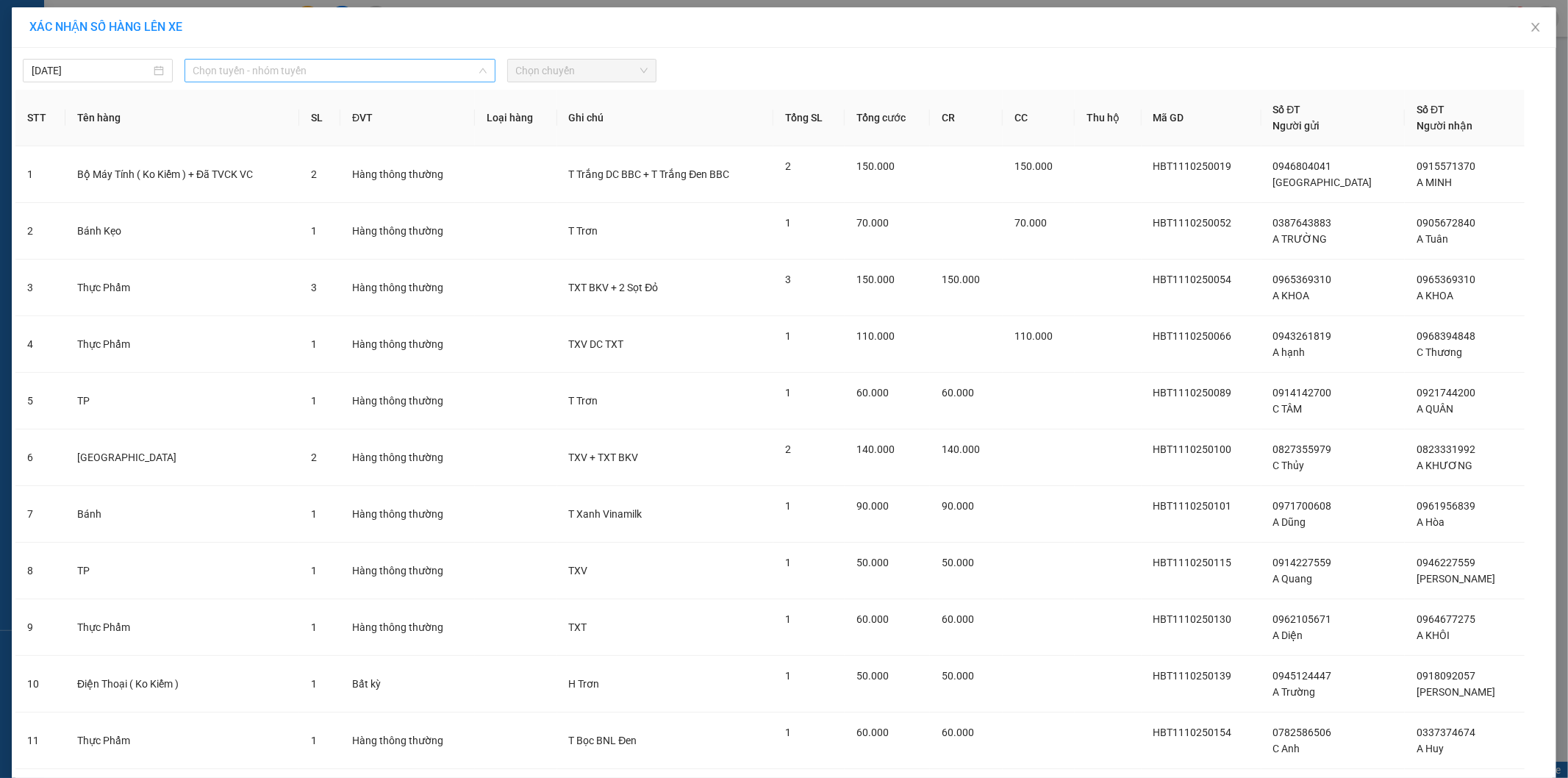
click at [408, 71] on span "Chọn tuyến - nhóm tuyến" at bounding box center [340, 70] width 294 height 22
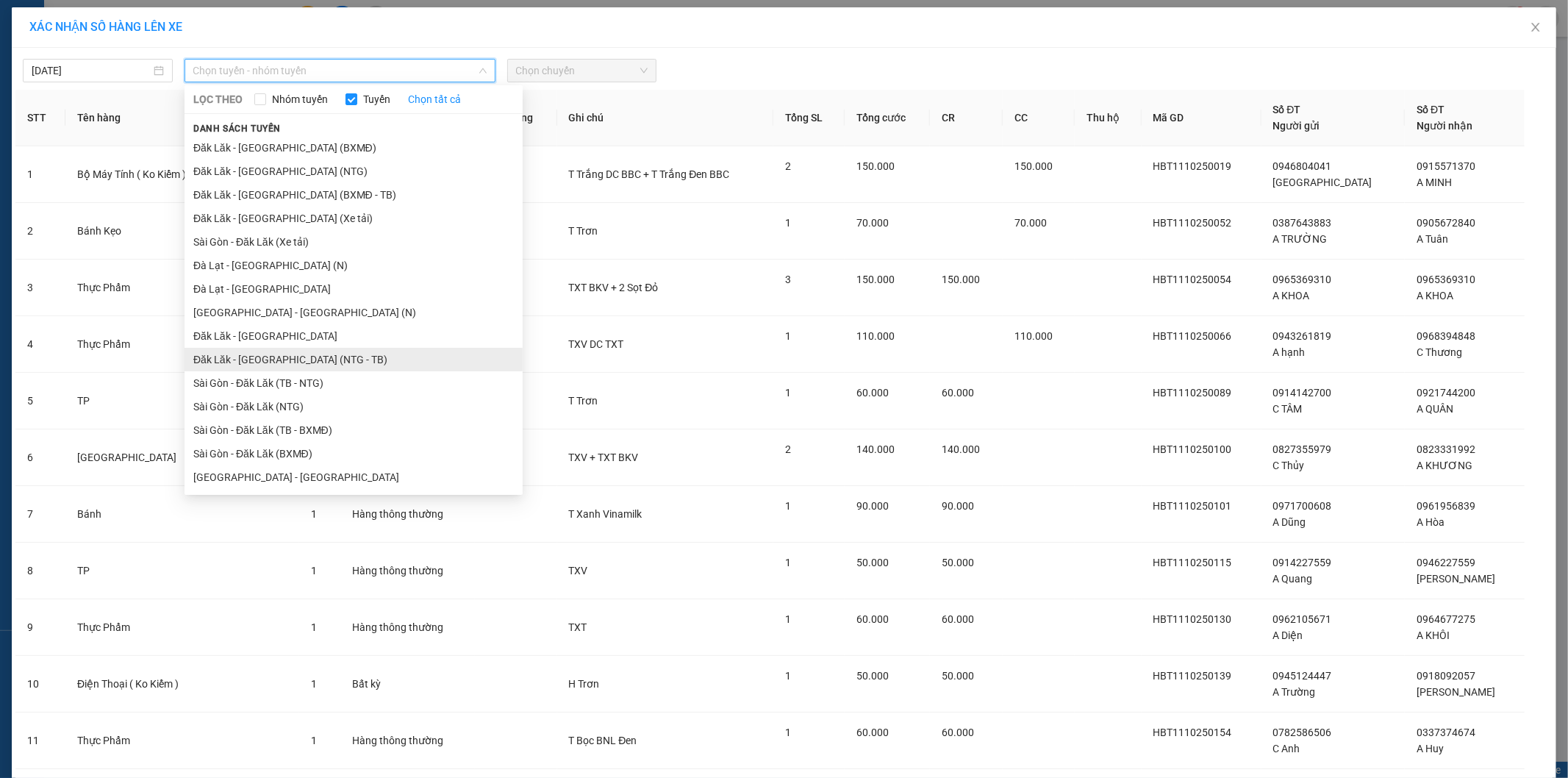
click at [392, 366] on li "Đăk Lăk - [GEOGRAPHIC_DATA] (NTG - TB)" at bounding box center [353, 360] width 338 height 23
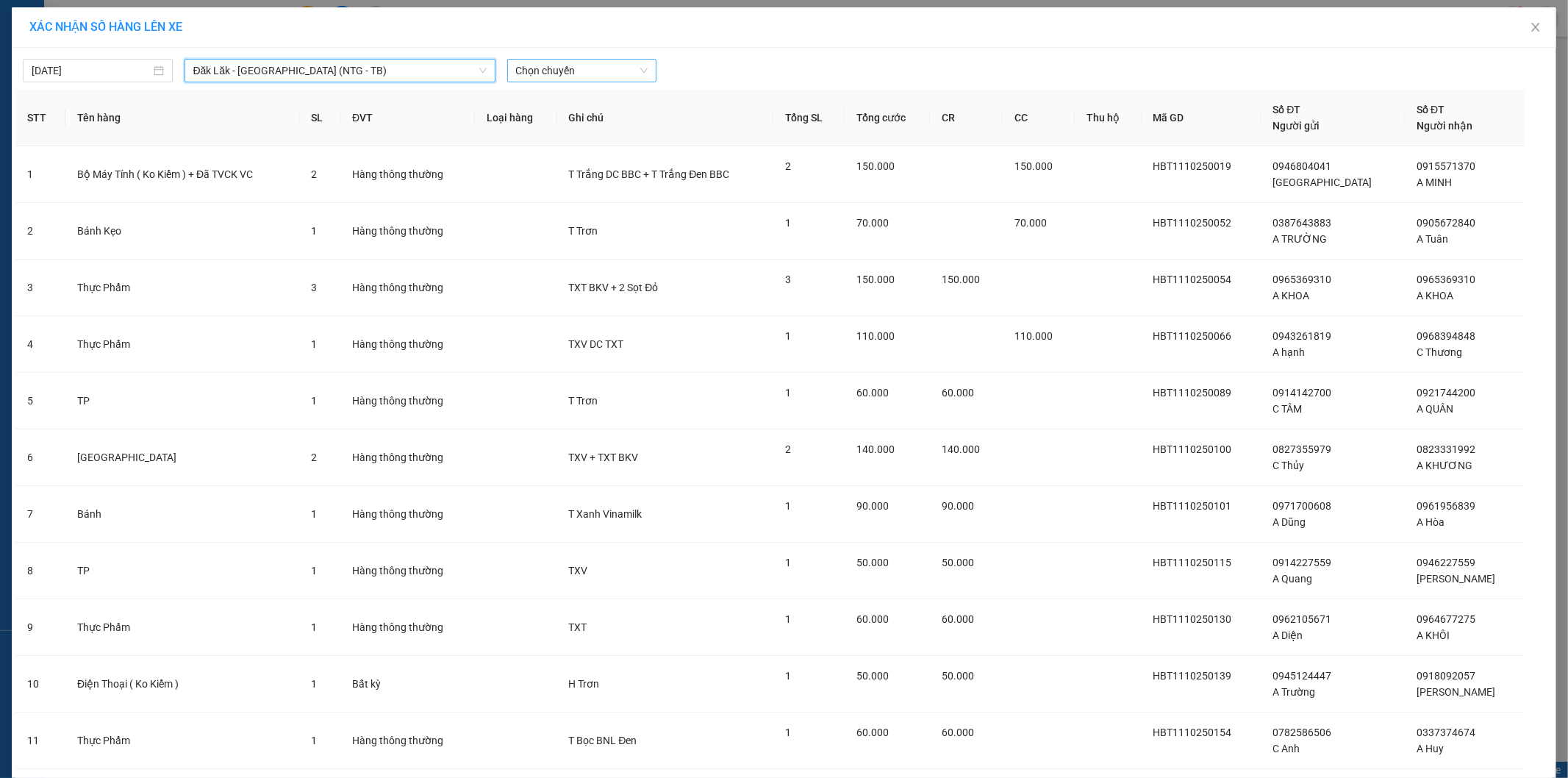
click at [587, 69] on span "Chọn chuyến" at bounding box center [582, 70] width 132 height 22
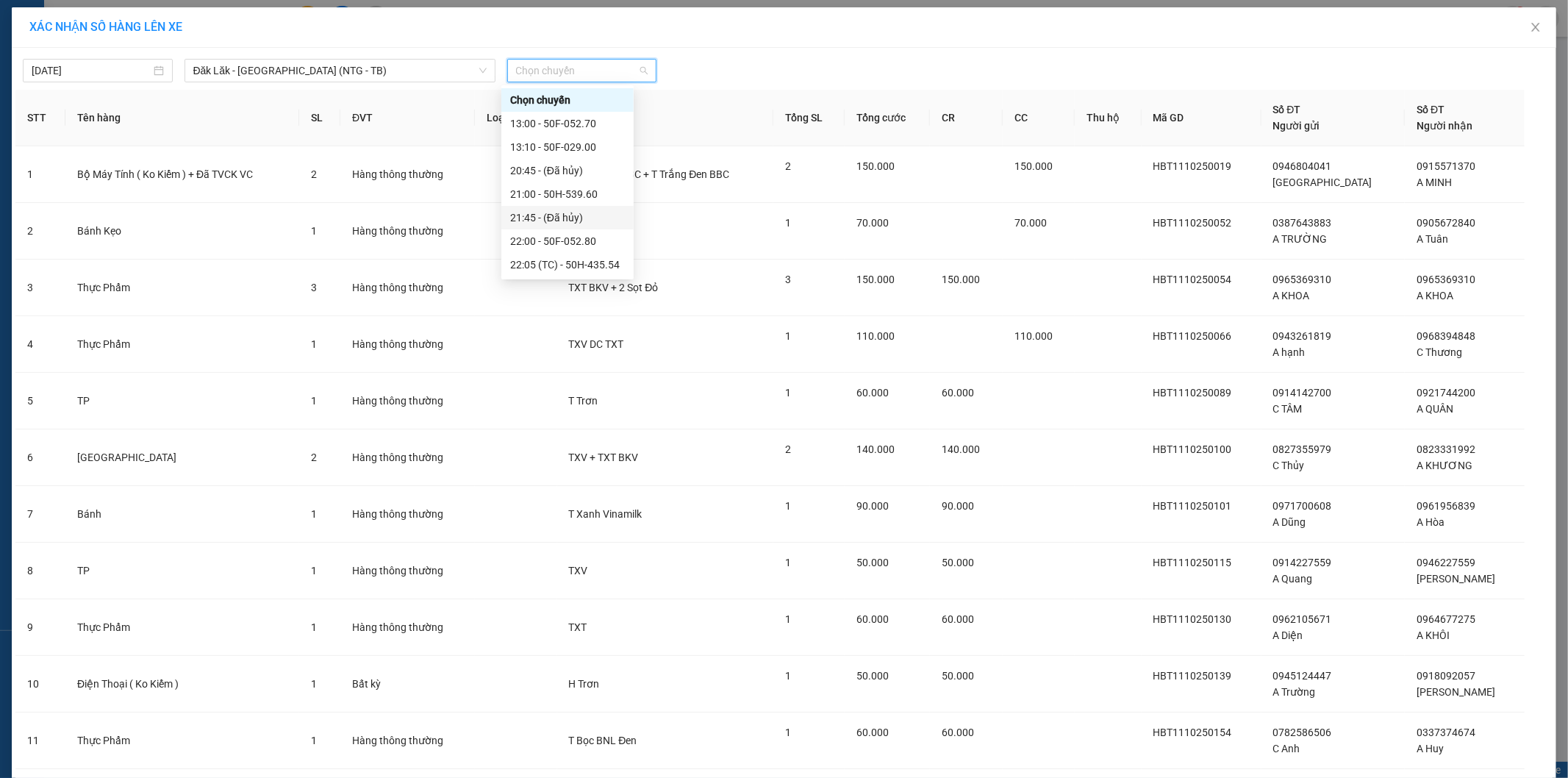
scroll to position [47, 0]
click at [561, 194] on div "22:00 - 50F-052.80" at bounding box center [568, 194] width 115 height 16
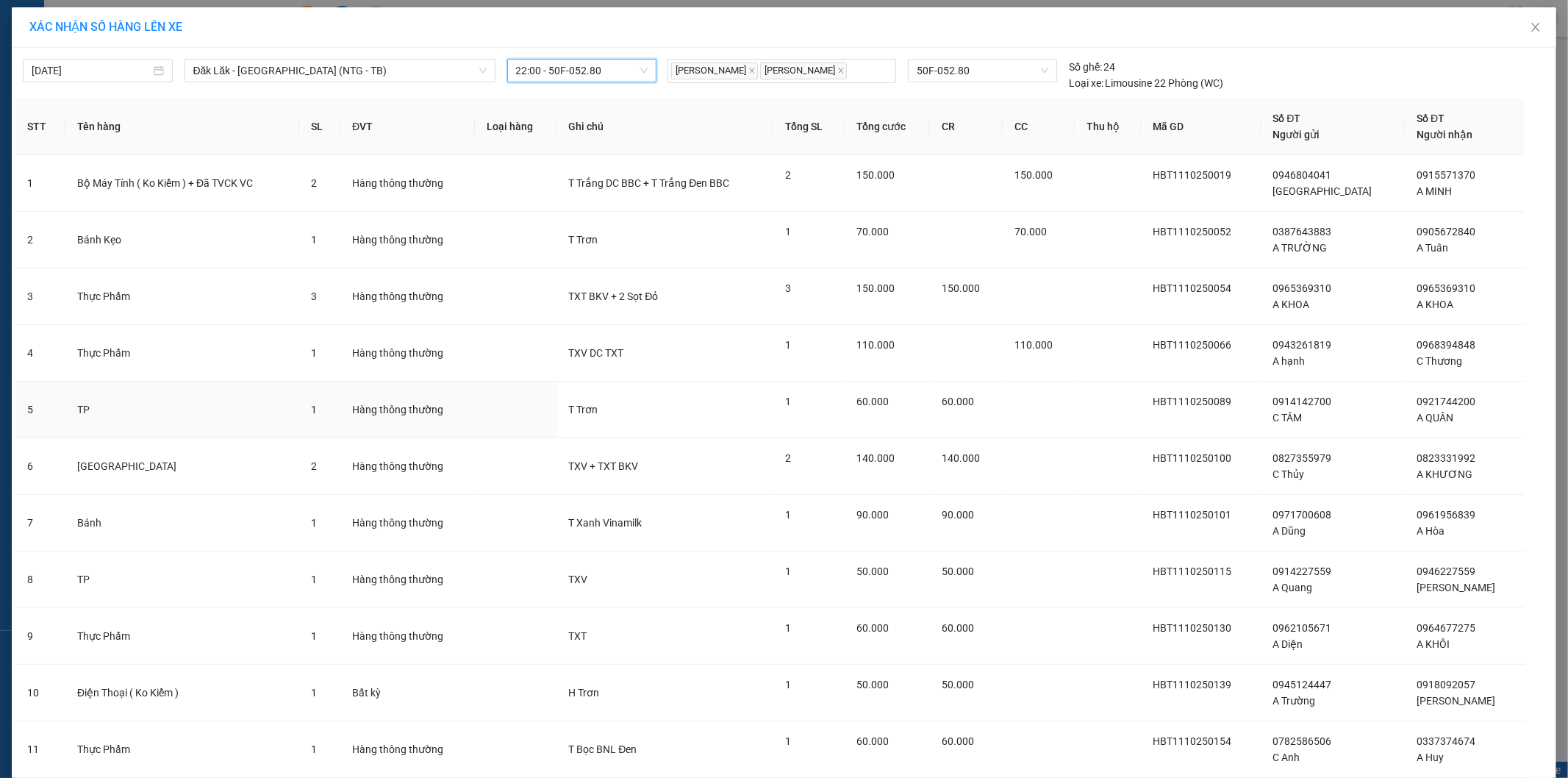
scroll to position [390, 0]
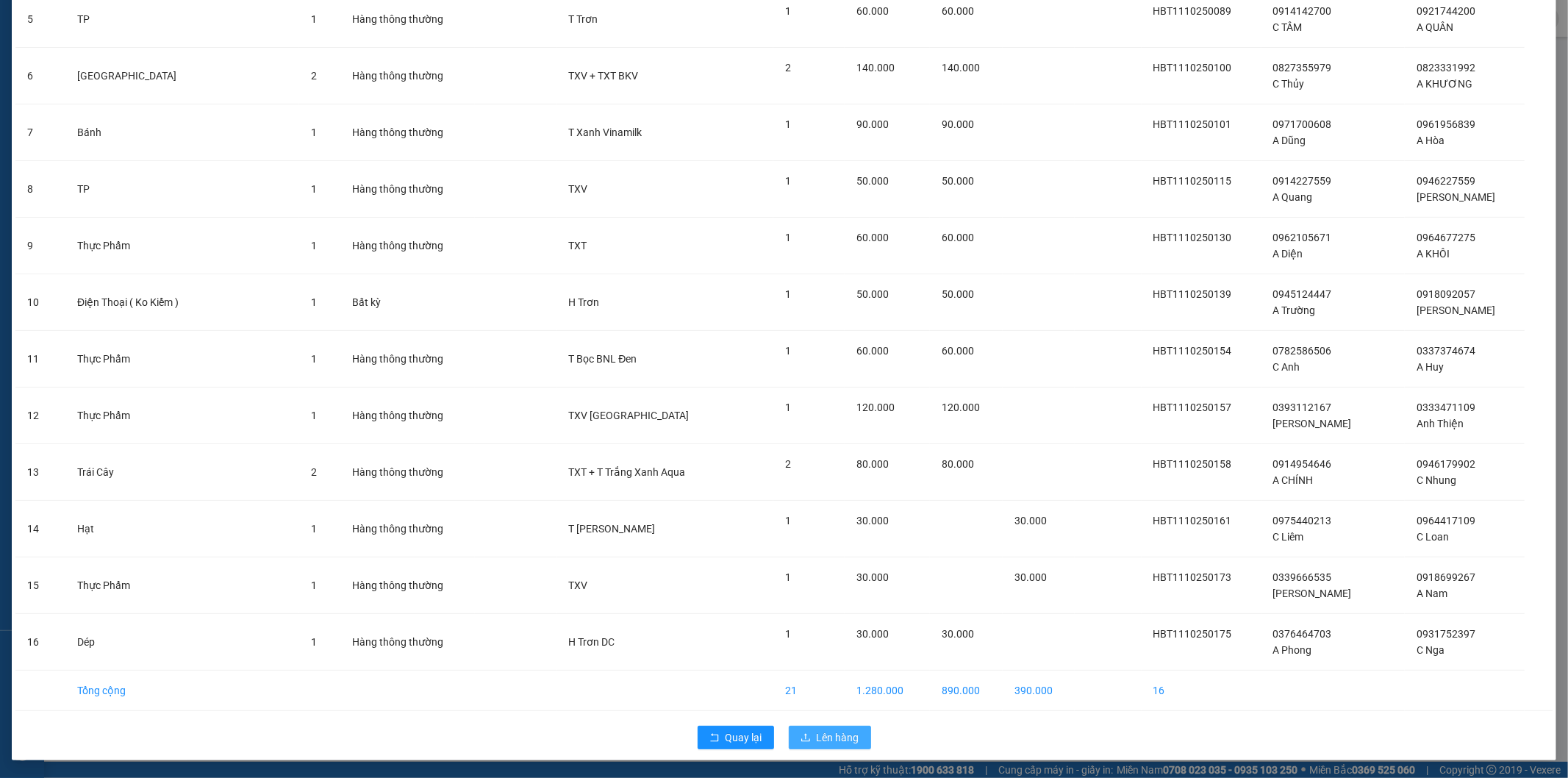
click at [825, 738] on span "Lên hàng" at bounding box center [838, 737] width 42 height 16
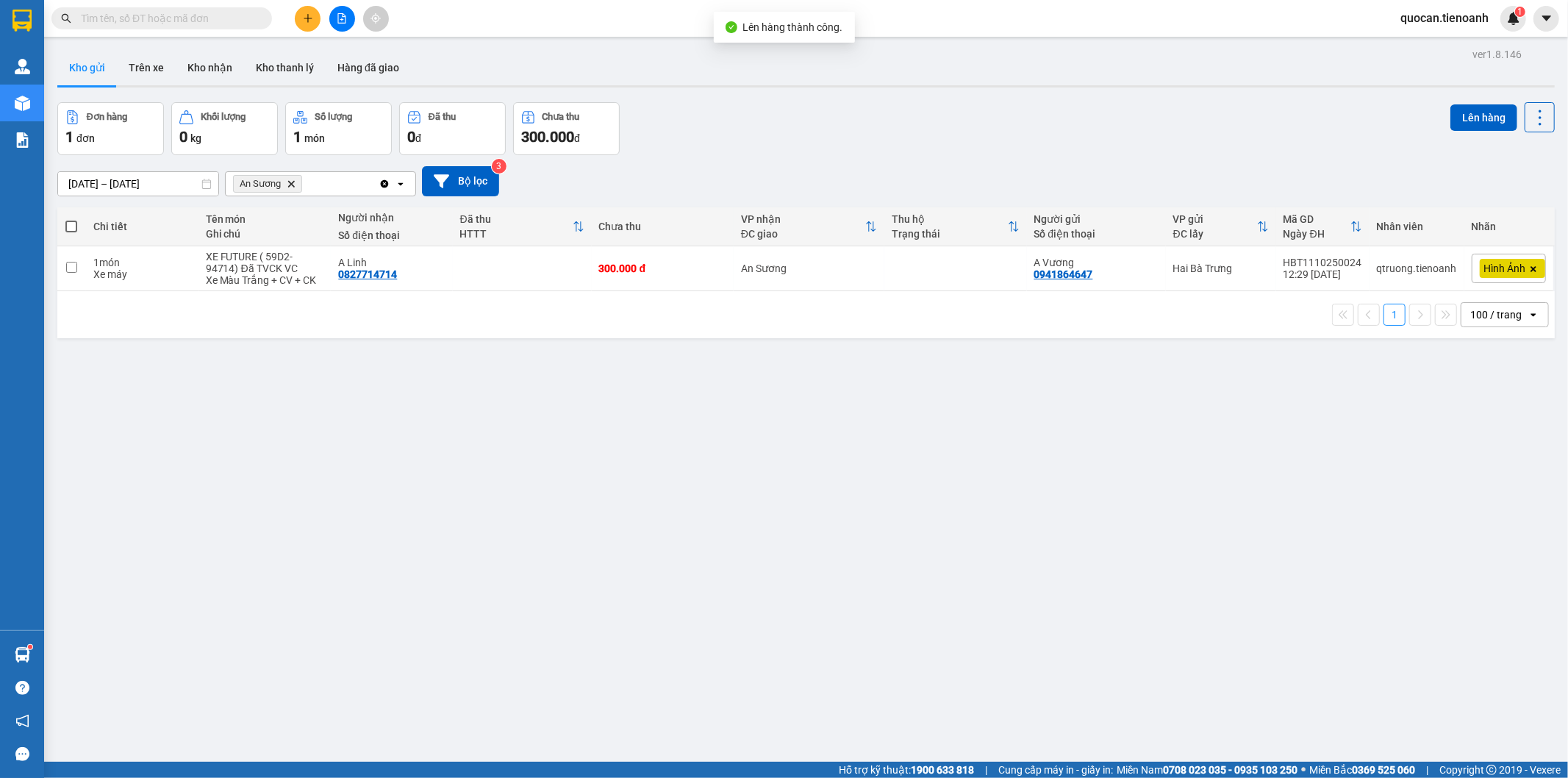
drag, startPoint x: 289, startPoint y: 172, endPoint x: 289, endPoint y: 183, distance: 11.0
click at [289, 184] on div "An Sương Delete" at bounding box center [302, 183] width 153 height 23
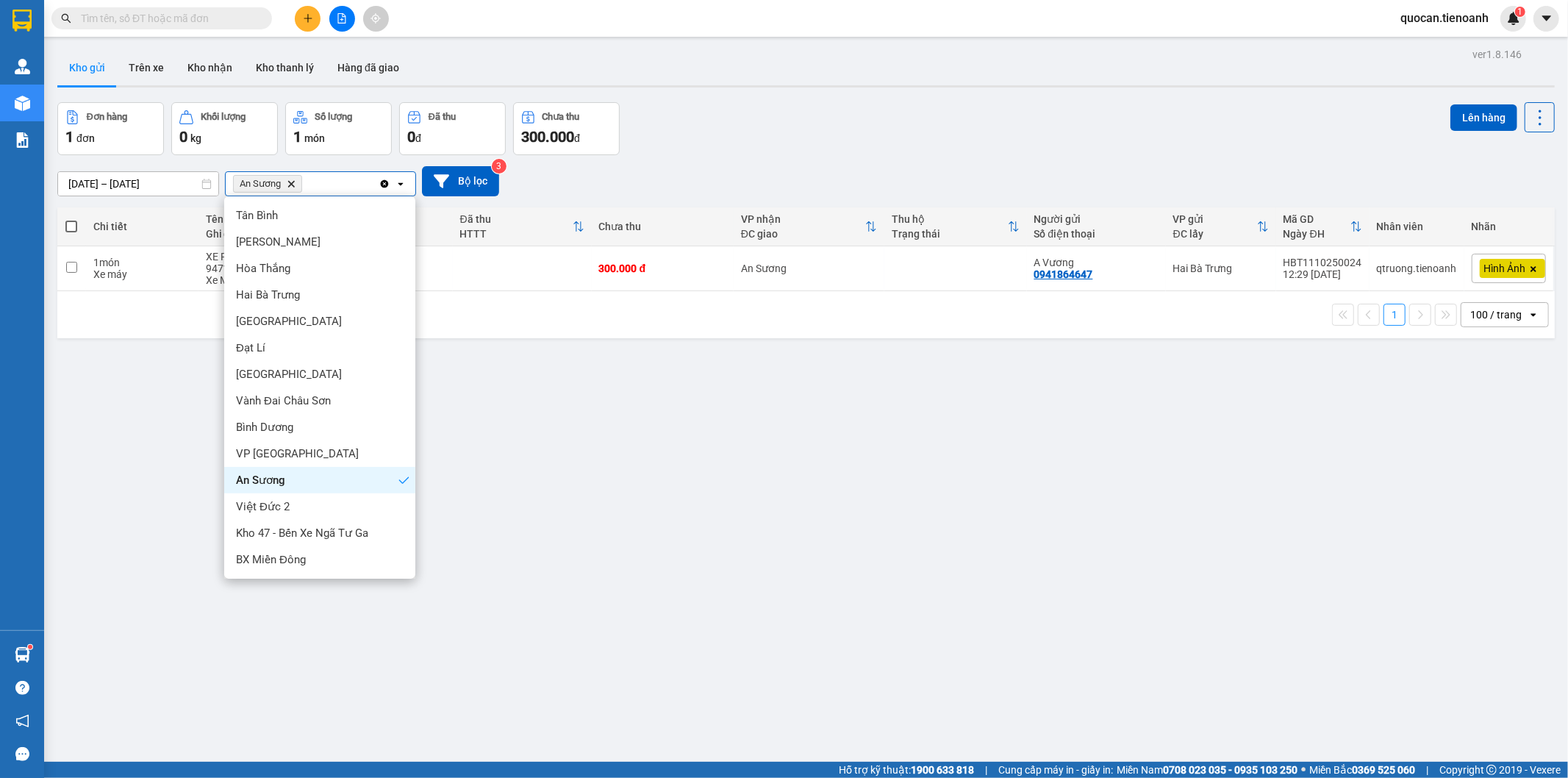
click at [289, 183] on icon "Delete" at bounding box center [291, 183] width 9 height 9
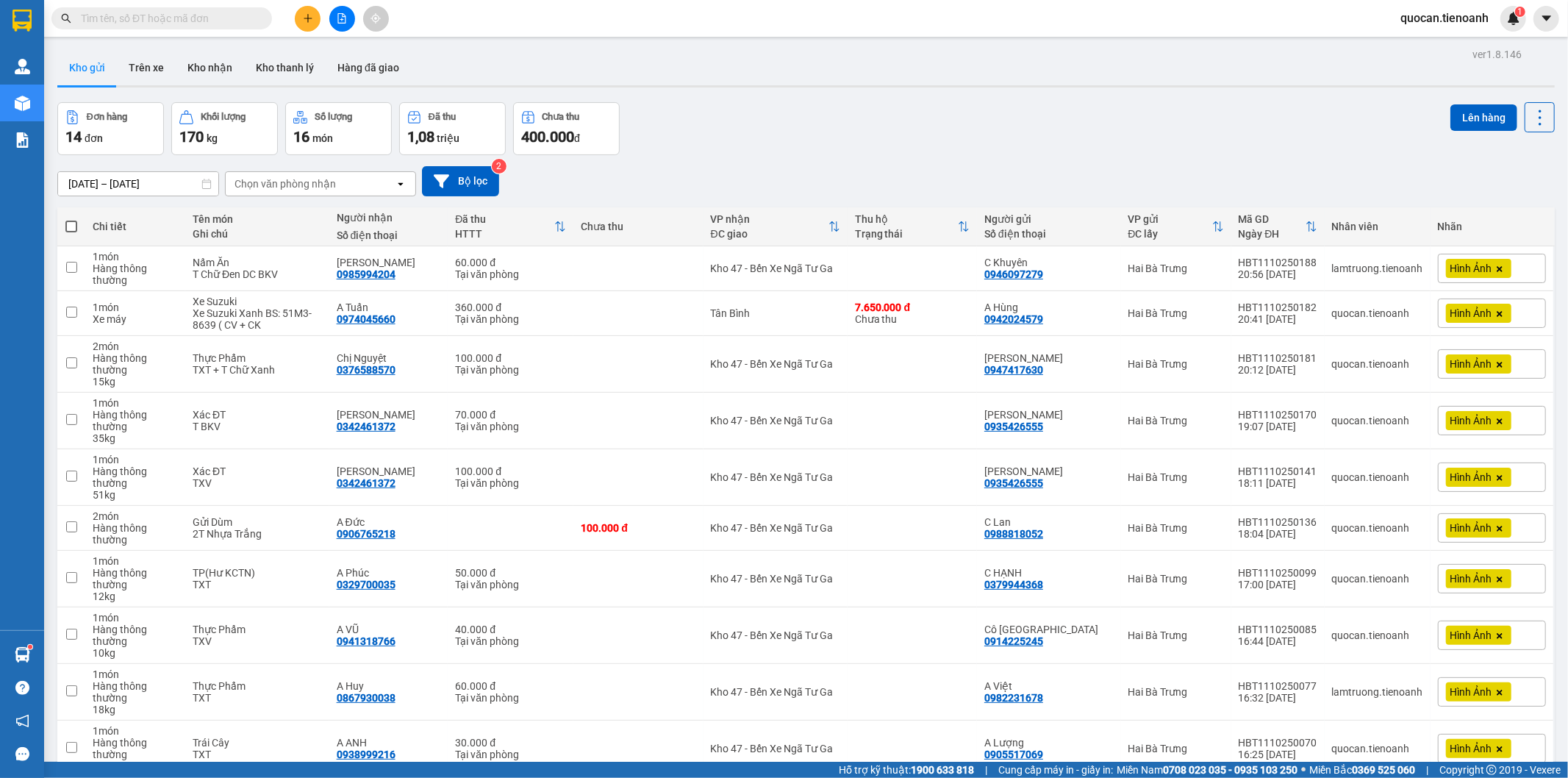
click at [233, 25] on input "text" at bounding box center [167, 18] width 174 height 16
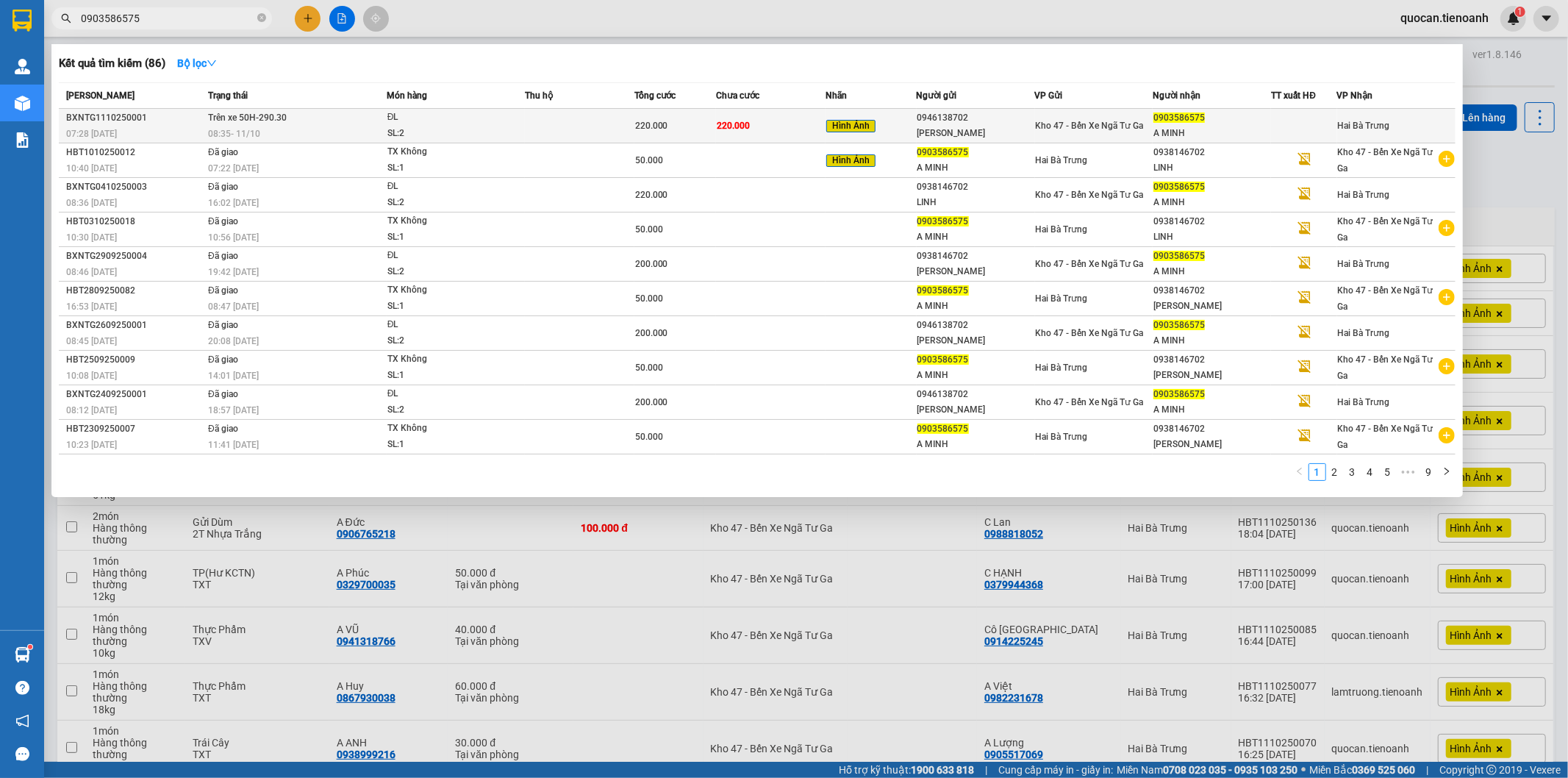
type input "0903586575"
click at [673, 127] on div "220.000" at bounding box center [675, 126] width 80 height 16
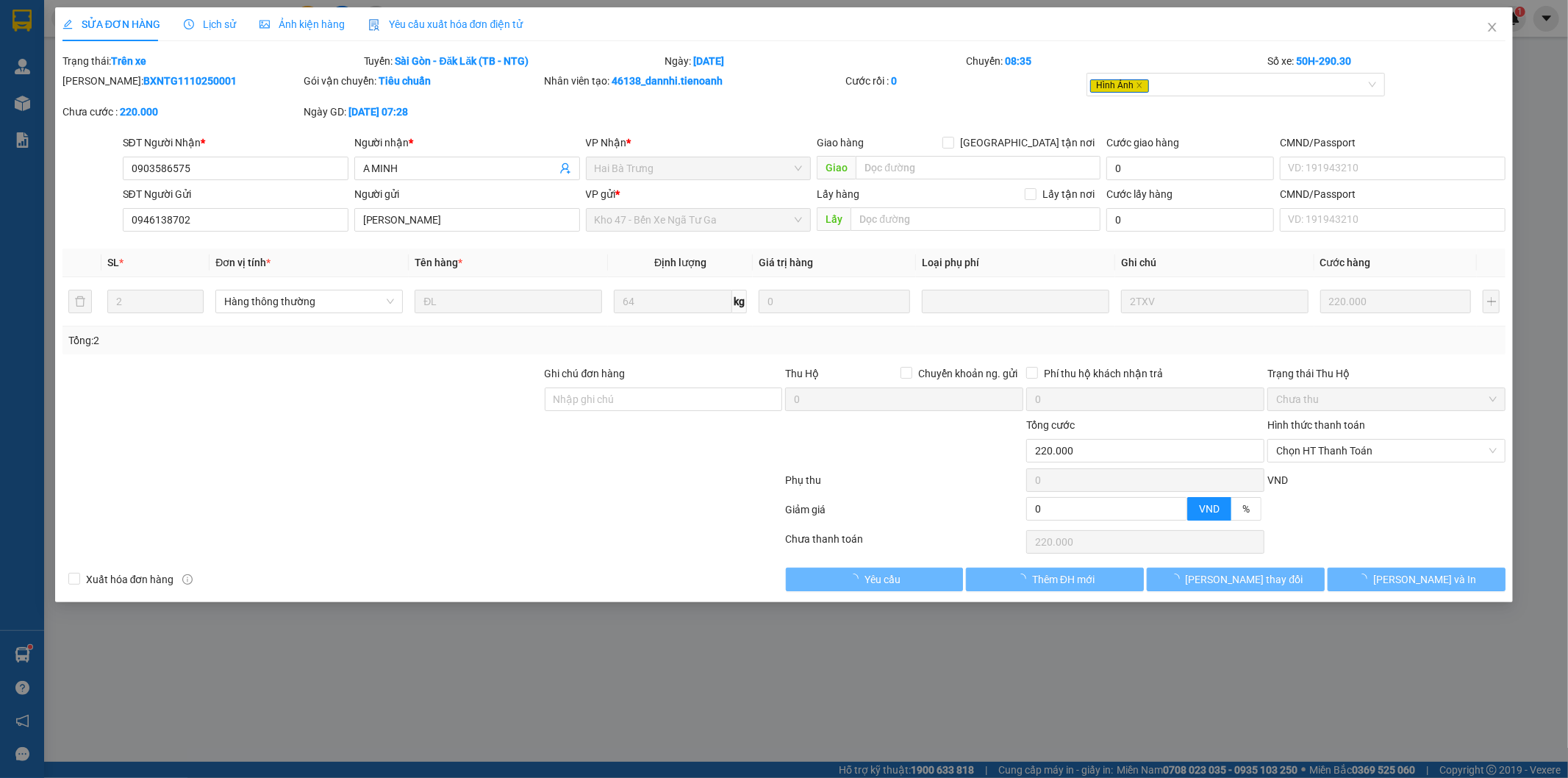
type input "0903586575"
type input "A MINH"
type input "0946138702"
type input "[PERSON_NAME]"
type input "0"
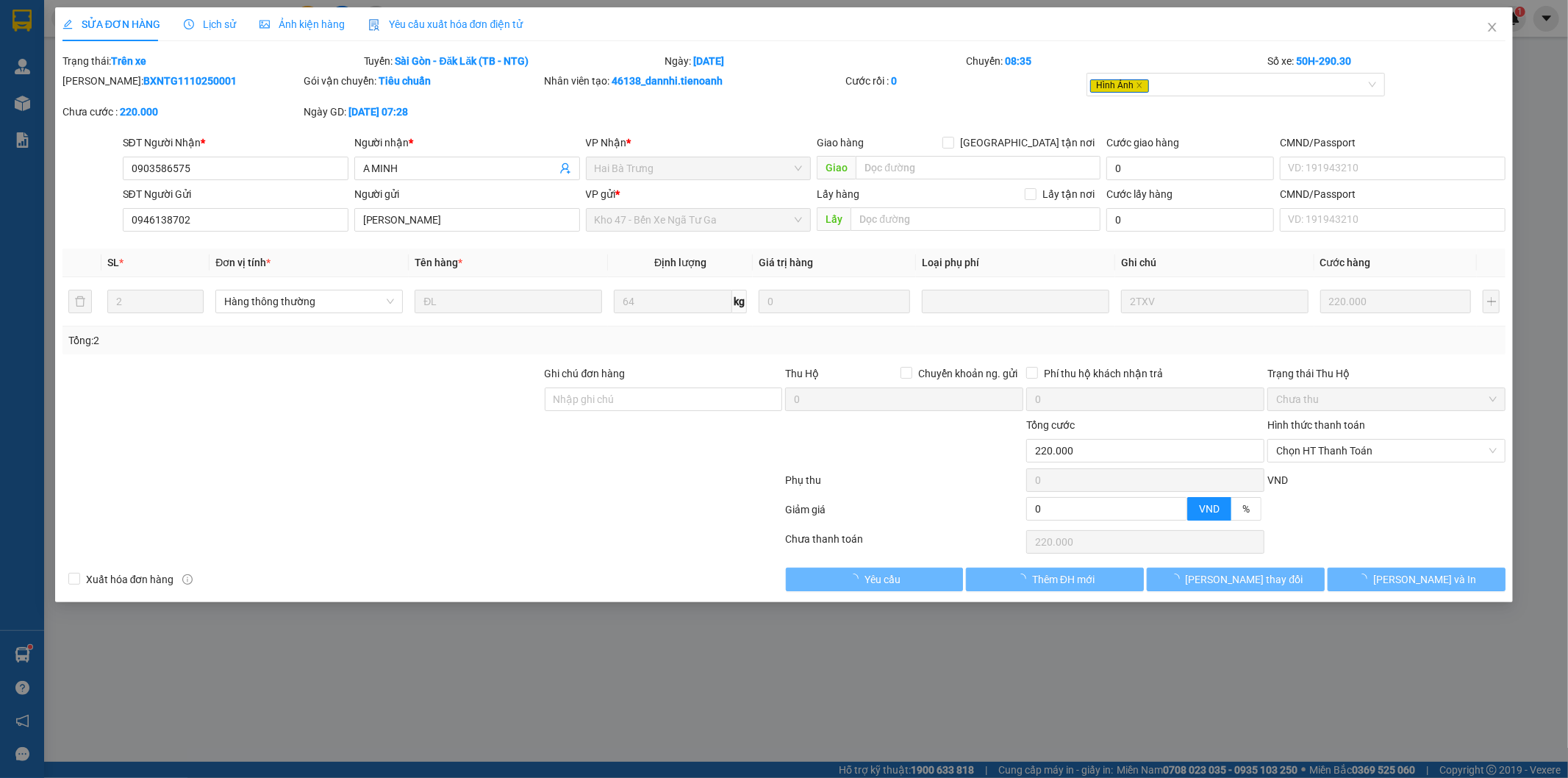
type input "220.000"
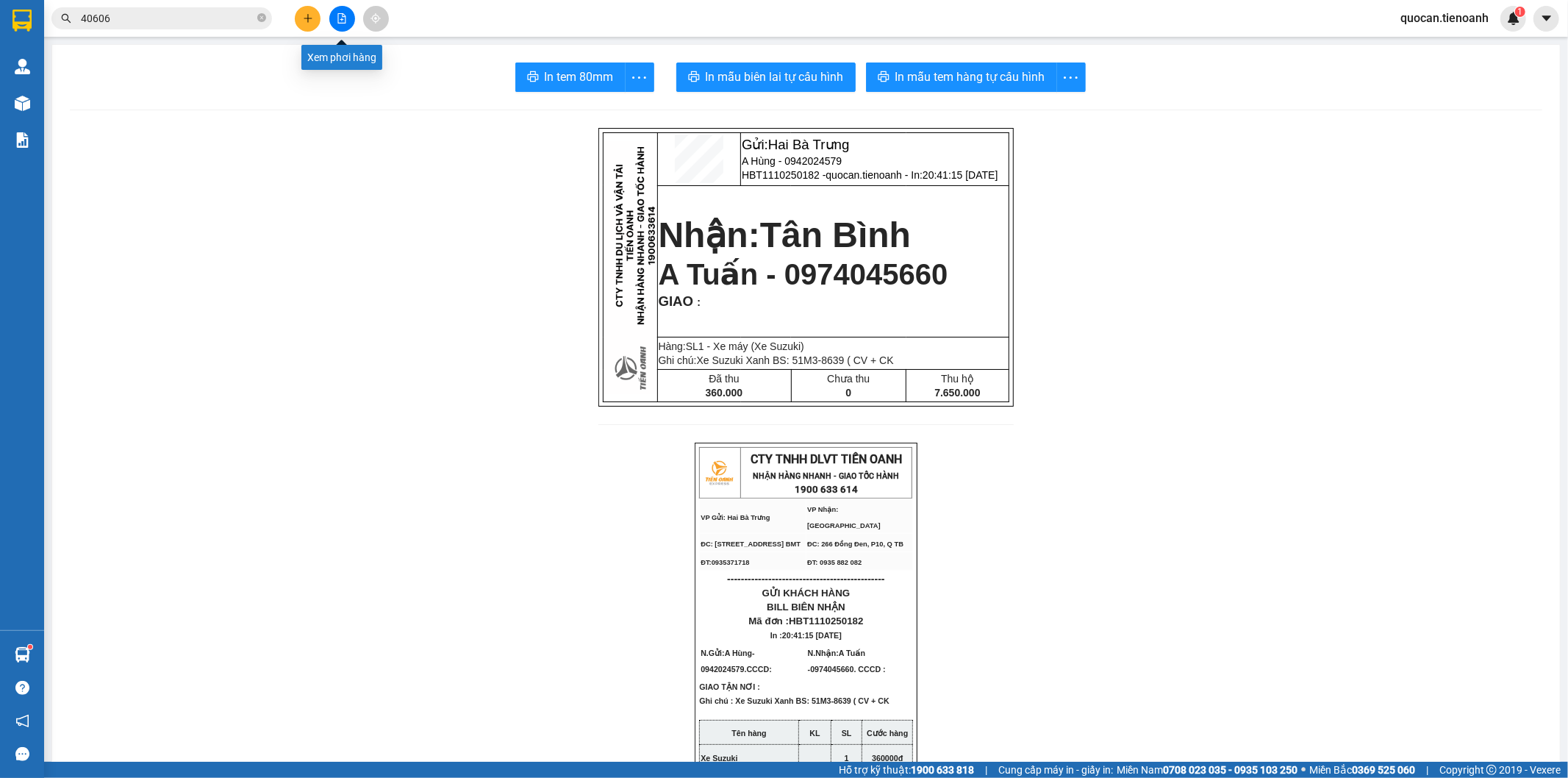
click at [337, 14] on icon "file-add" at bounding box center [342, 18] width 10 height 10
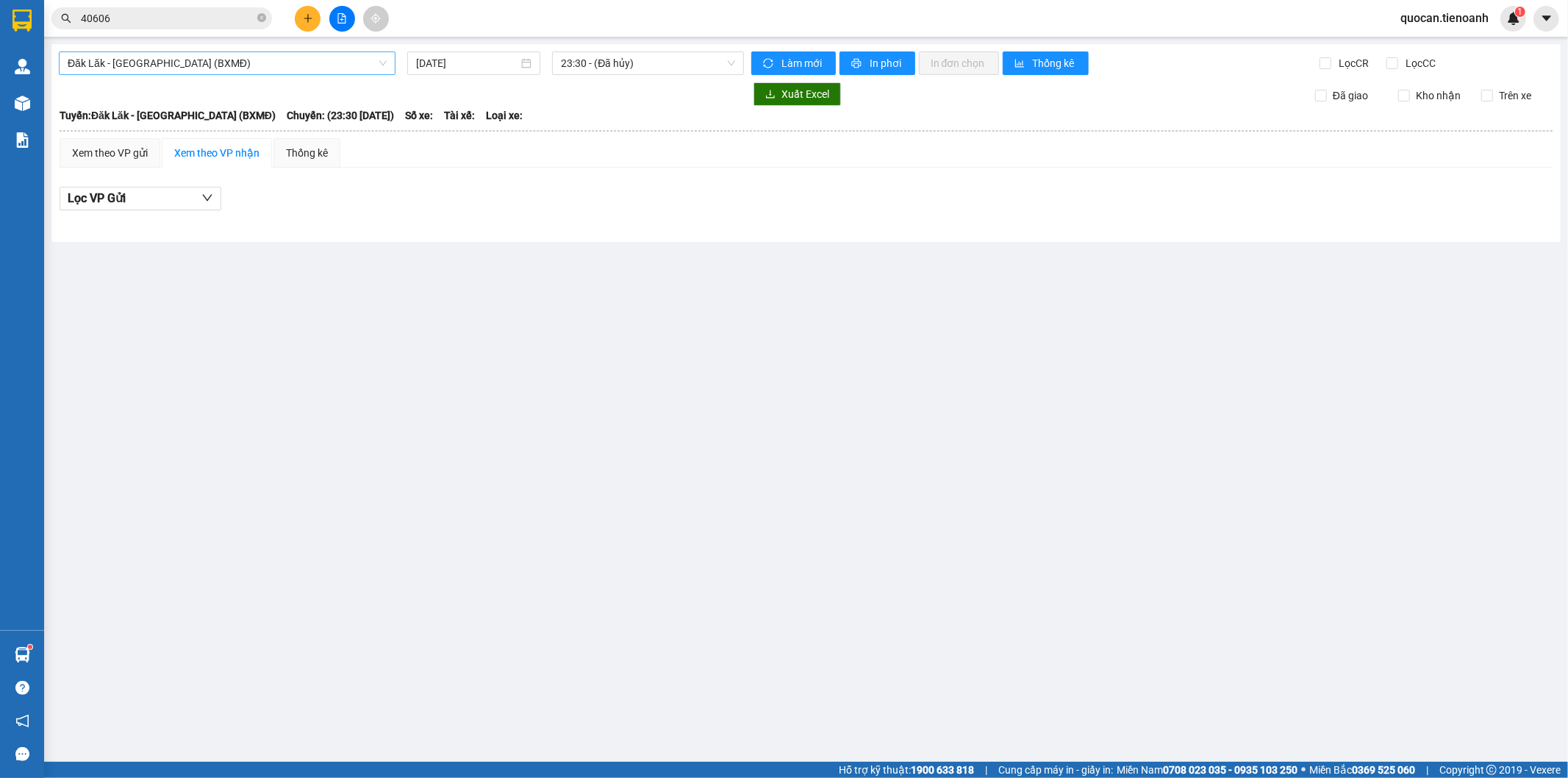
click at [187, 61] on span "Đăk Lăk - [GEOGRAPHIC_DATA] (BXMĐ)" at bounding box center [227, 63] width 319 height 22
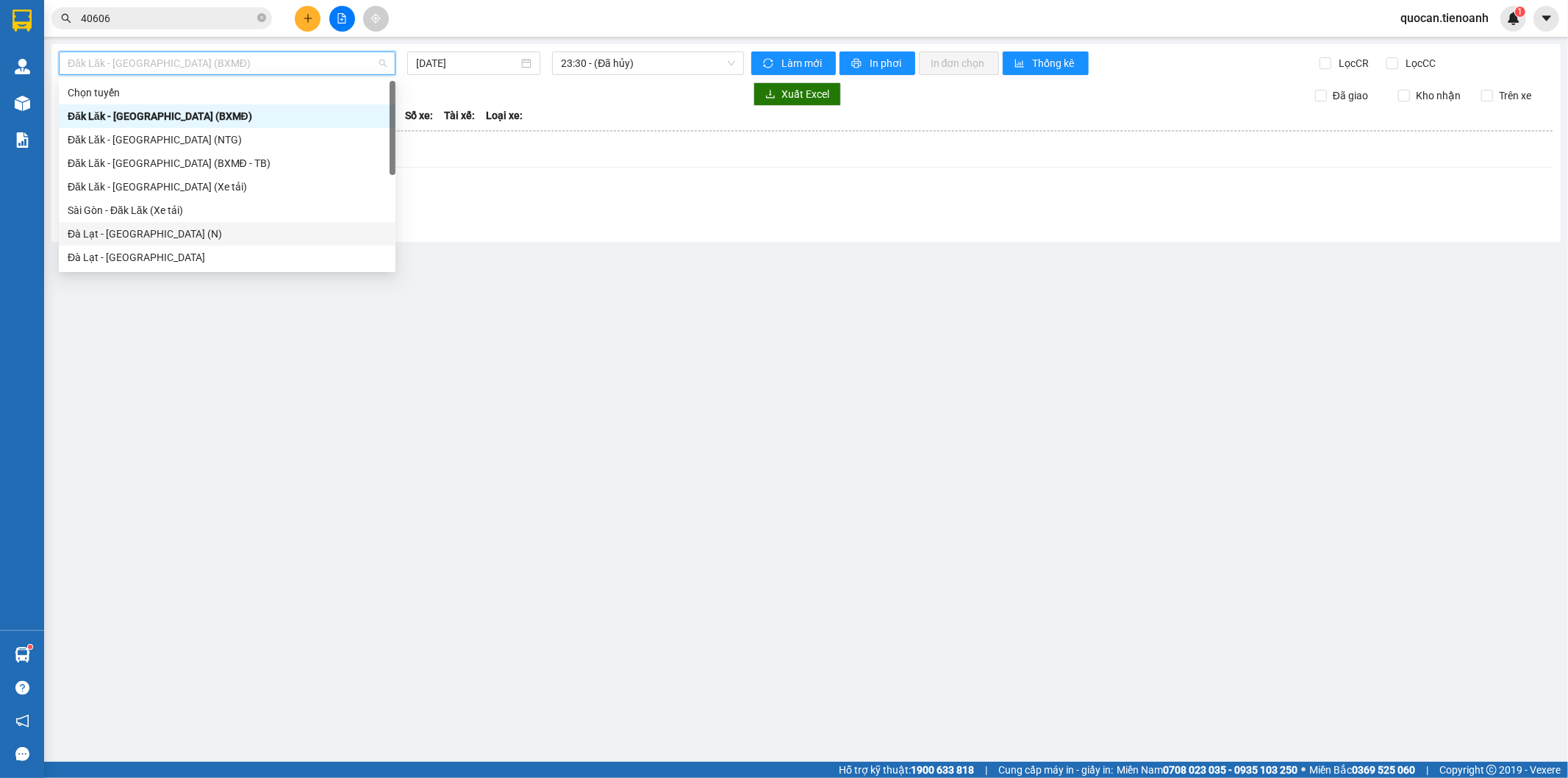
scroll to position [164, 0]
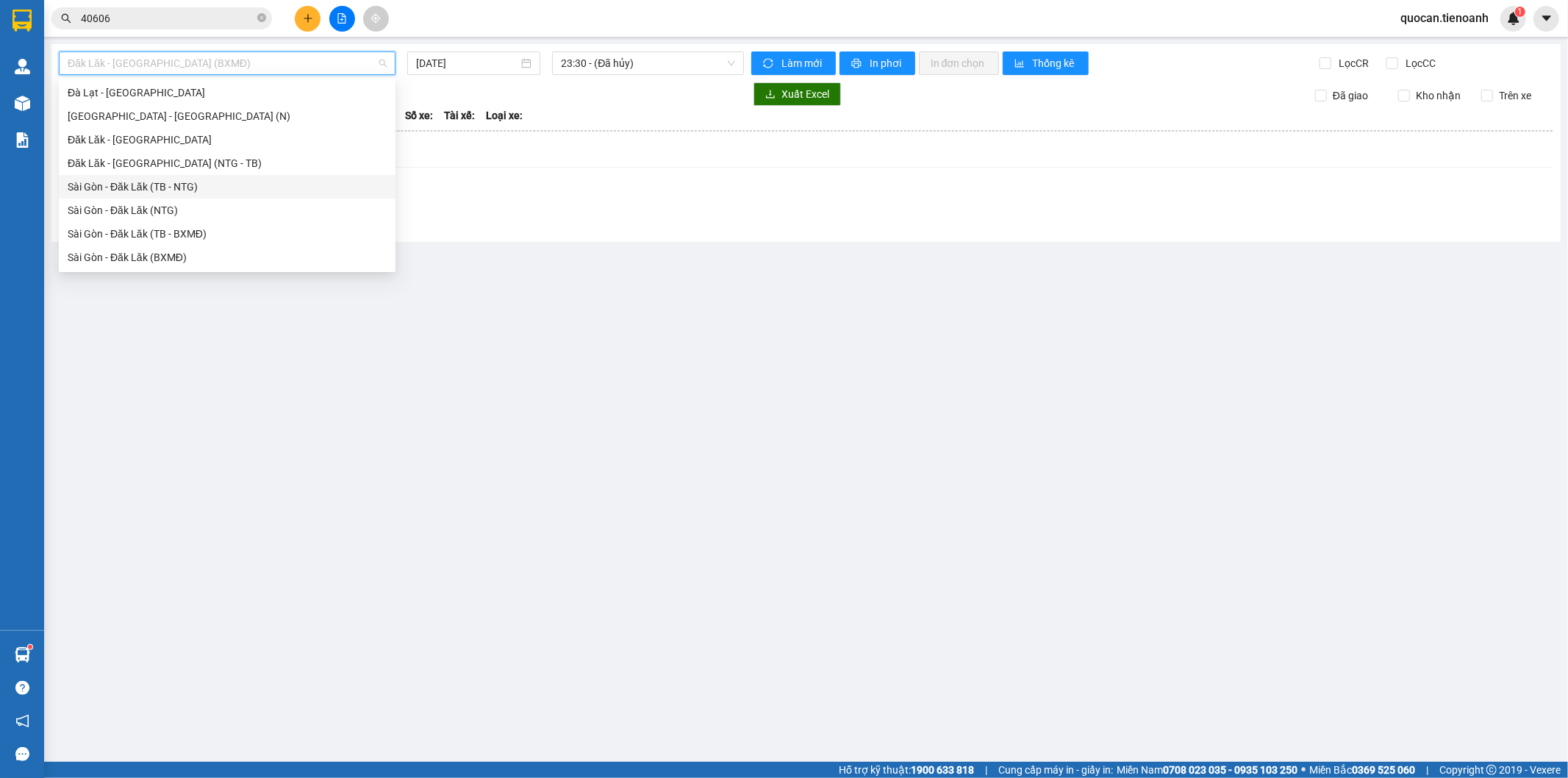
click at [211, 185] on div "Sài Gòn - Đăk Lăk (TB - NTG)" at bounding box center [227, 187] width 319 height 16
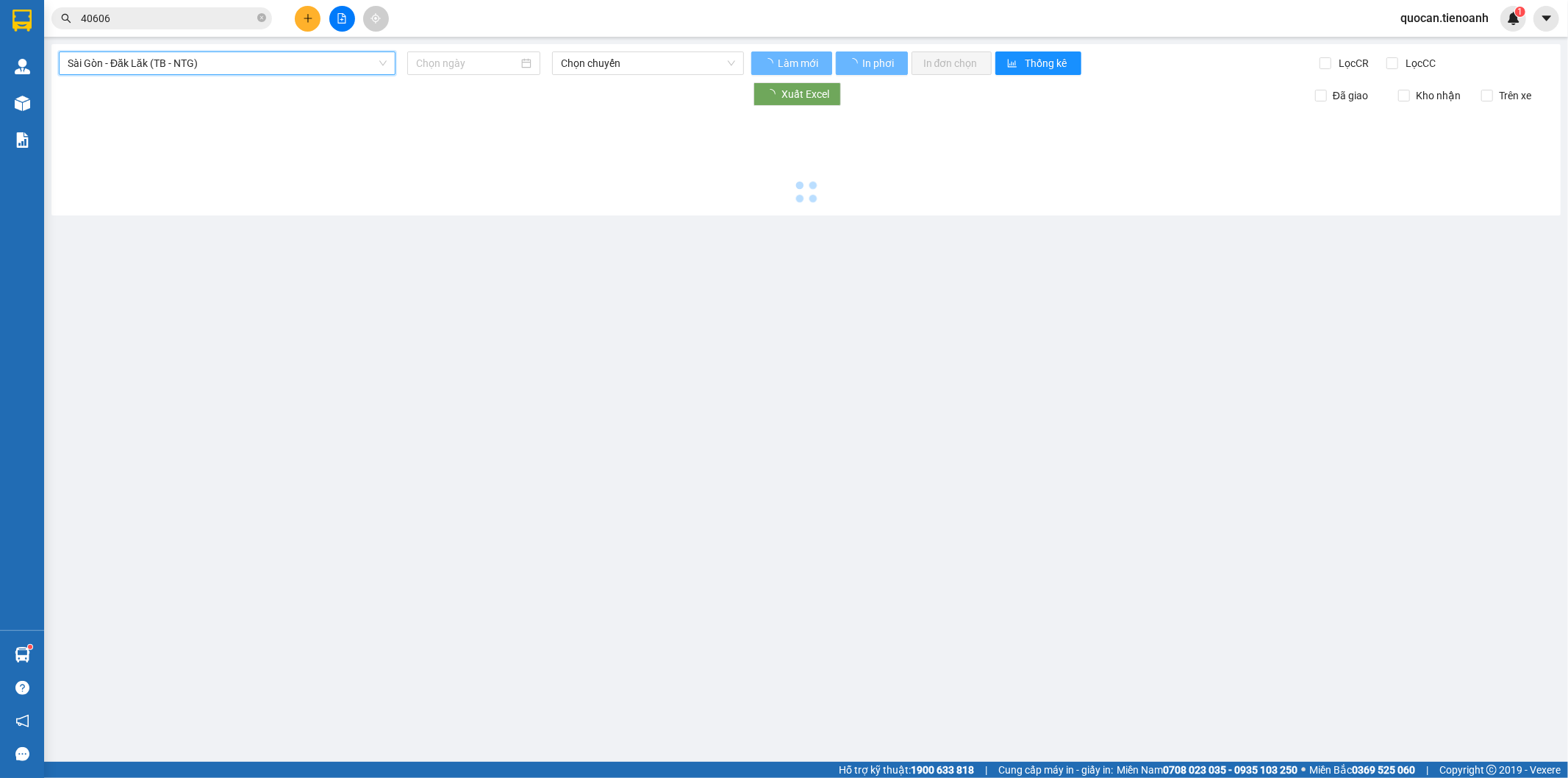
type input "[DATE]"
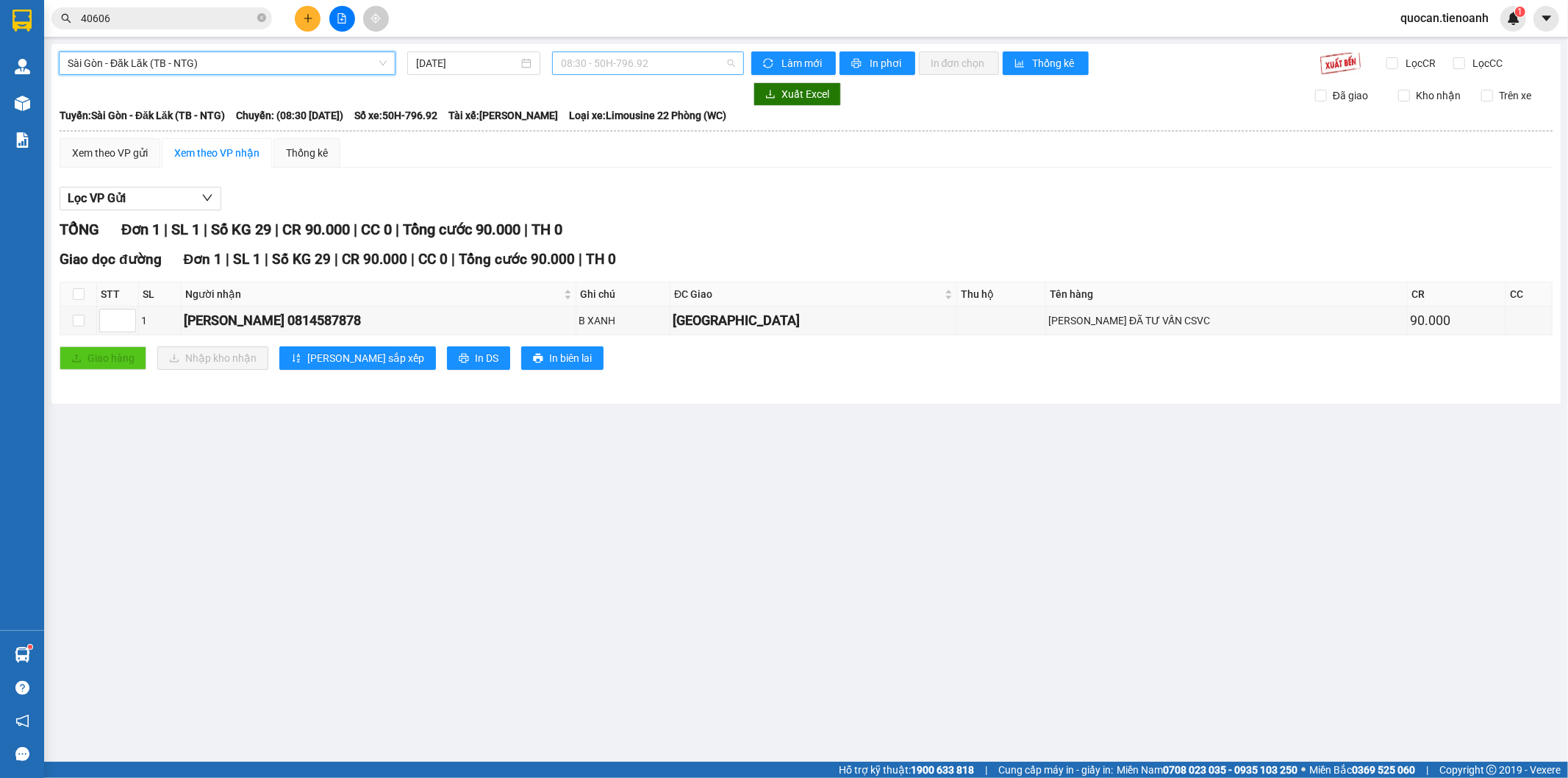
click at [677, 53] on span "08:30 - 50H-796.92" at bounding box center [648, 63] width 174 height 22
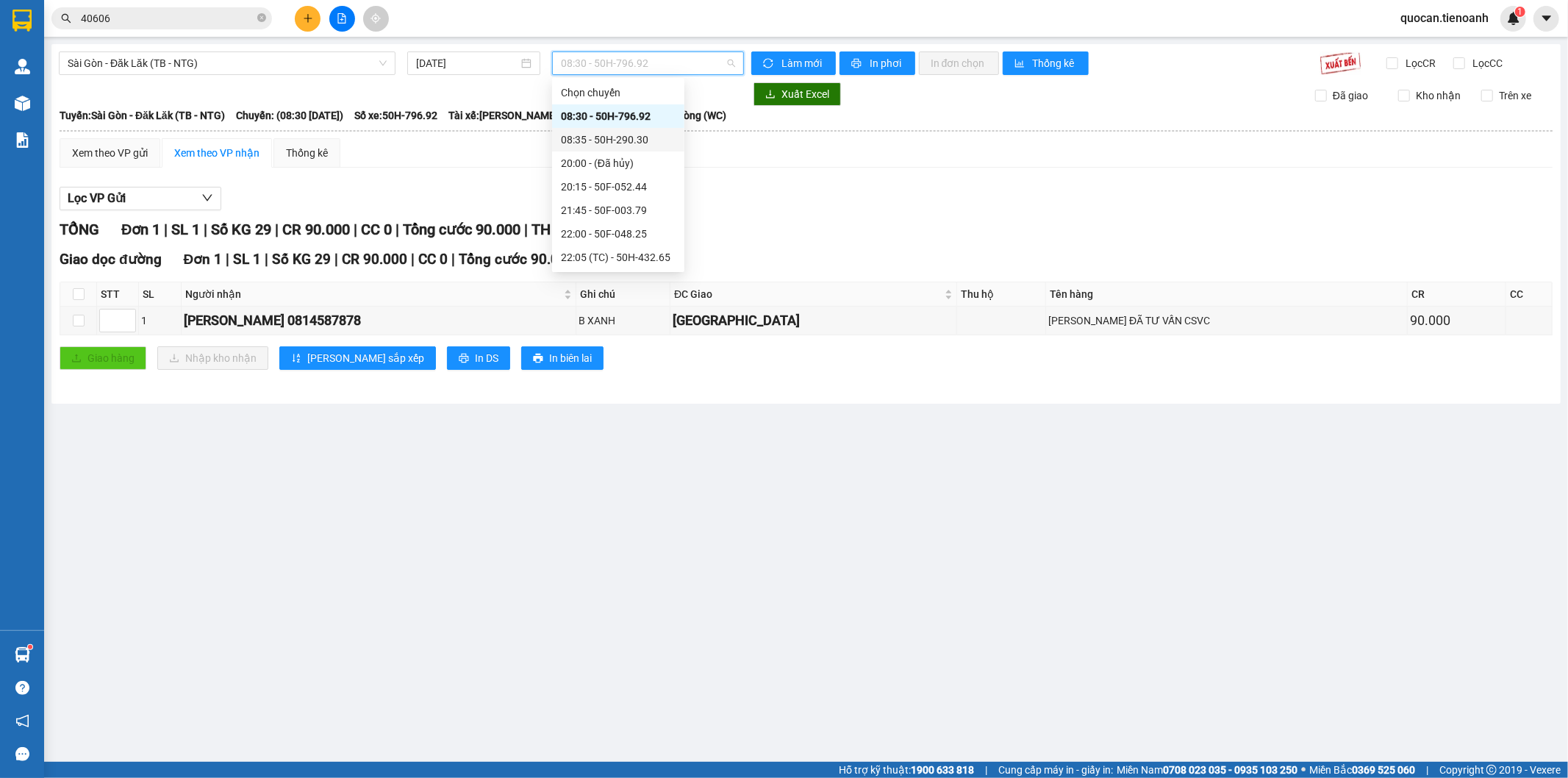
click at [652, 140] on div "08:35 - 50H-290.30" at bounding box center [618, 140] width 115 height 16
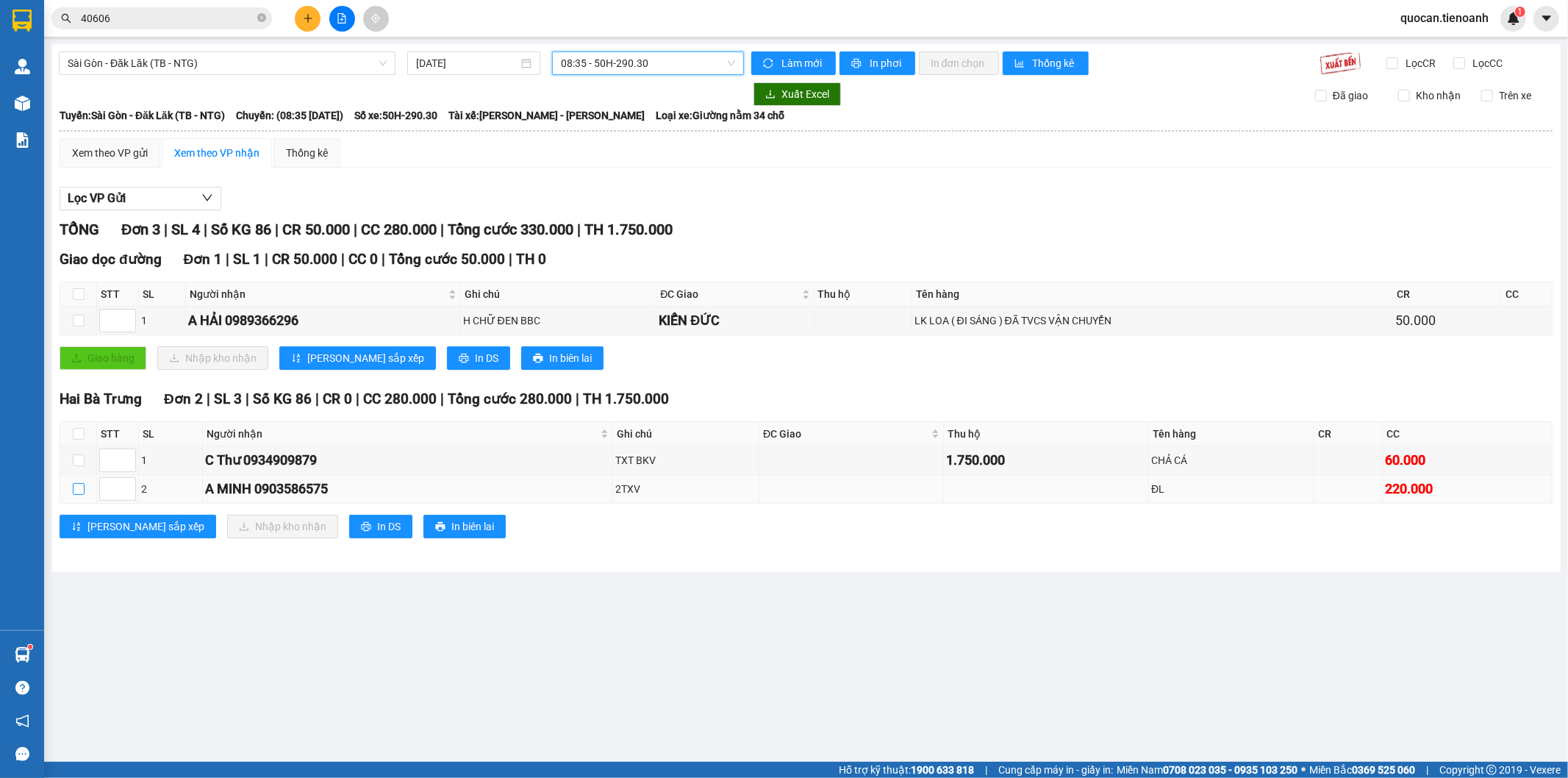
click at [73, 489] on input "checkbox" at bounding box center [79, 488] width 12 height 12
checkbox input "true"
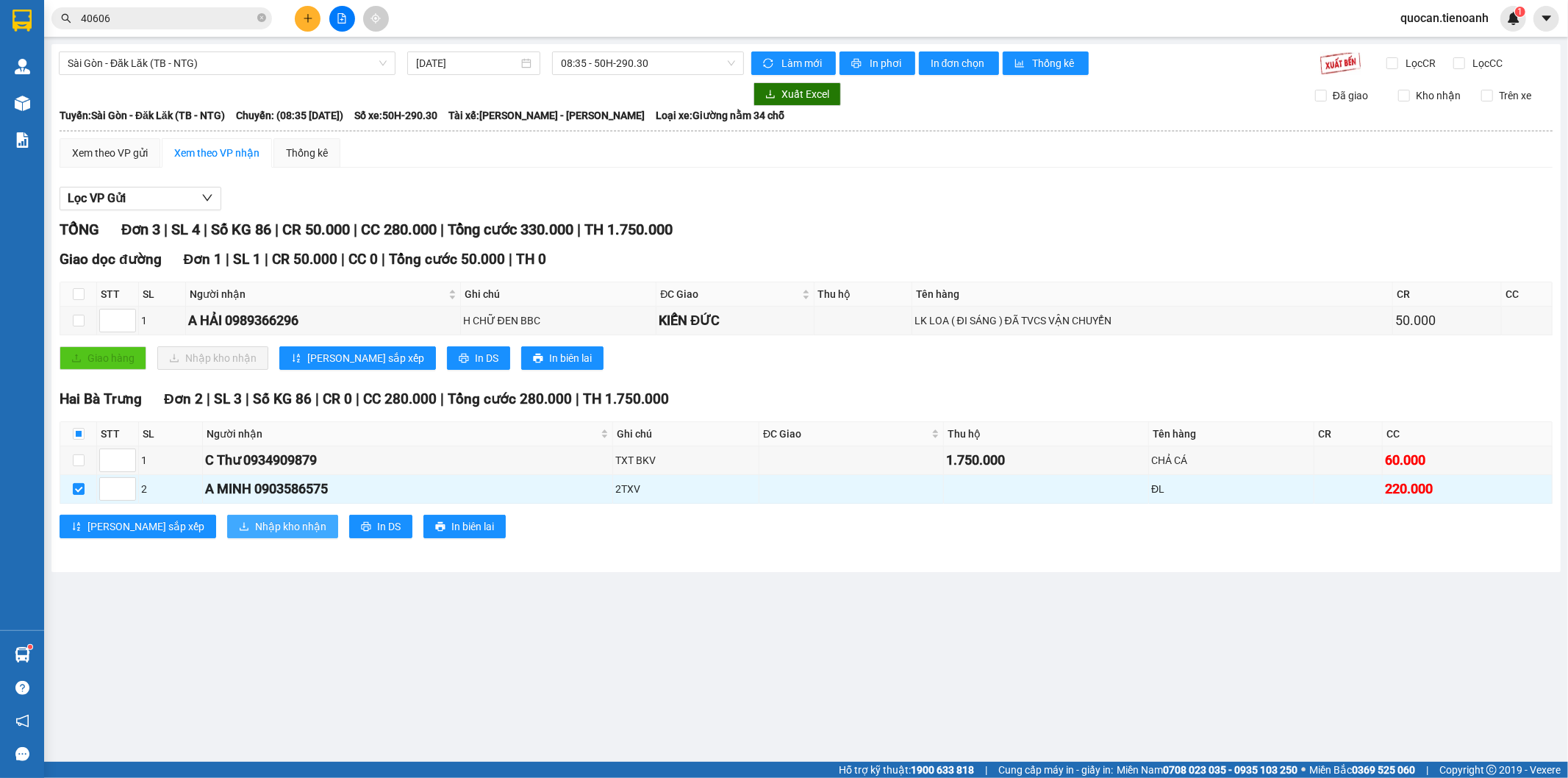
click at [255, 534] on span "Nhập kho nhận" at bounding box center [290, 526] width 71 height 16
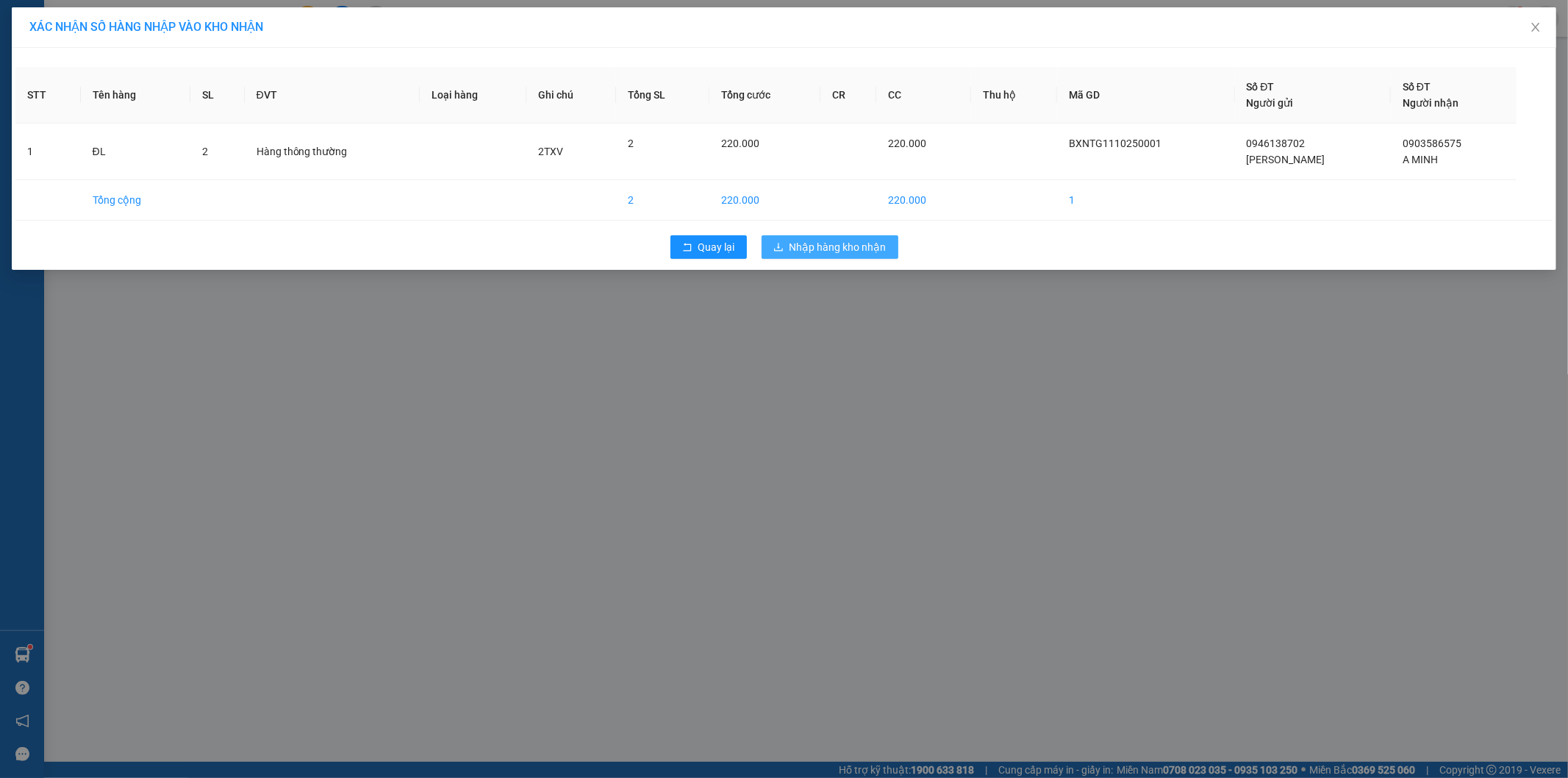
click at [868, 247] on span "Nhập hàng kho nhận" at bounding box center [838, 247] width 97 height 16
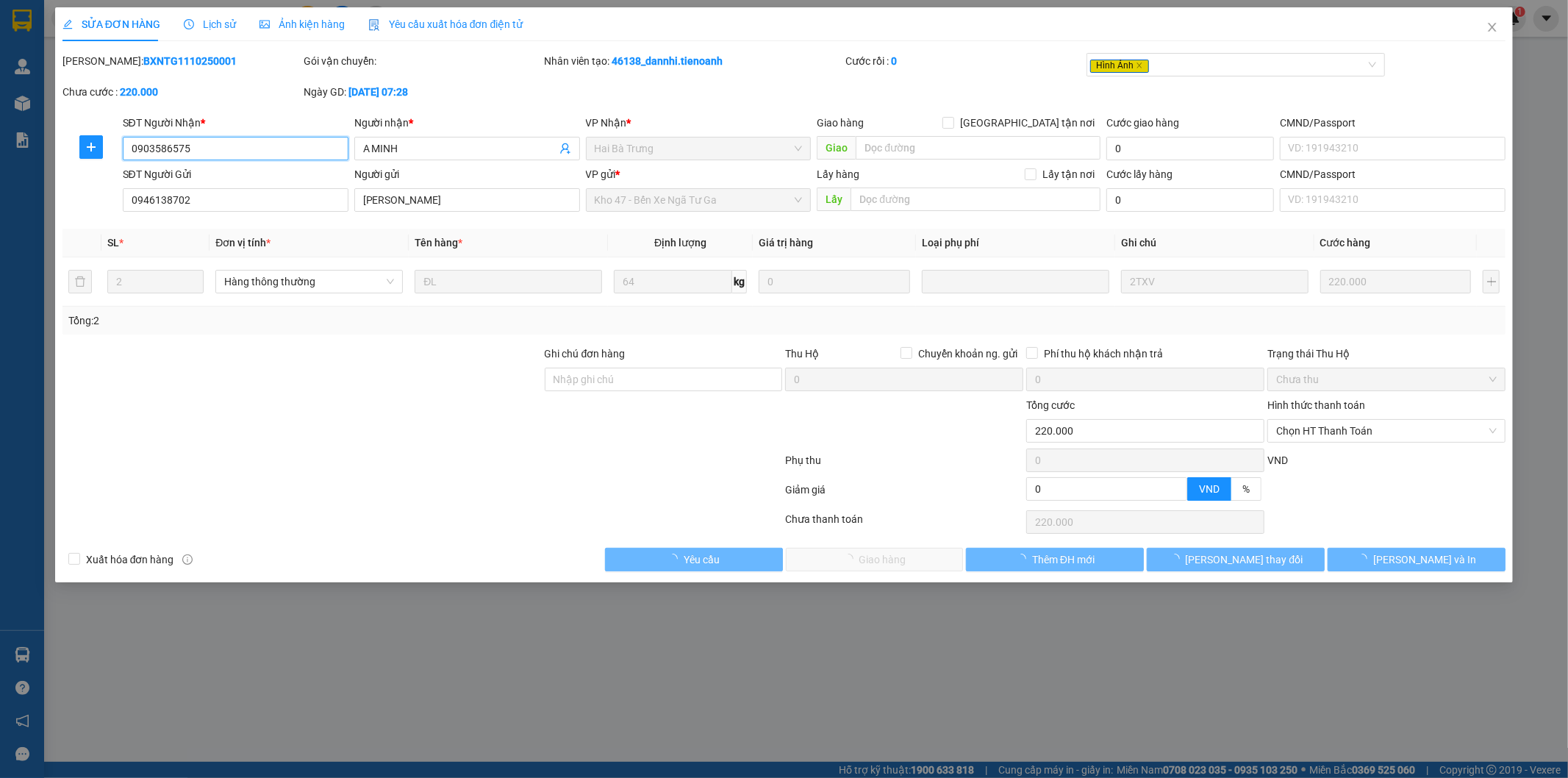
type input "0903586575"
type input "A MINH"
type input "0946138702"
type input "[PERSON_NAME]"
type input "0"
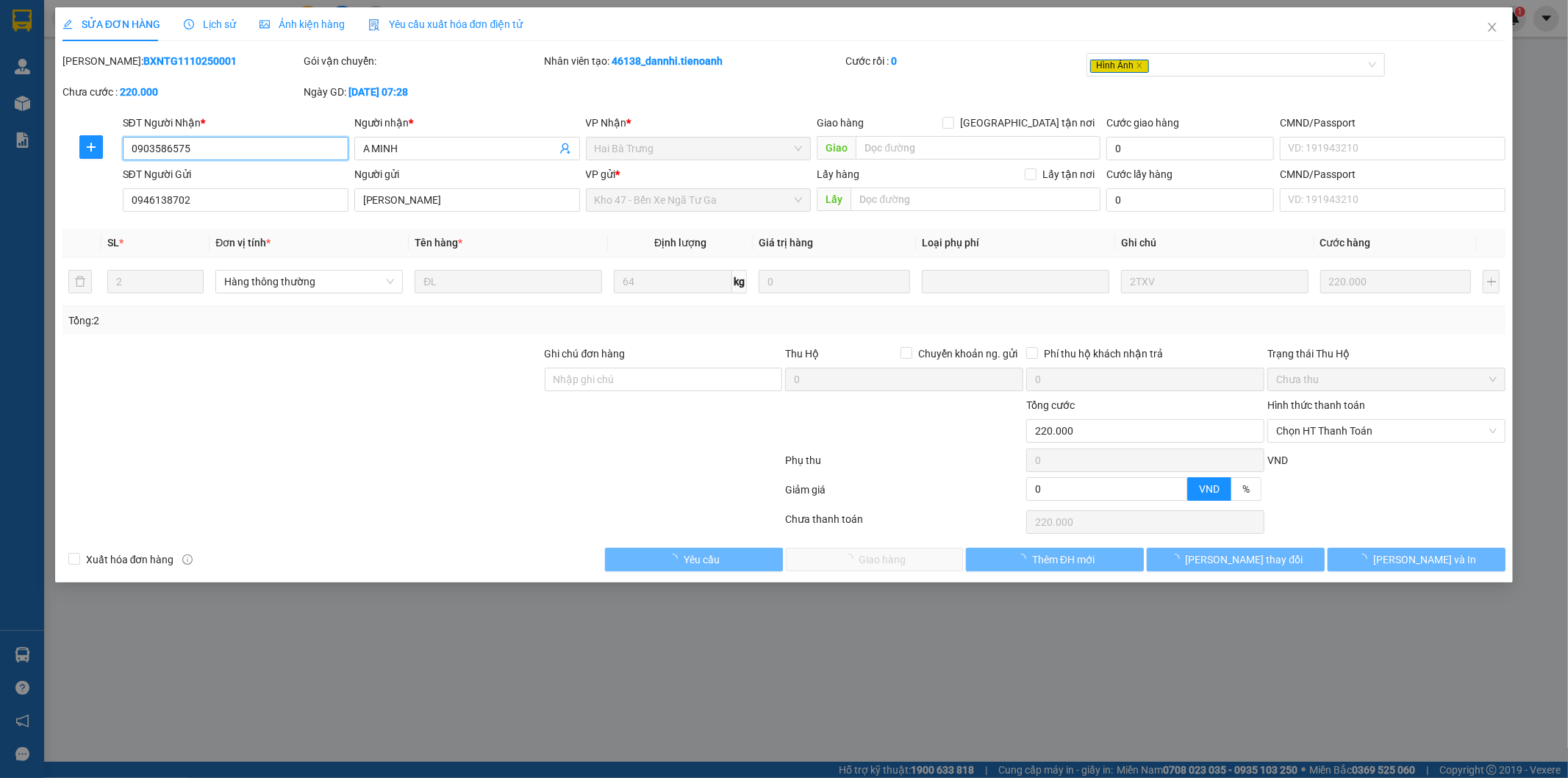
type input "220.000"
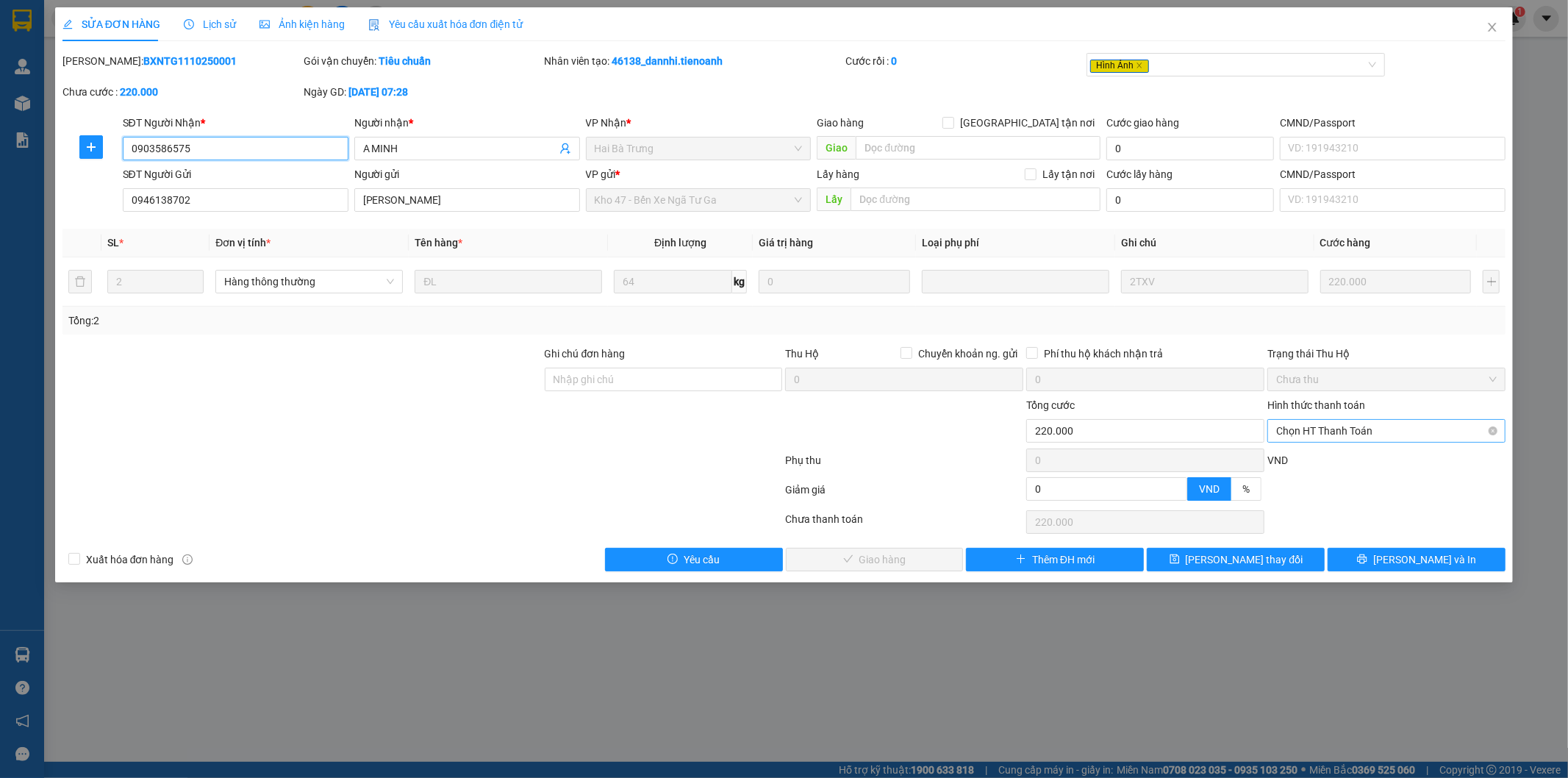
click at [1314, 434] on span "Chọn HT Thanh Toán" at bounding box center [1386, 430] width 221 height 22
click at [1310, 459] on div "Tại văn phòng" at bounding box center [1387, 460] width 221 height 16
type input "0"
click at [862, 561] on span "Lưu và Giao hàng" at bounding box center [884, 559] width 141 height 16
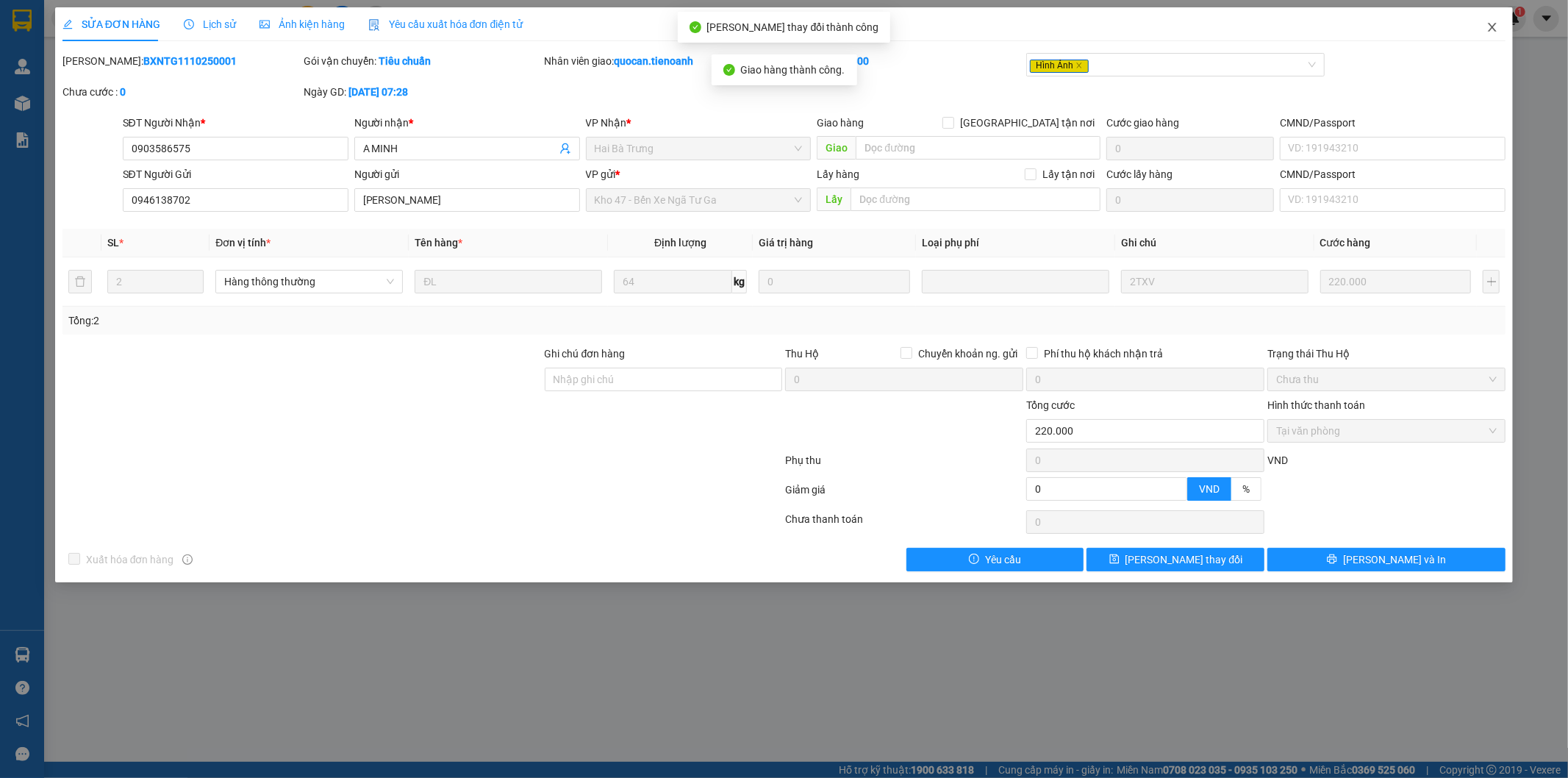
click at [1492, 30] on icon "close" at bounding box center [1492, 27] width 8 height 9
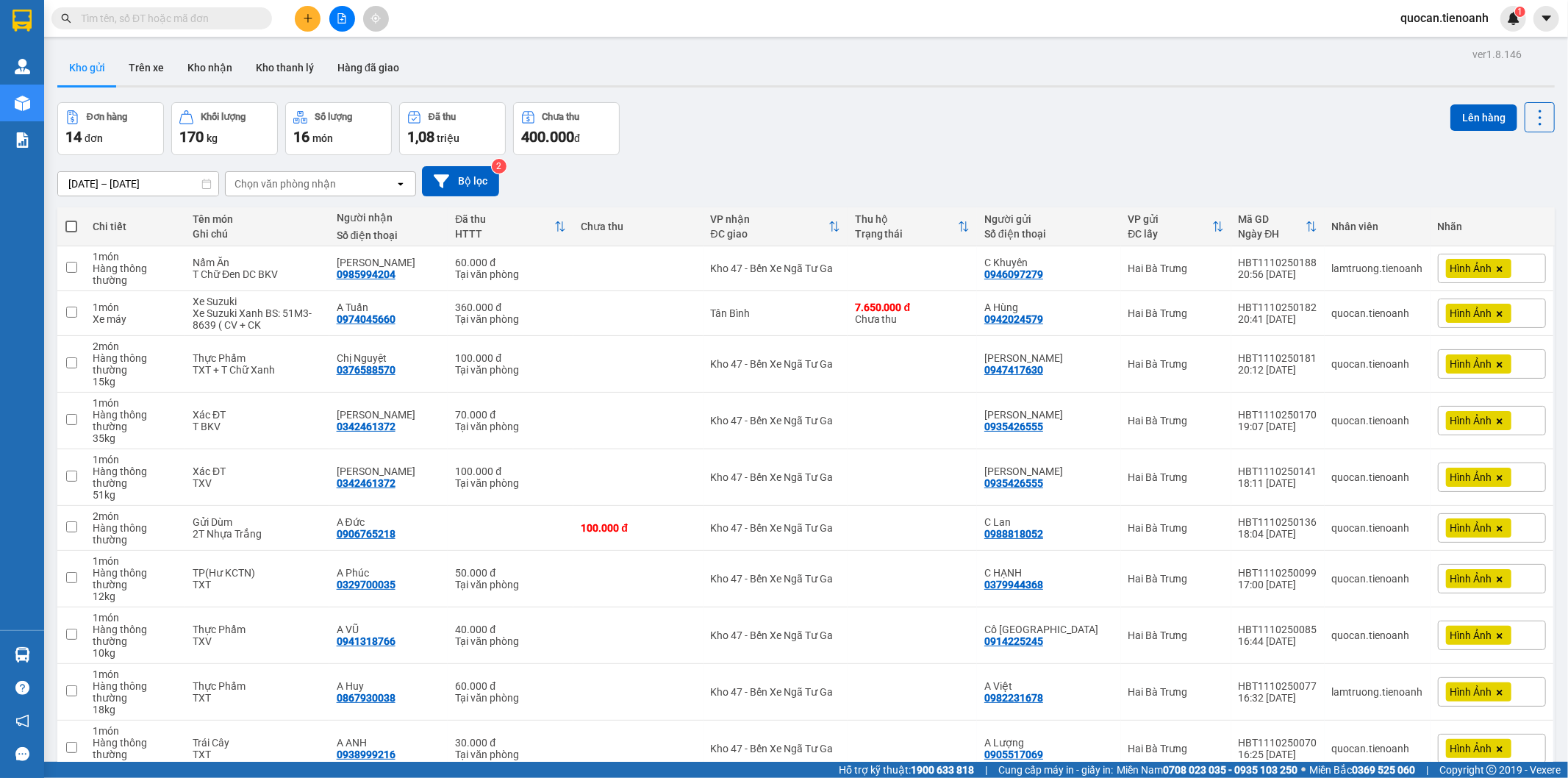
click at [296, 173] on div "Chọn văn phòng nhận" at bounding box center [310, 183] width 169 height 23
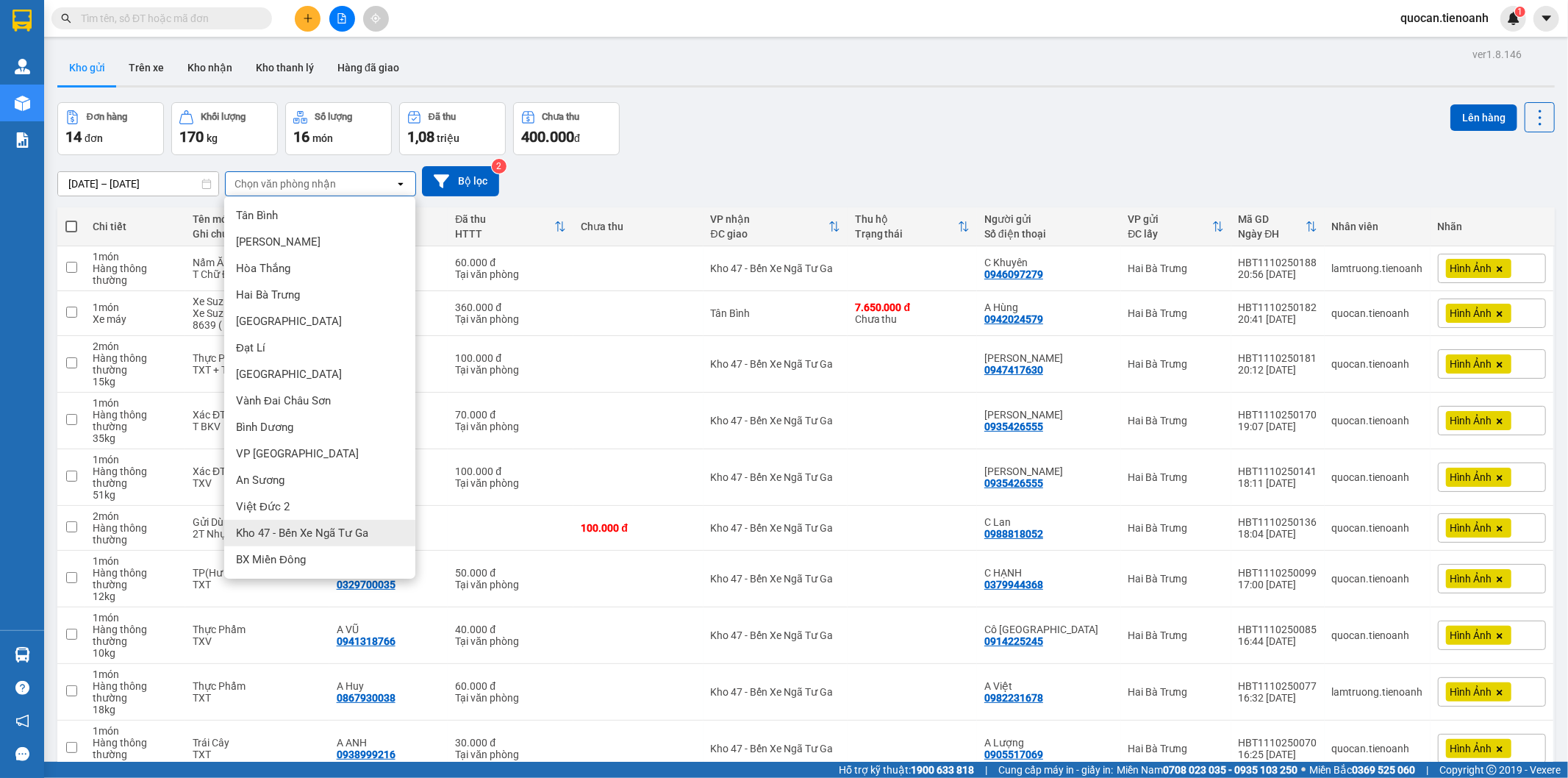
click at [349, 540] on div "Kho 47 - Bến Xe Ngã Tư Ga" at bounding box center [319, 532] width 191 height 26
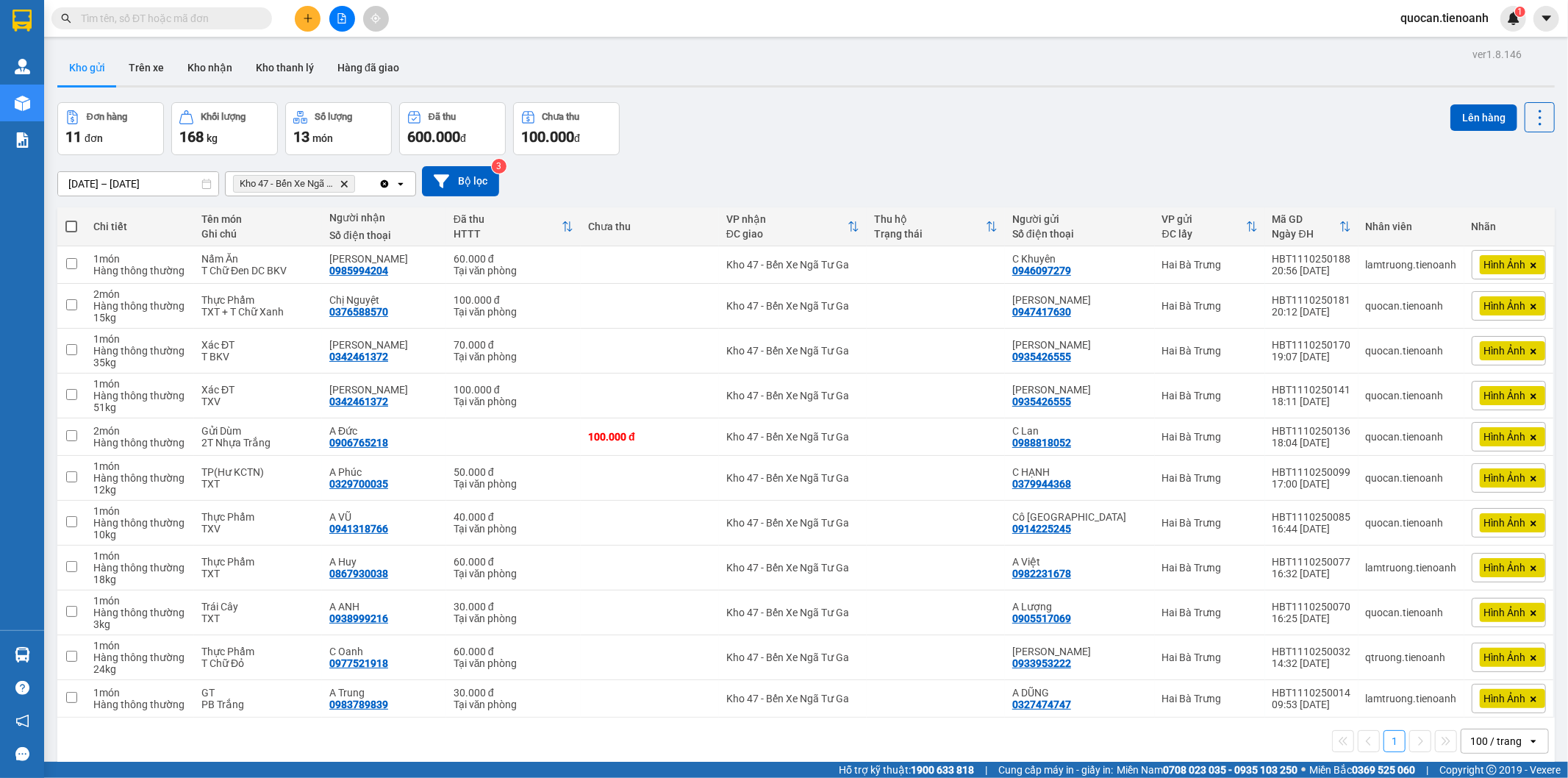
click at [66, 229] on span at bounding box center [70, 226] width 12 height 12
click at [71, 219] on input "checkbox" at bounding box center [71, 219] width 0 height 0
checkbox input "true"
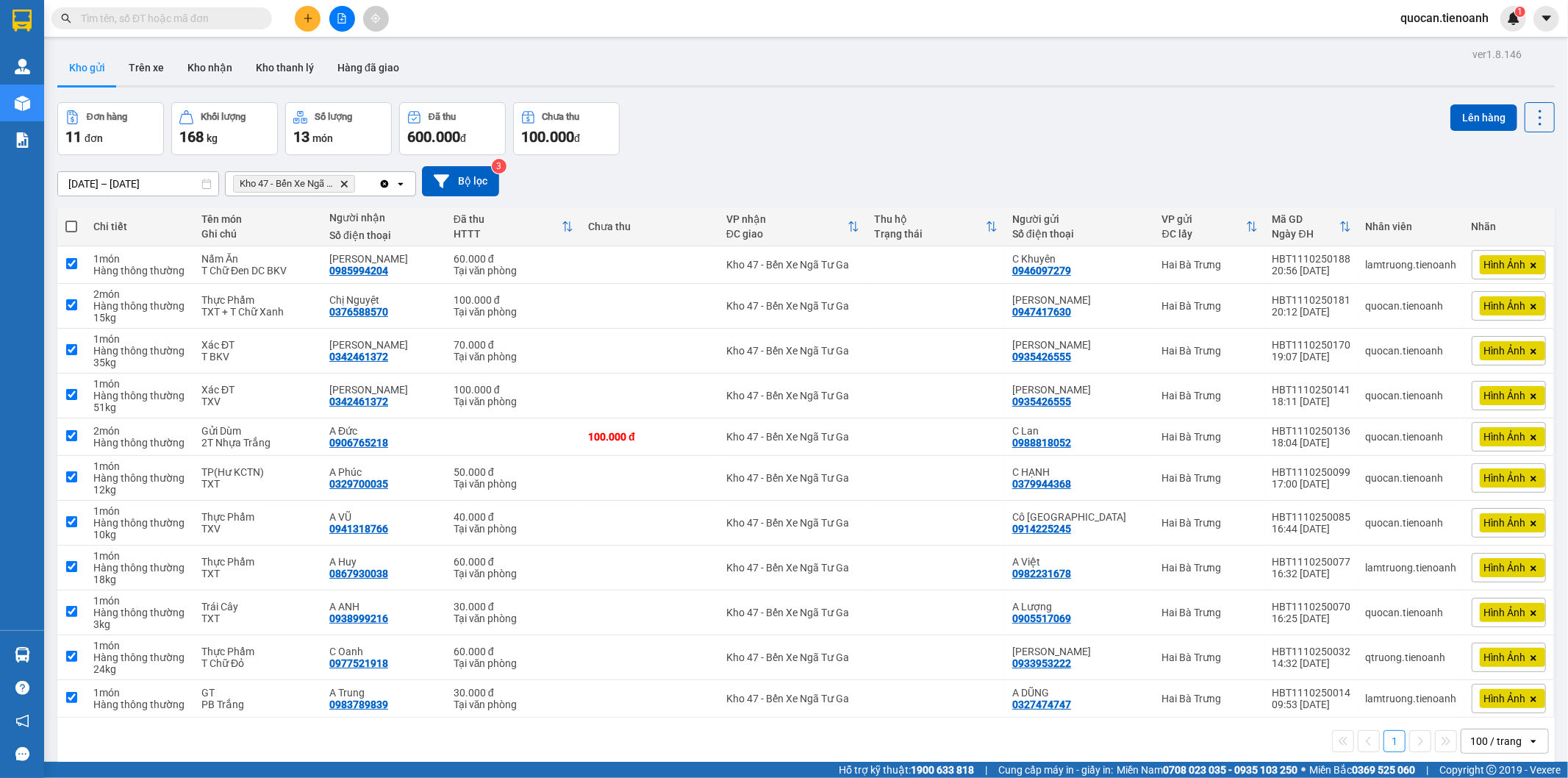
checkbox input "true"
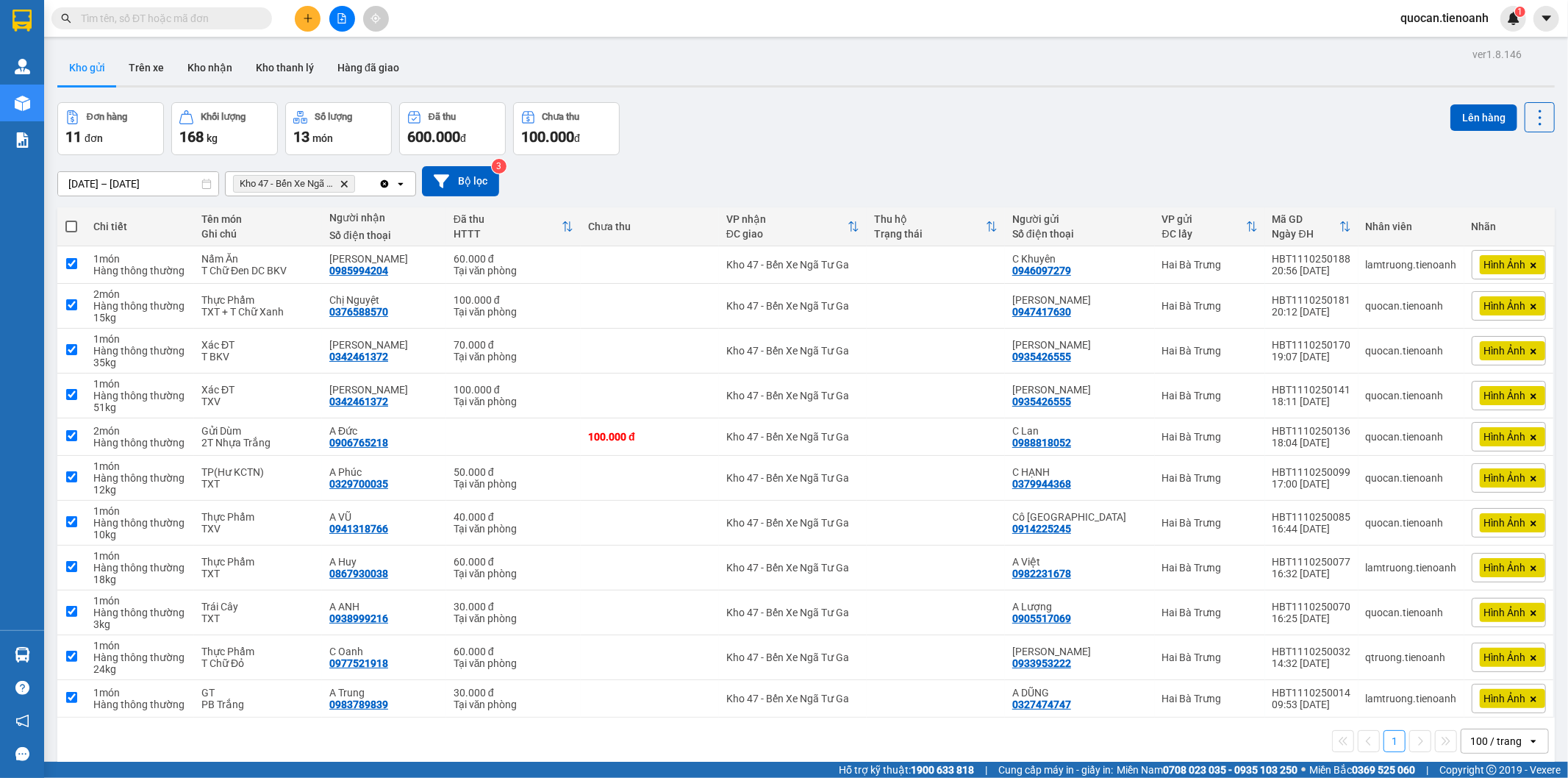
checkbox input "true"
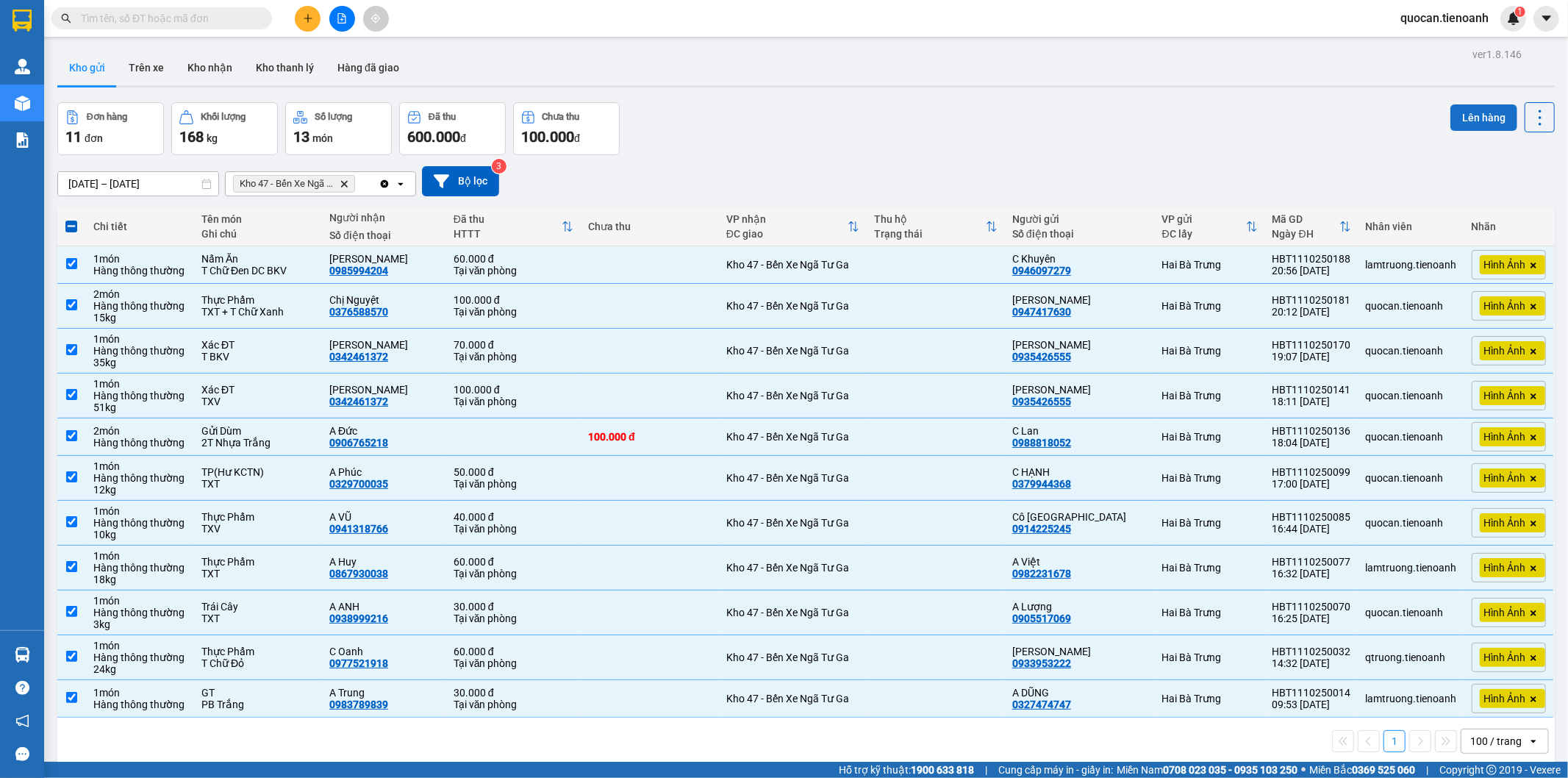
click at [1451, 112] on button "Lên hàng" at bounding box center [1484, 117] width 67 height 26
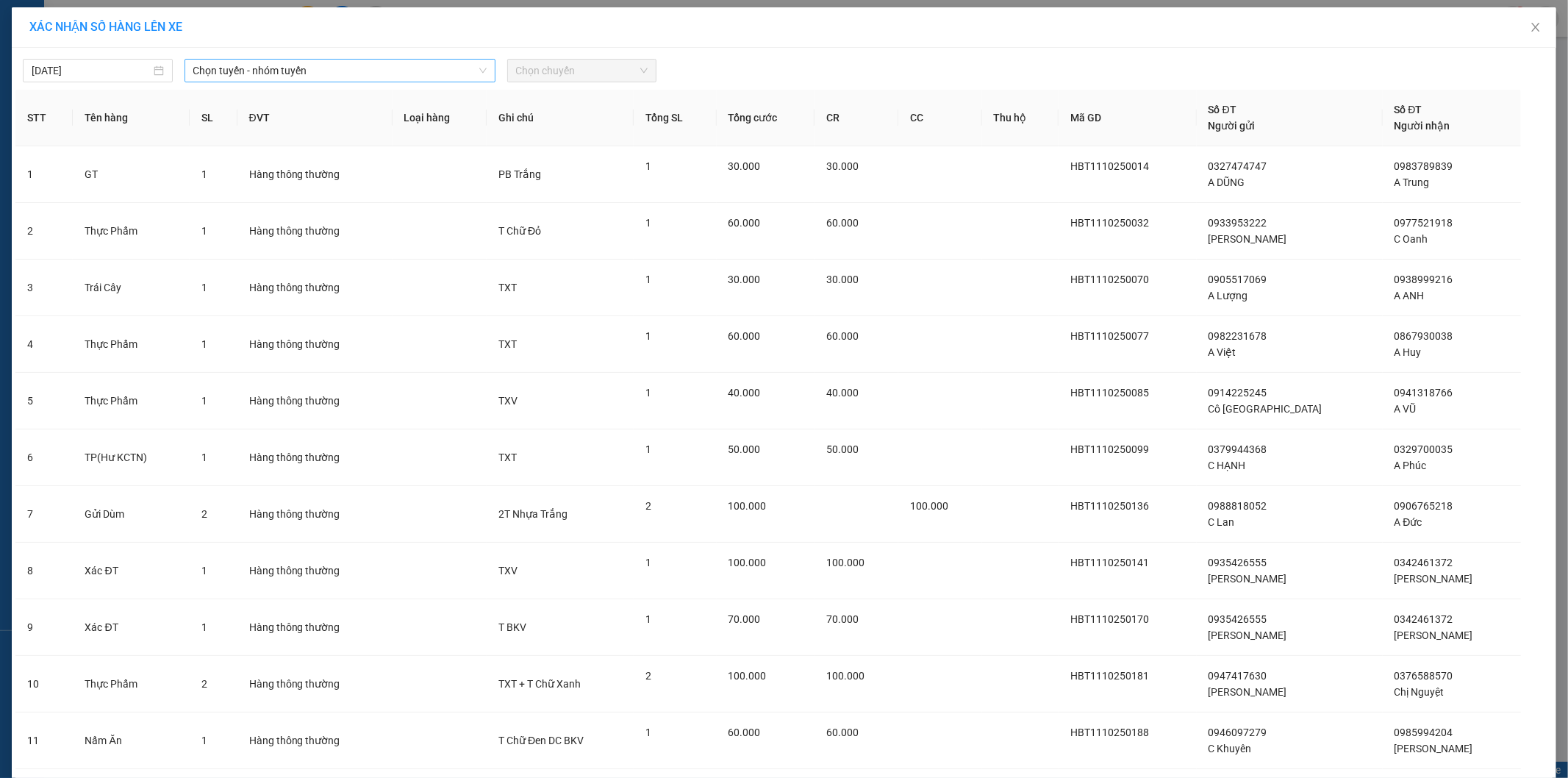
click at [386, 62] on span "Chọn tuyến - nhóm tuyến" at bounding box center [340, 70] width 294 height 22
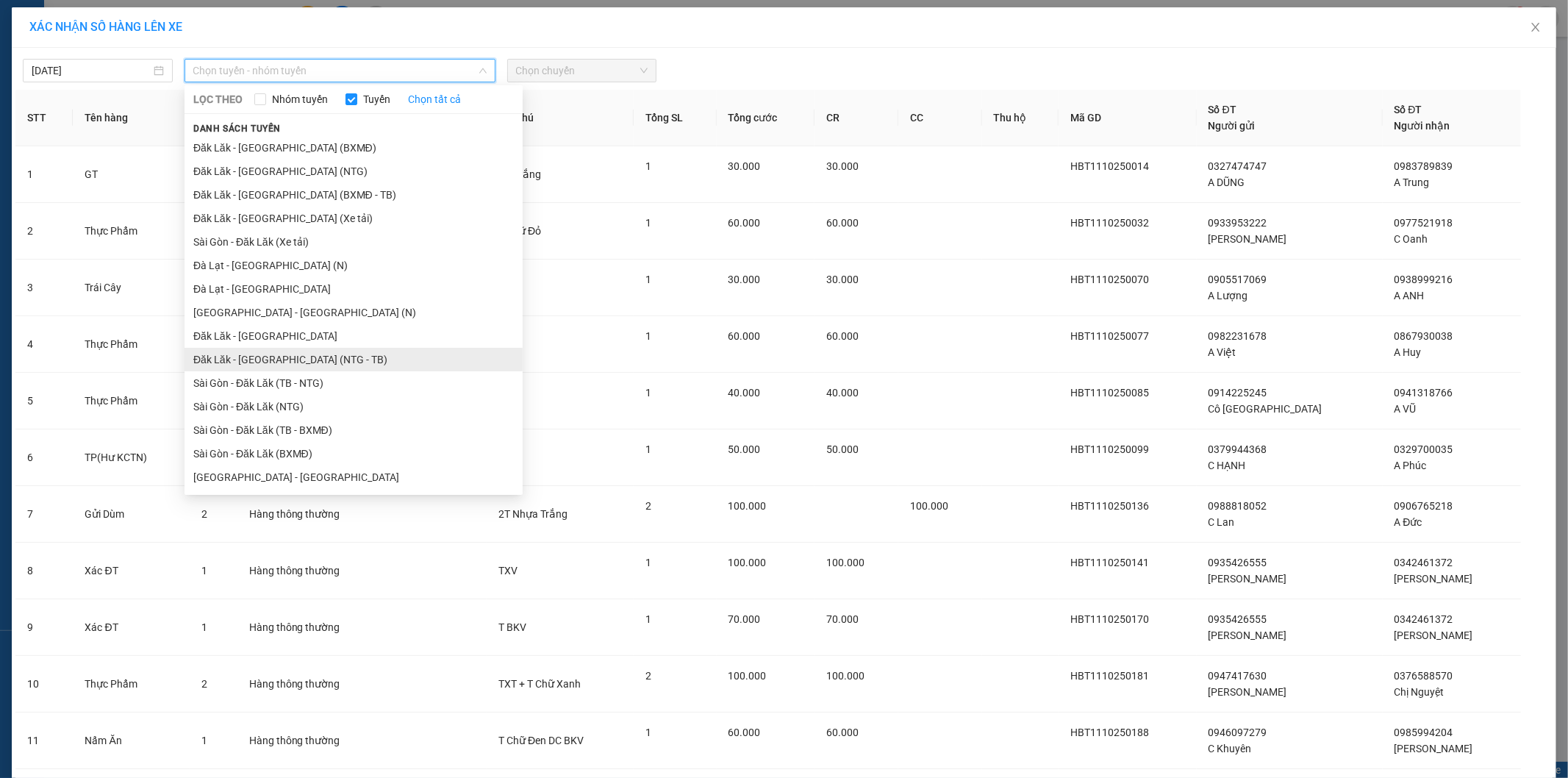
click at [341, 364] on li "Đăk Lăk - [GEOGRAPHIC_DATA] (NTG - TB)" at bounding box center [353, 360] width 338 height 23
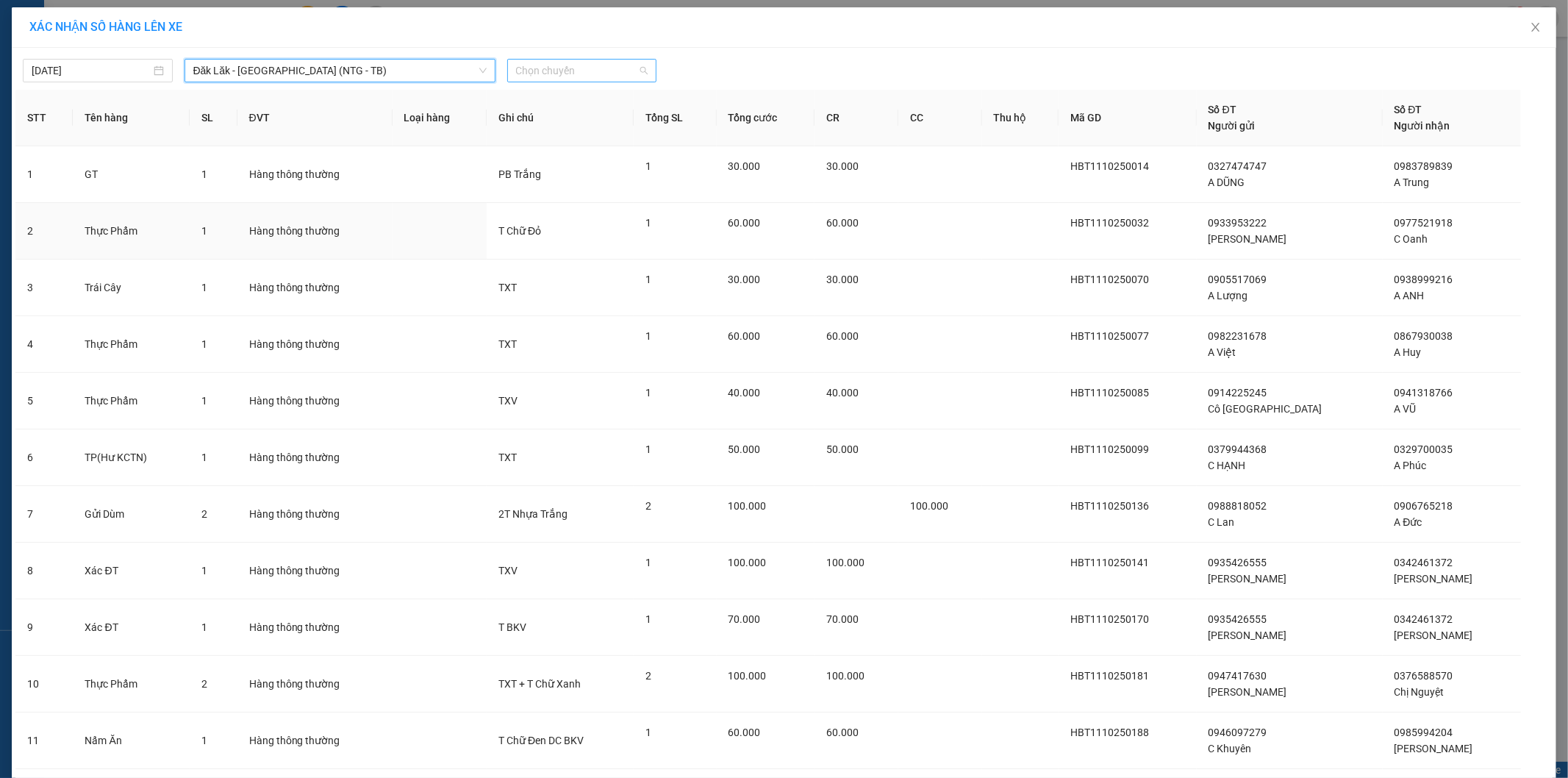
click at [576, 63] on span "Chọn chuyến" at bounding box center [582, 70] width 132 height 22
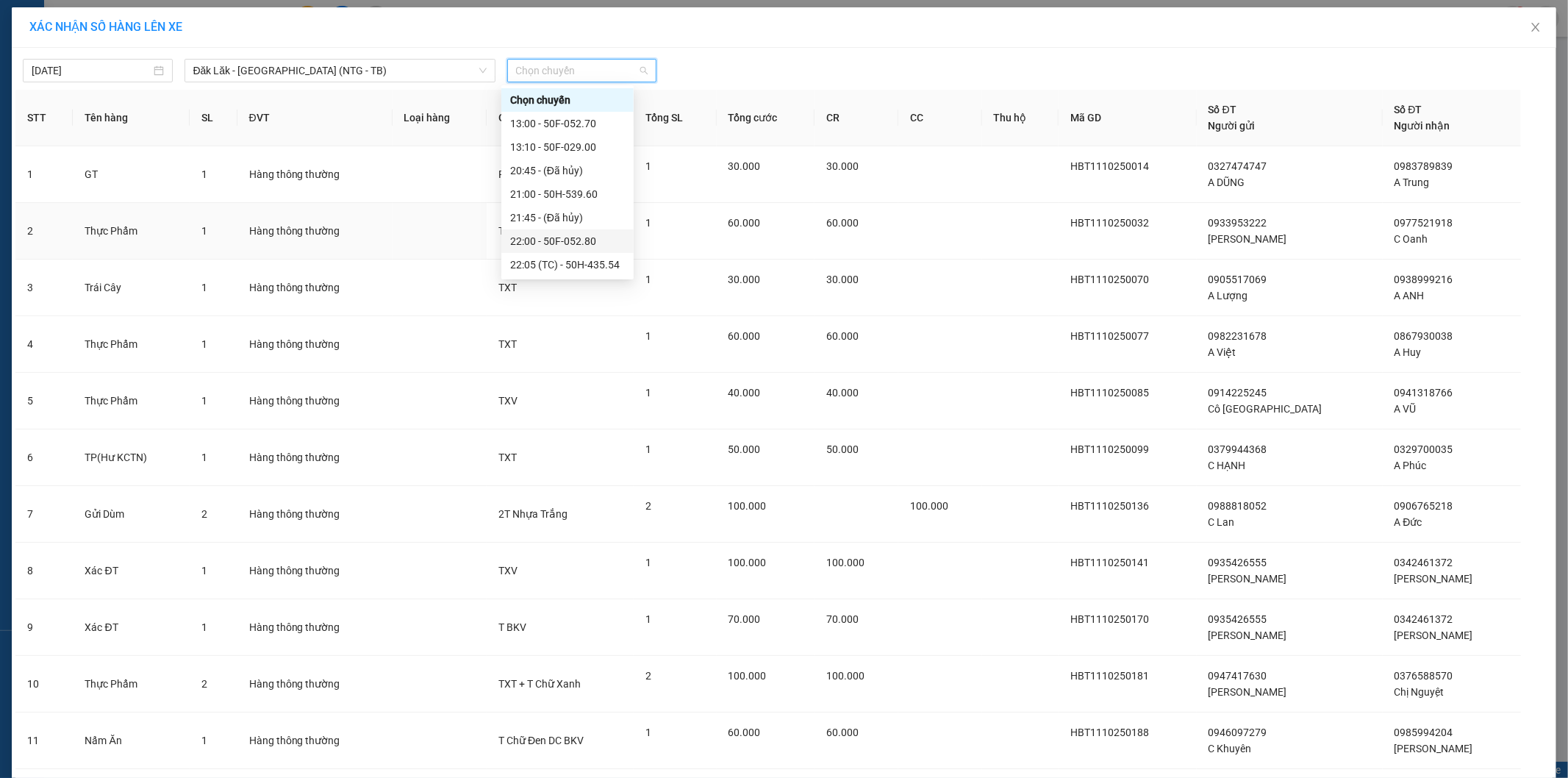
scroll to position [47, 0]
click at [596, 262] on div "23:00 - 50H-796.92" at bounding box center [568, 265] width 115 height 16
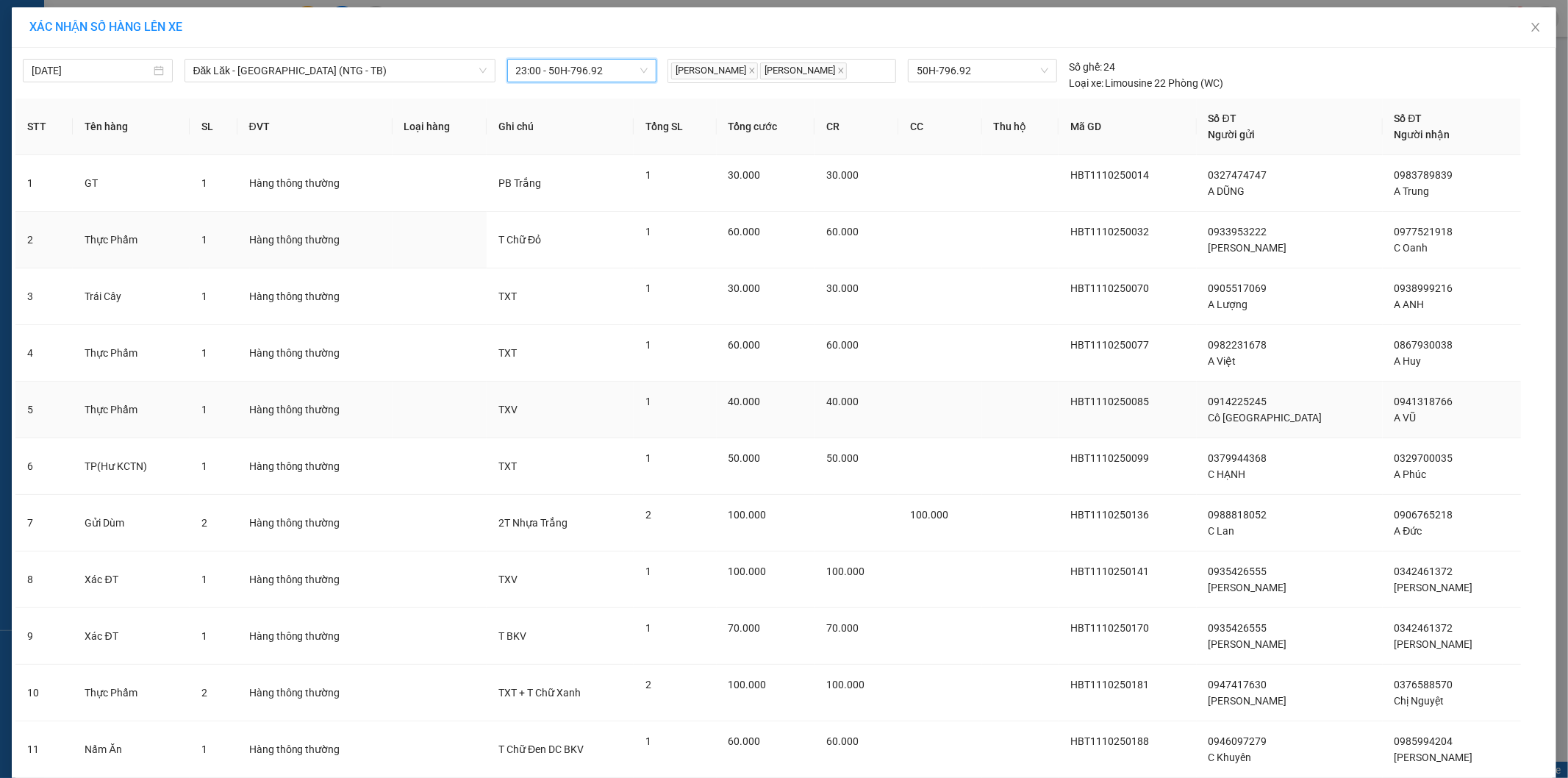
scroll to position [107, 0]
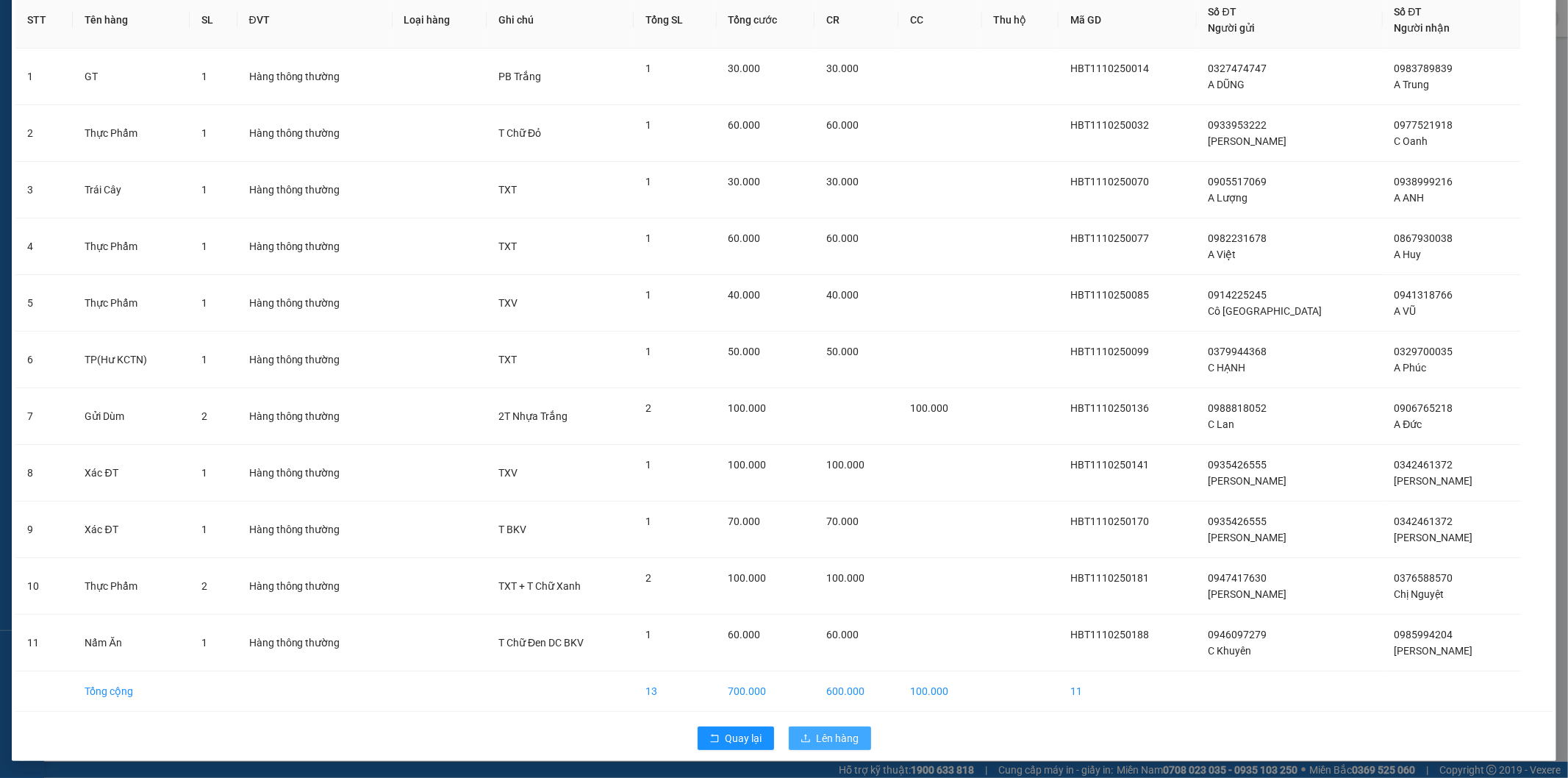
click at [853, 741] on button "Lên hàng" at bounding box center [830, 738] width 82 height 23
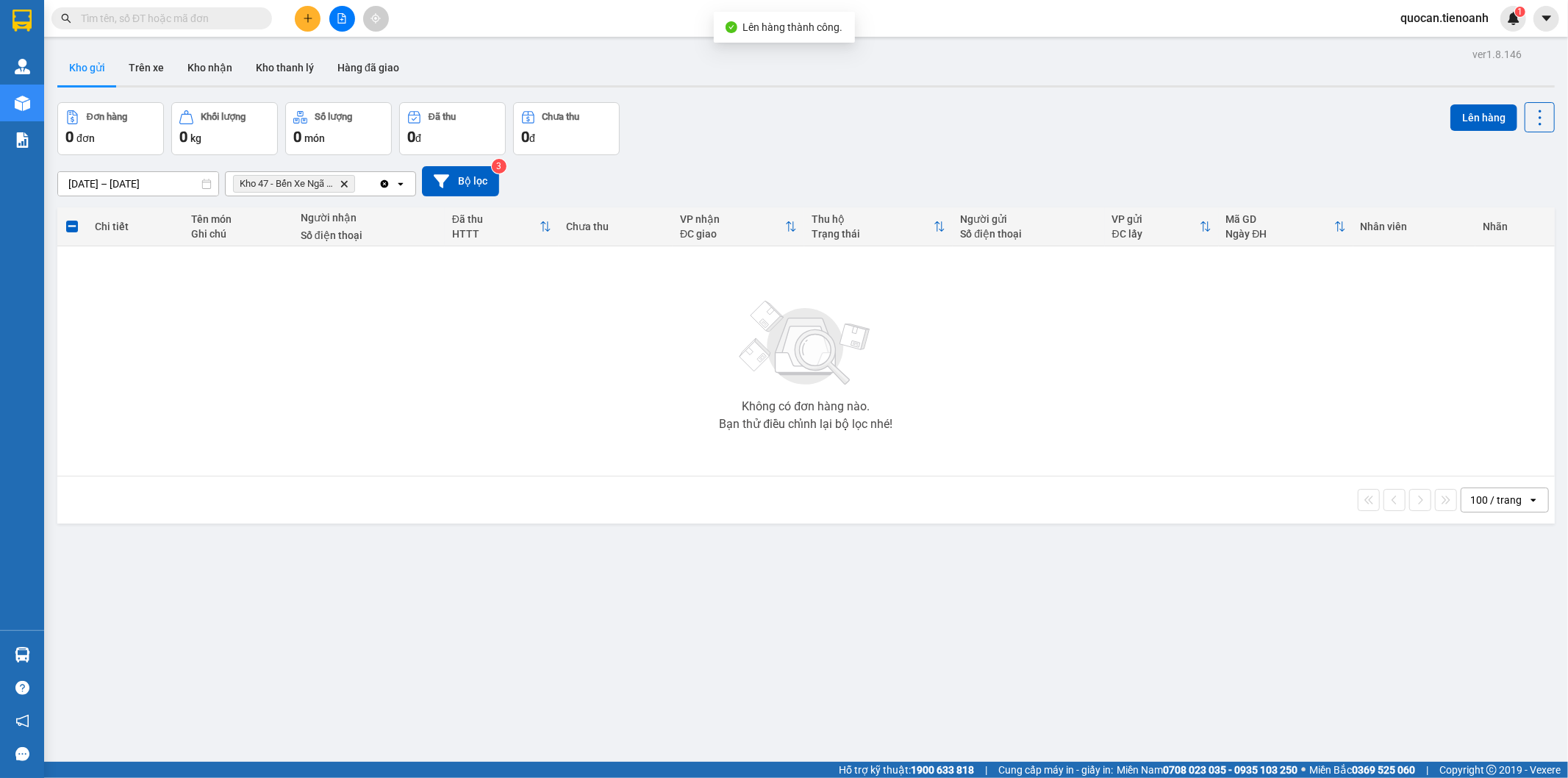
click at [348, 182] on icon "Delete" at bounding box center [344, 183] width 9 height 9
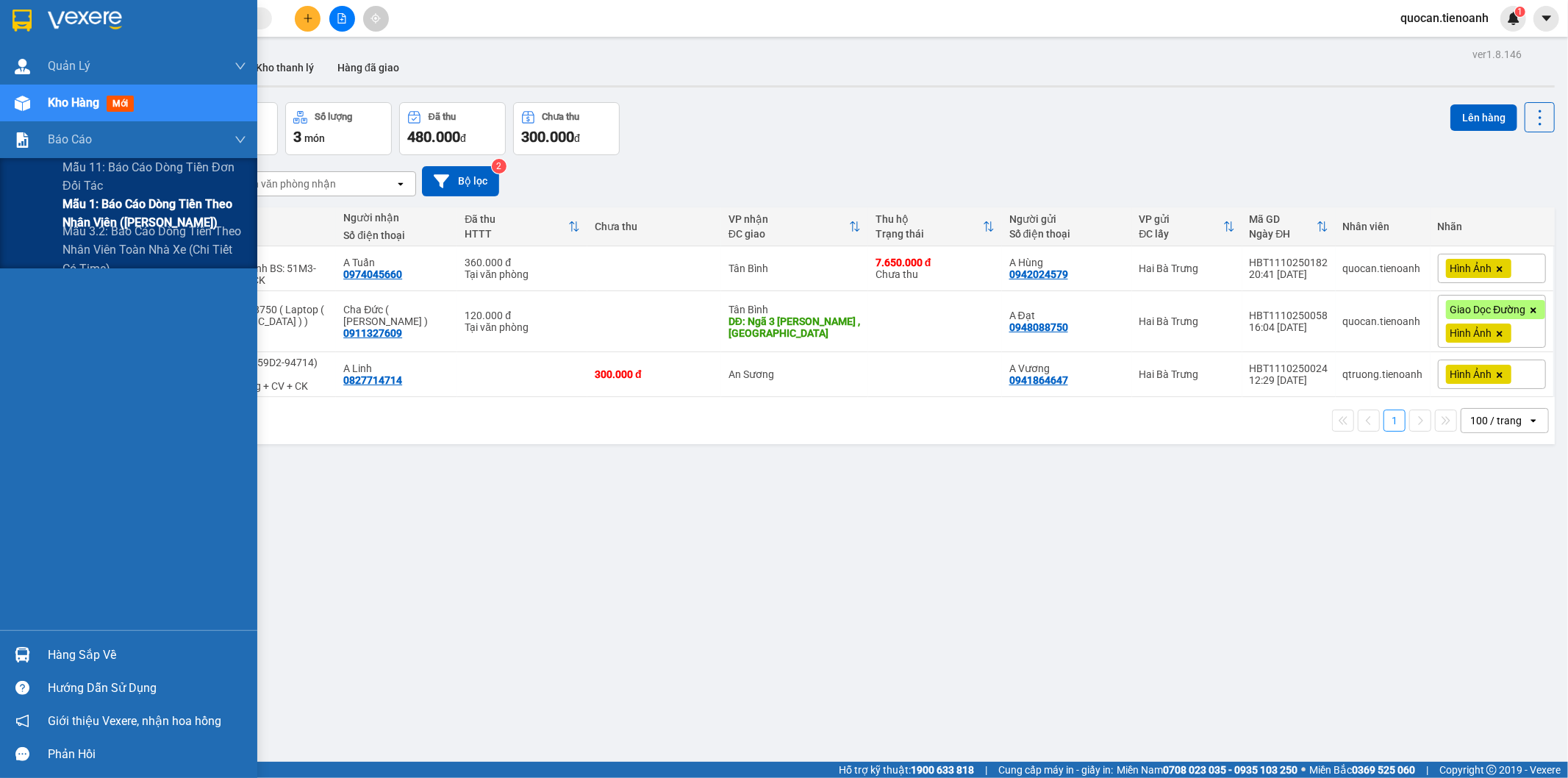
click at [77, 209] on span "Mẫu 1: Báo cáo dòng tiền theo nhân viên ([PERSON_NAME])" at bounding box center [154, 213] width 183 height 37
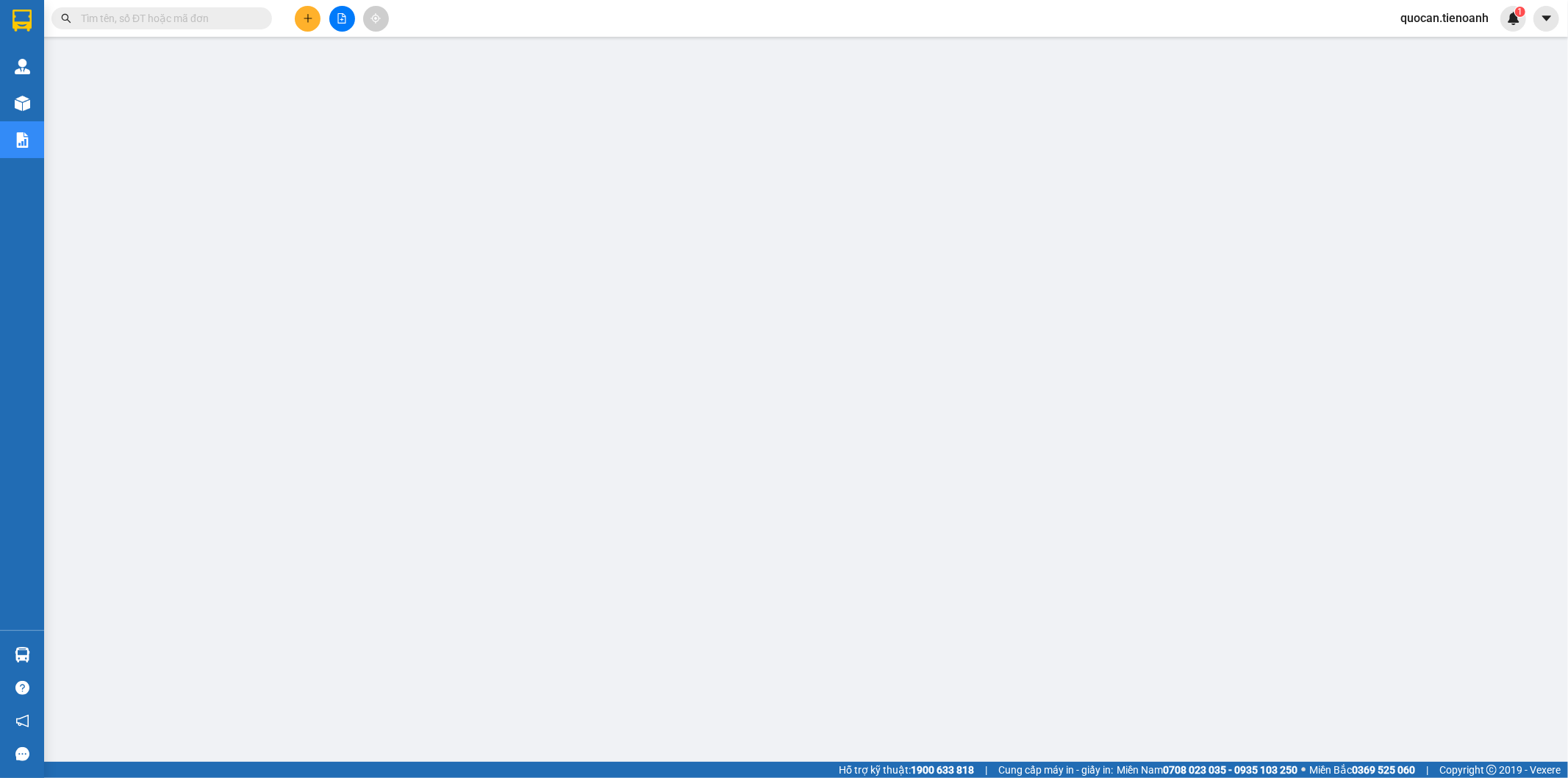
click at [197, 14] on input "text" at bounding box center [167, 18] width 174 height 16
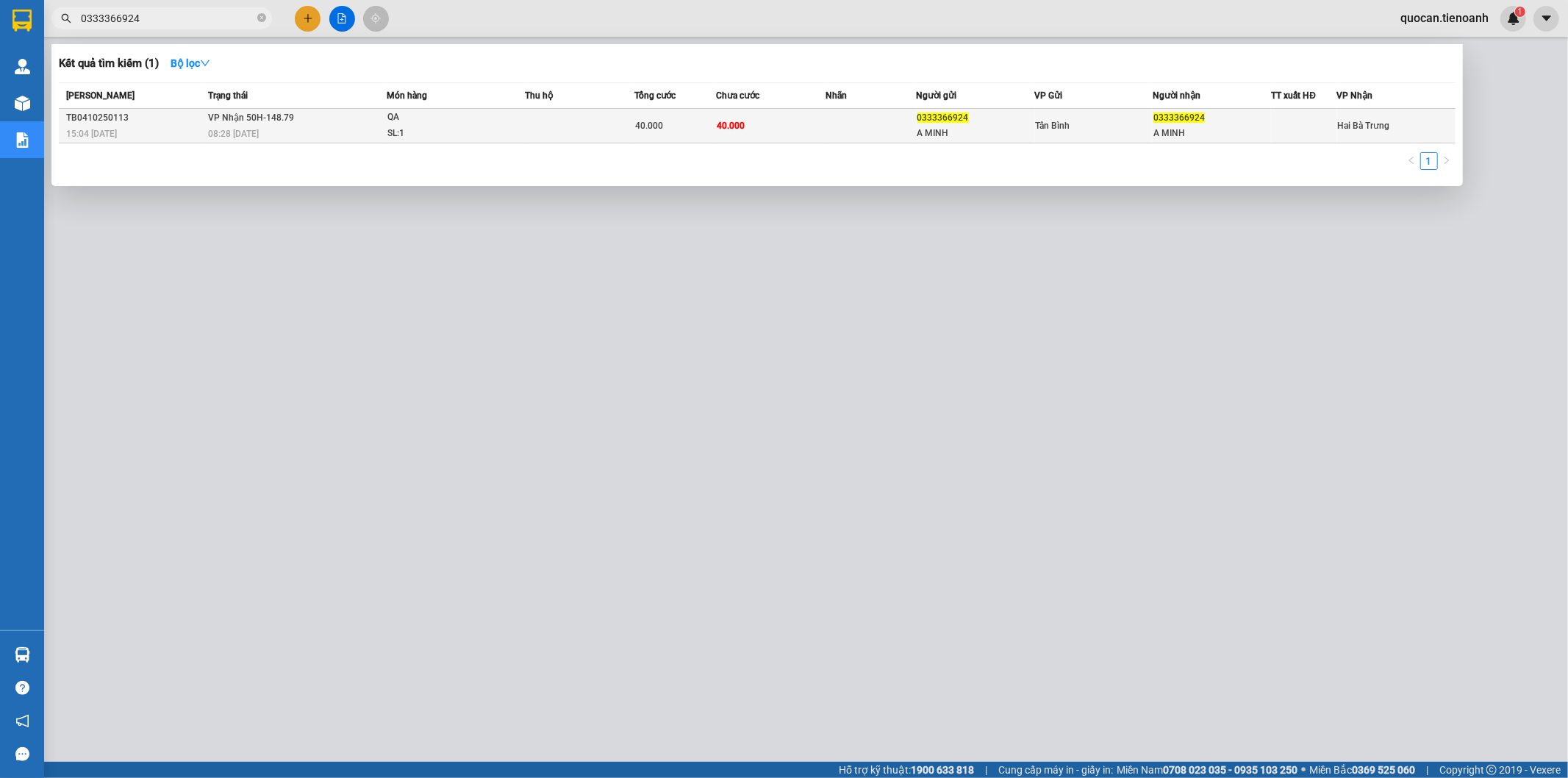
type input "0333366924"
click at [229, 117] on span "VP Nhận 50H-148.79" at bounding box center [250, 117] width 86 height 10
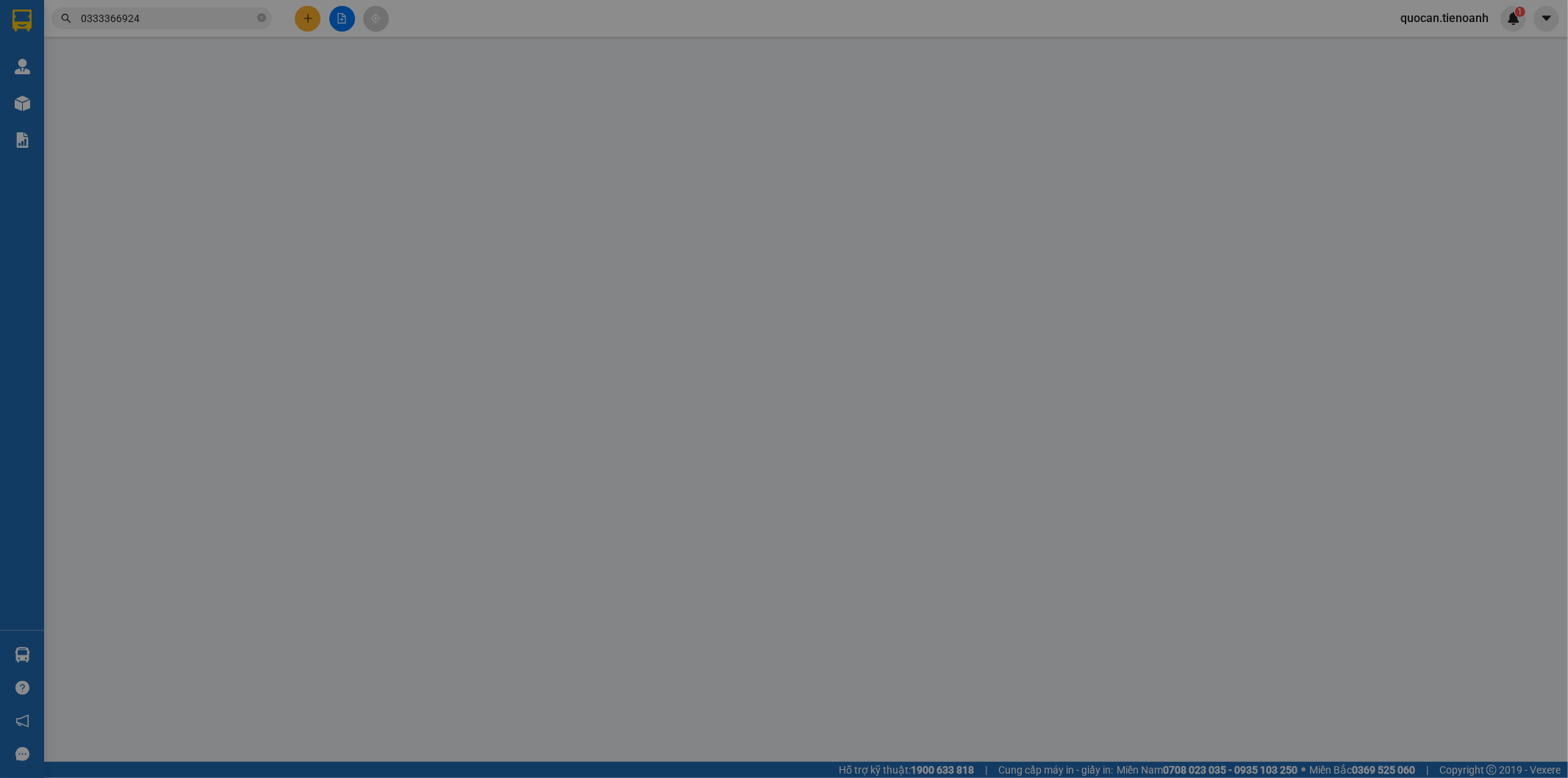
type input "0333366924"
type input "A MINH"
type input "0333366924"
type input "A MINH"
type input "0"
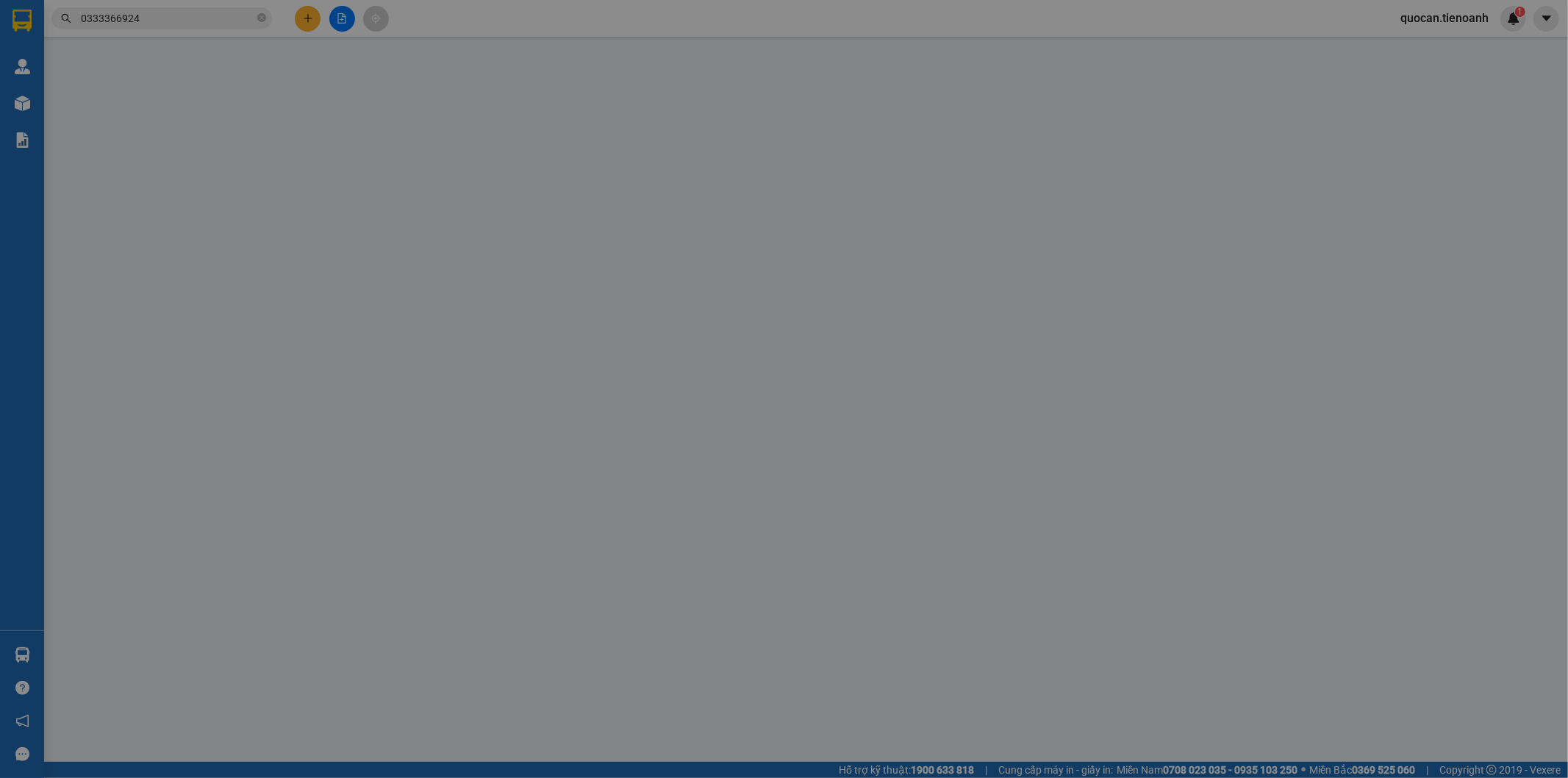
type input "40.000"
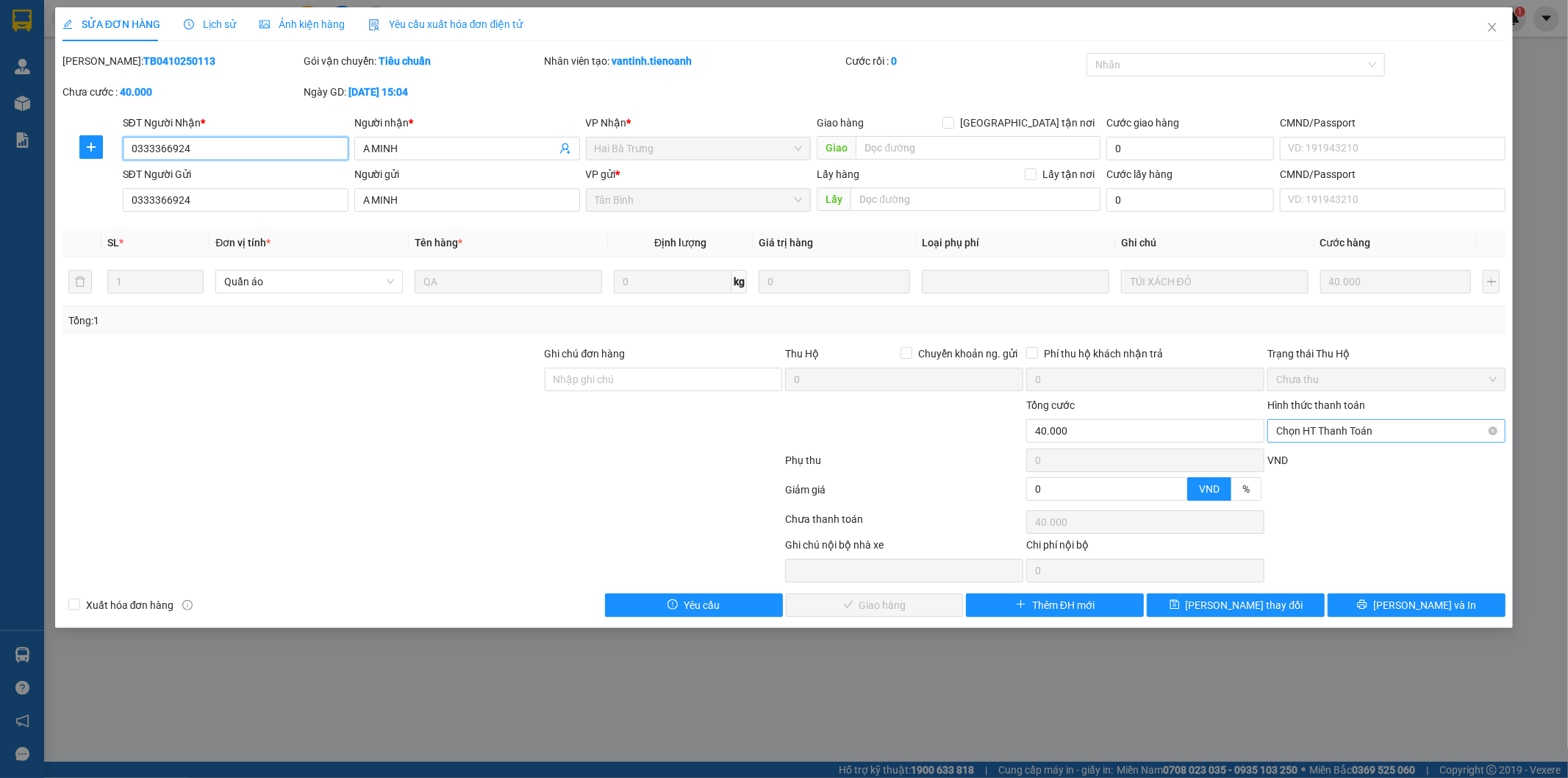
click at [1342, 434] on span "Chọn HT Thanh Toán" at bounding box center [1386, 430] width 221 height 22
click at [1318, 458] on div "Tại văn phòng" at bounding box center [1387, 460] width 221 height 16
type input "0"
click at [941, 593] on button "Lưu và Giao hàng" at bounding box center [875, 605] width 178 height 23
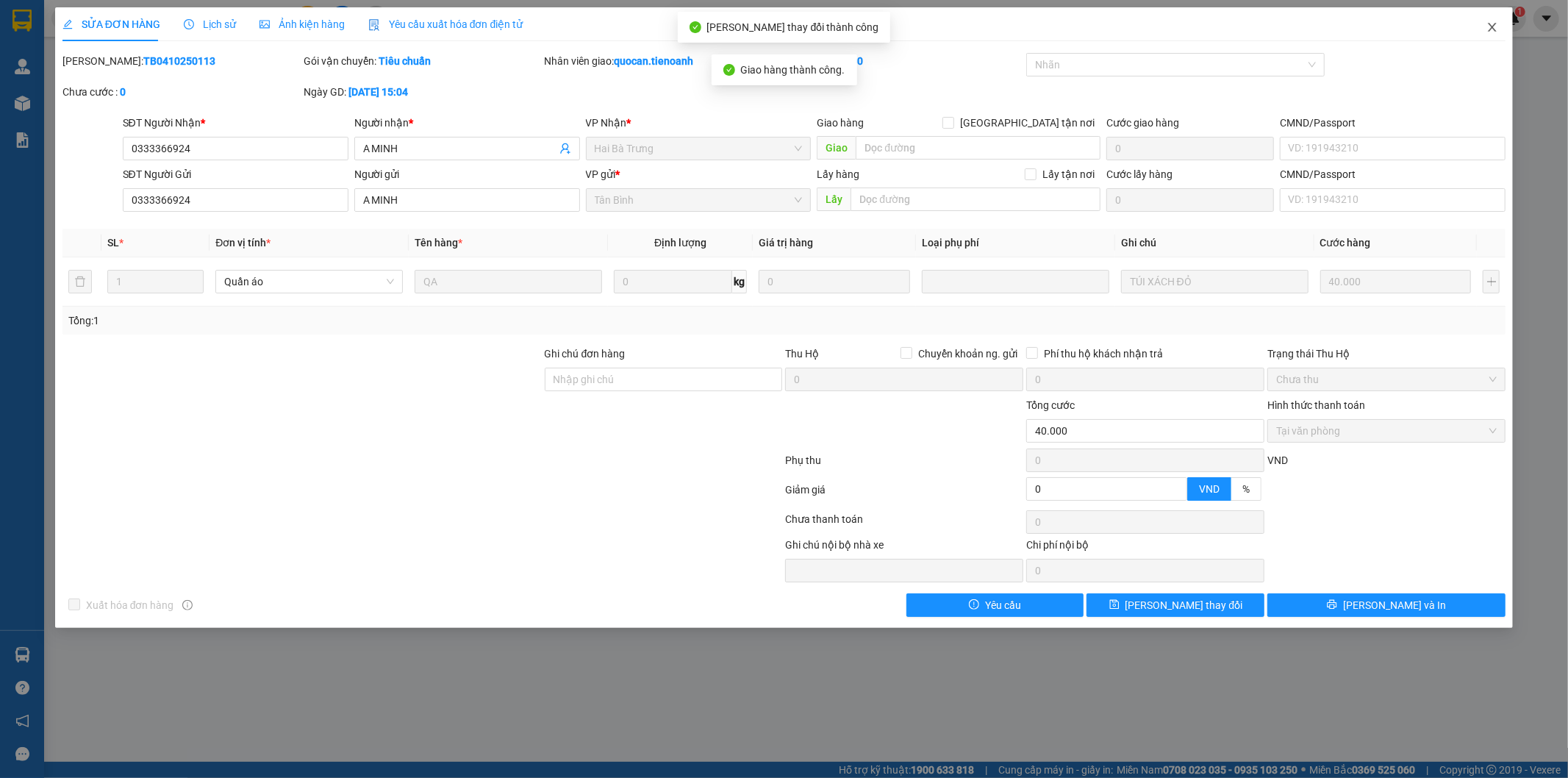
click at [1492, 26] on icon "close" at bounding box center [1492, 27] width 8 height 9
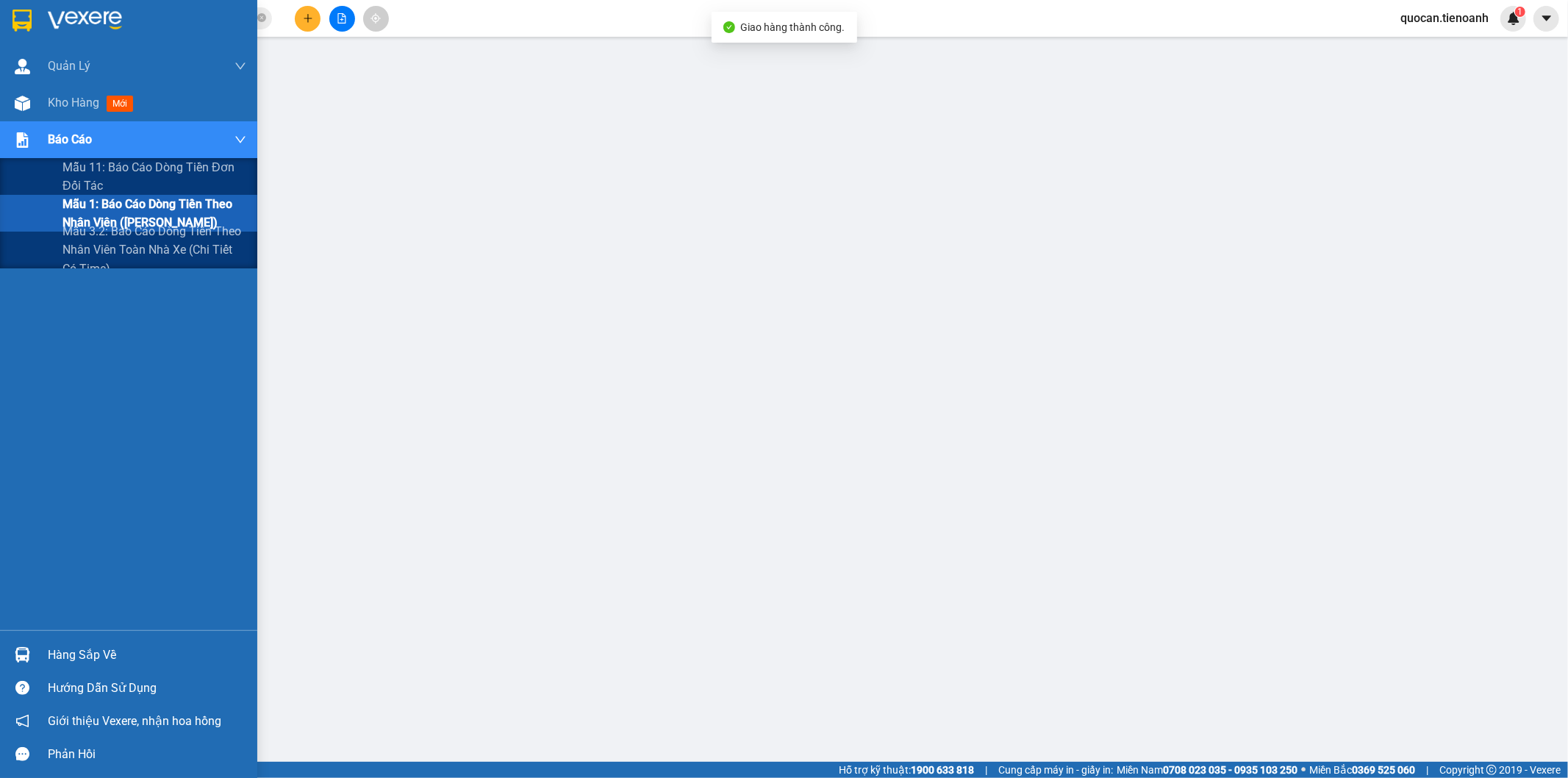
click at [97, 211] on span "Mẫu 1: Báo cáo dòng tiền theo nhân viên ([PERSON_NAME])" at bounding box center [154, 213] width 183 height 37
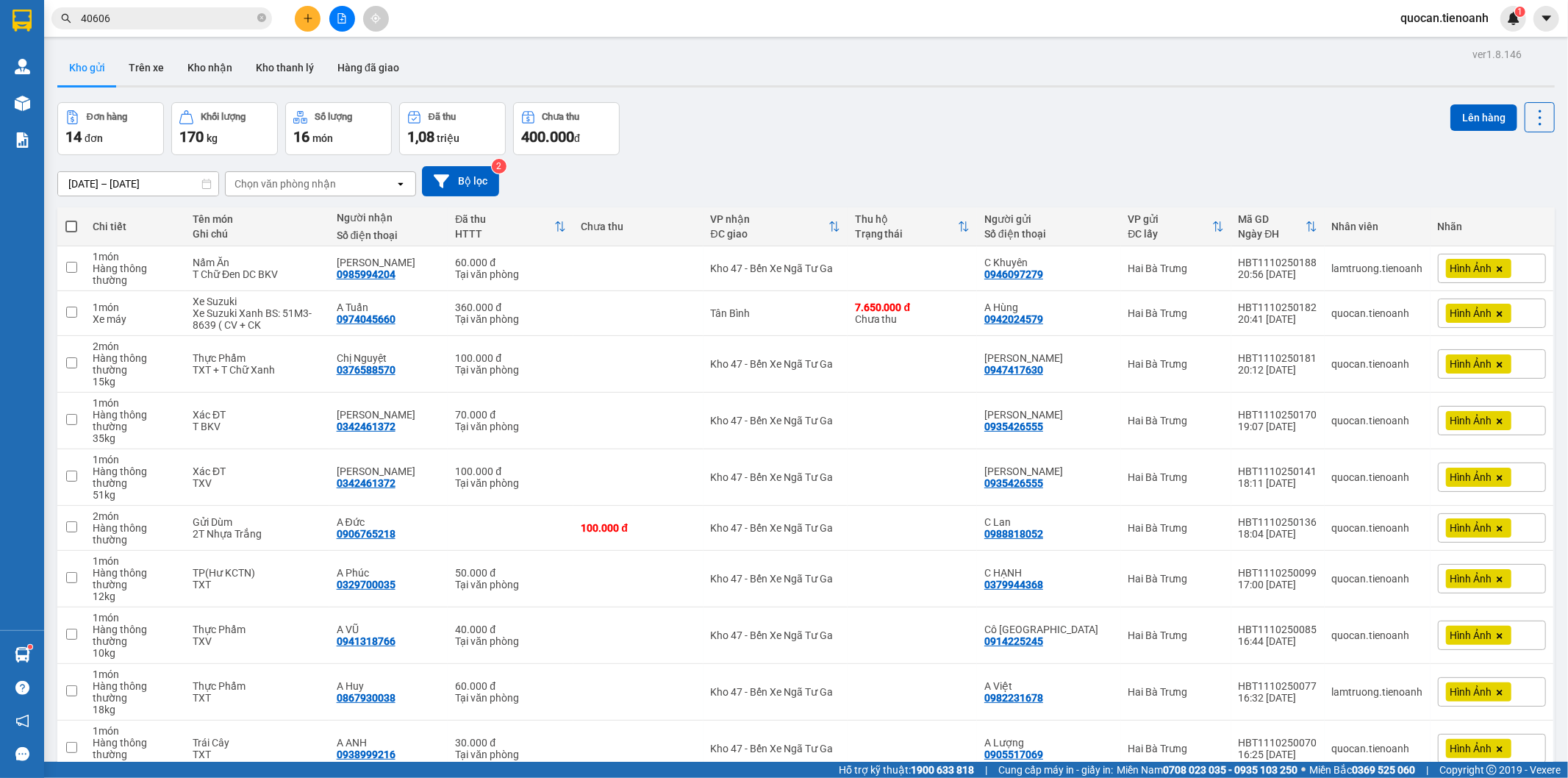
click at [1423, 18] on span "quocan.tienoanh" at bounding box center [1445, 18] width 112 height 18
click at [1423, 45] on span "Đăng xuất" at bounding box center [1451, 45] width 80 height 16
